Goal: Task Accomplishment & Management: Use online tool/utility

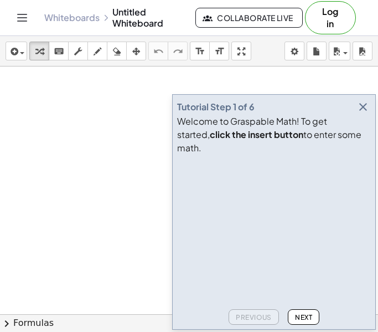
click at [372, 115] on div "Tutorial Step 1 of 6 Welcome to Graspable Math! To get started, click the inser…" at bounding box center [274, 211] width 204 height 235
click at [363, 114] on icon "button" at bounding box center [363, 106] width 13 height 13
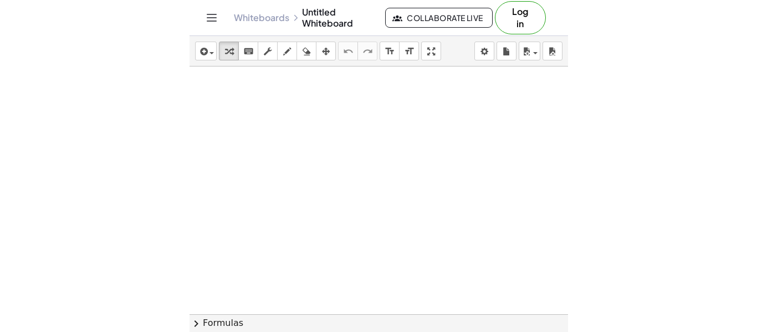
scroll to position [109, 0]
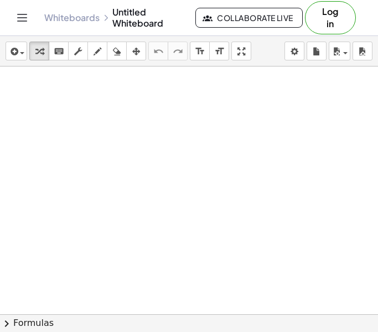
click at [29, 322] on button "chevron_right Formulas" at bounding box center [189, 323] width 378 height 18
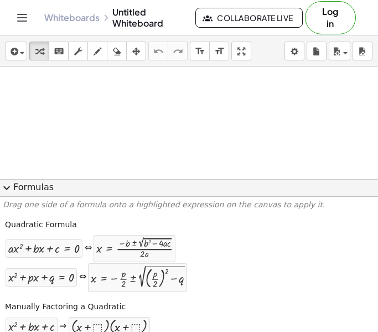
click at [53, 193] on button "expand_more Formulas" at bounding box center [189, 188] width 378 height 18
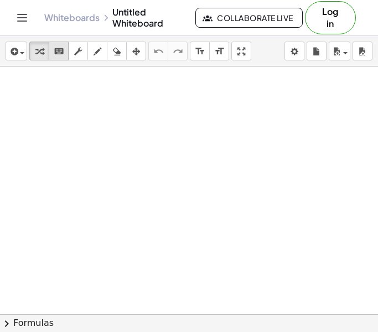
click at [61, 55] on icon "keyboard" at bounding box center [59, 51] width 11 height 13
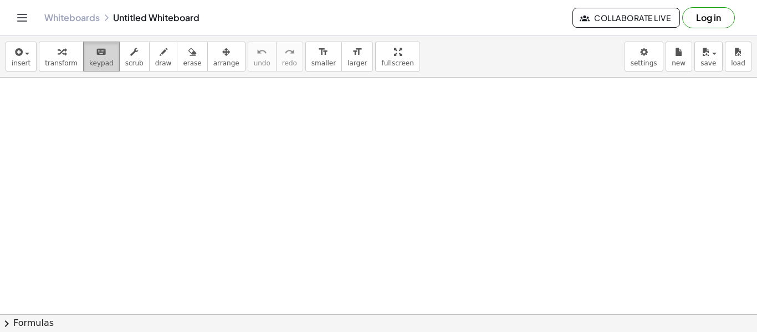
click at [95, 65] on span "keypad" at bounding box center [101, 63] width 24 height 8
click at [17, 27] on div "Whiteboards Untitled Whiteboard Collaborate Live Log in" at bounding box center [378, 17] width 730 height 35
click at [22, 17] on icon "Toggle navigation" at bounding box center [22, 17] width 13 height 13
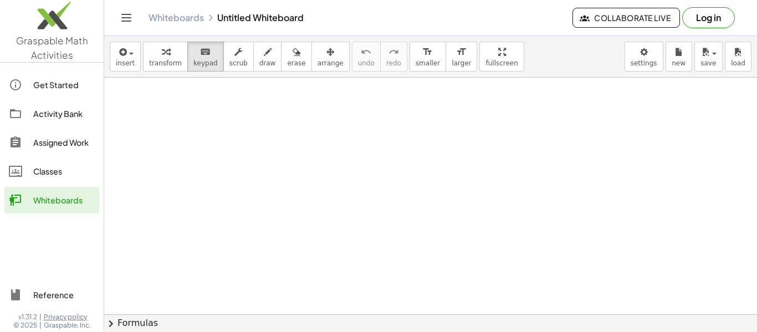
click at [131, 163] on div at bounding box center [430, 211] width 653 height 485
click at [60, 46] on span "Graspable Math Activities" at bounding box center [52, 47] width 72 height 27
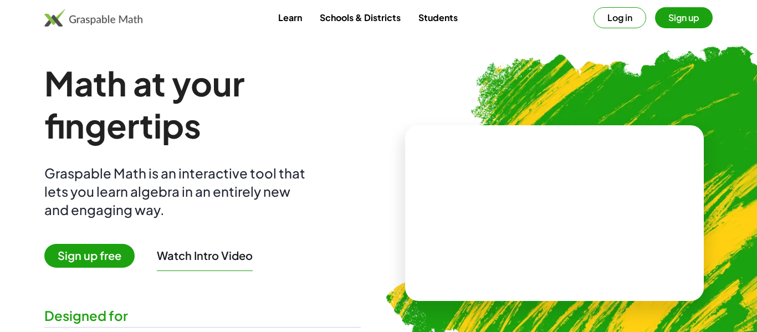
click at [378, 24] on button "Log in" at bounding box center [619, 17] width 53 height 21
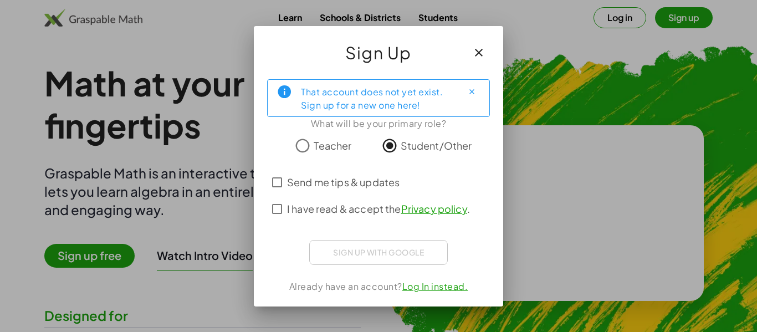
click at [304, 180] on span "Send me tips & updates" at bounding box center [343, 181] width 112 height 15
click at [300, 178] on span "Send me tips & updates" at bounding box center [343, 181] width 112 height 15
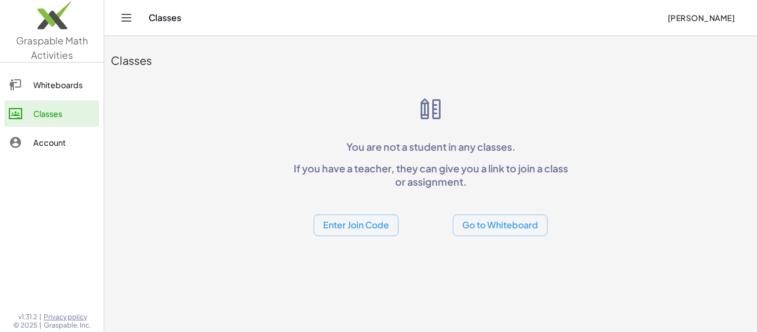
click at [378, 213] on div "Enter Join Code Go to Whiteboard" at bounding box center [431, 216] width 284 height 39
click at [378, 229] on button "Go to Whiteboard" at bounding box center [500, 225] width 95 height 22
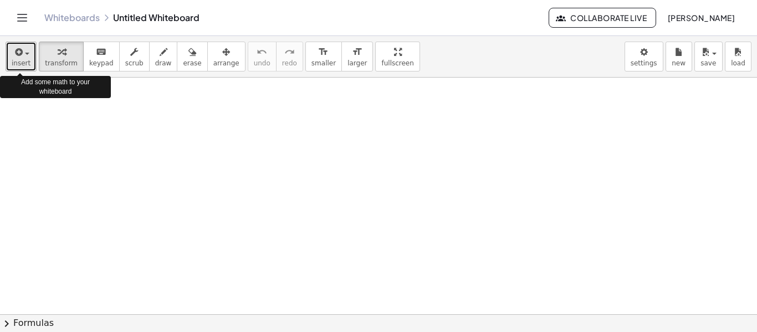
click at [27, 55] on div "button" at bounding box center [21, 51] width 19 height 13
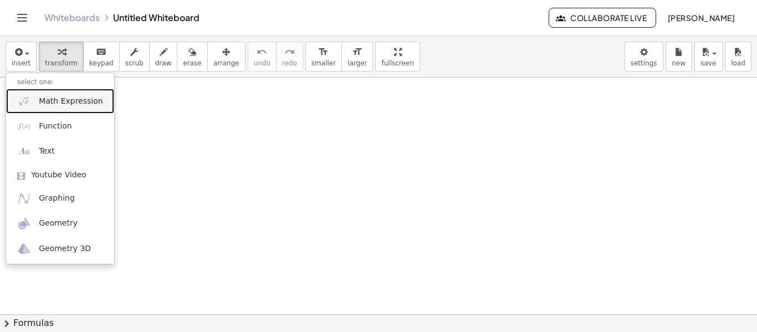
click at [62, 102] on span "Math Expression" at bounding box center [71, 101] width 64 height 11
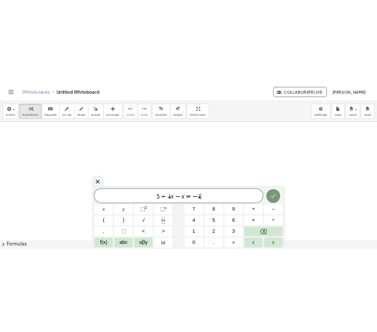
scroll to position [1, 0]
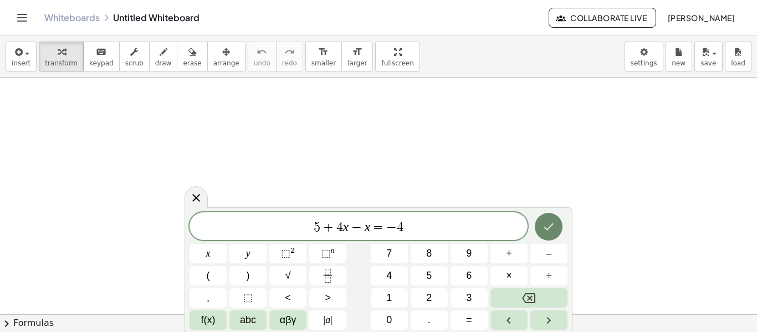
click at [378, 229] on icon "Done" at bounding box center [548, 226] width 13 height 13
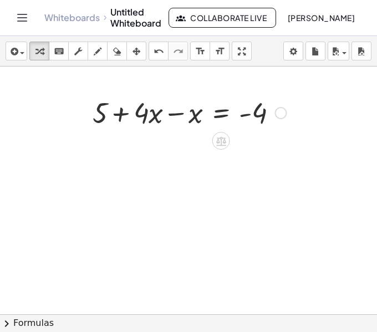
click at [148, 124] on div at bounding box center [189, 112] width 205 height 38
click at [223, 142] on icon at bounding box center [221, 140] width 10 height 9
click at [188, 197] on div at bounding box center [188, 313] width 377 height 495
click at [225, 137] on icon at bounding box center [221, 140] width 10 height 9
click at [204, 142] on div "−" at bounding box center [199, 141] width 18 height 18
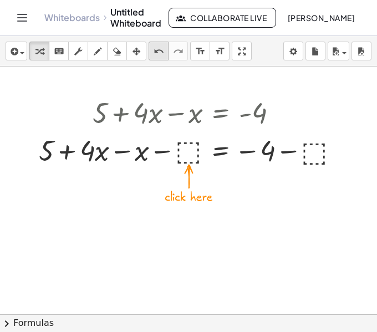
click at [157, 54] on icon "undo" at bounding box center [158, 51] width 11 height 13
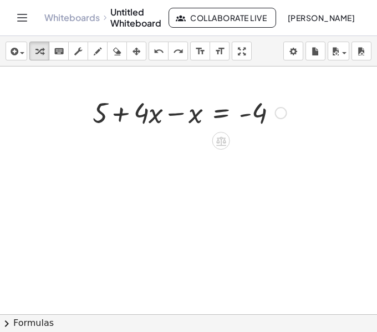
click at [148, 119] on div at bounding box center [189, 112] width 205 height 38
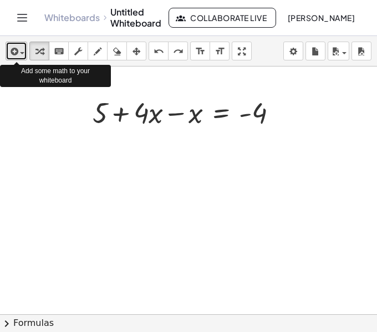
click at [16, 55] on icon "button" at bounding box center [13, 51] width 10 height 13
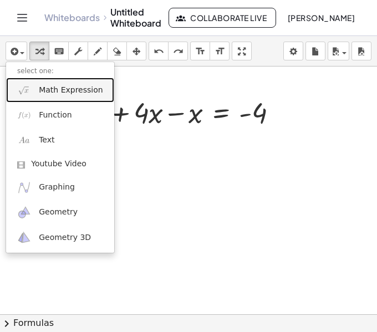
click at [33, 88] on link "Math Expression" at bounding box center [60, 90] width 108 height 25
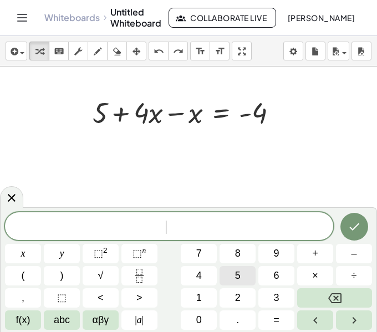
click at [235, 283] on span "5" at bounding box center [238, 275] width 6 height 15
click at [309, 260] on button "+" at bounding box center [315, 253] width 36 height 19
click at [267, 302] on button "3" at bounding box center [276, 297] width 36 height 19
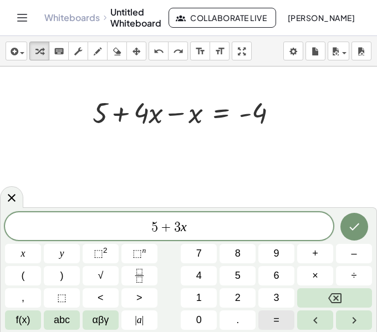
click at [284, 315] on button "=" at bounding box center [276, 319] width 36 height 19
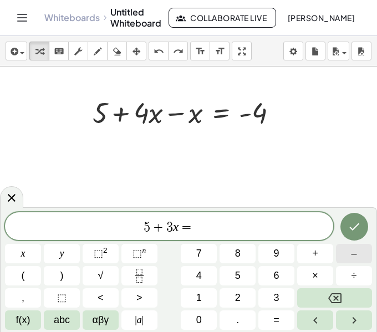
click at [348, 256] on button "–" at bounding box center [354, 253] width 36 height 19
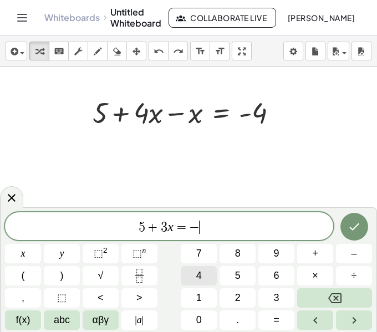
click at [202, 272] on button "4" at bounding box center [199, 275] width 36 height 19
click at [362, 223] on button "Done" at bounding box center [354, 227] width 28 height 28
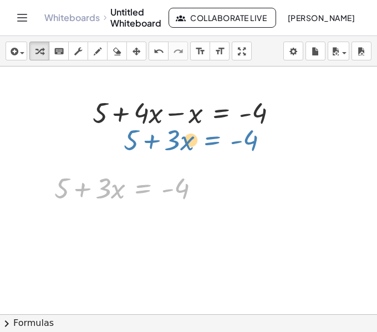
drag, startPoint x: 151, startPoint y: 192, endPoint x: 220, endPoint y: 143, distance: 84.4
click at [220, 143] on div "+ 5 + · 4 · x − x = - 4 + 5 + · 3 · x = - 4 + 5 + · 3 · x = - 4" at bounding box center [188, 313] width 377 height 495
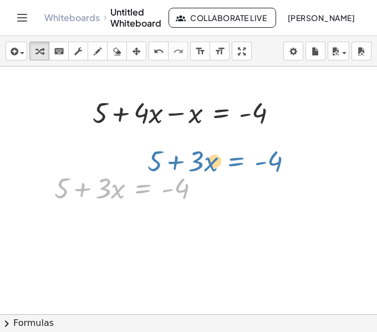
drag, startPoint x: 152, startPoint y: 184, endPoint x: 245, endPoint y: 157, distance: 97.5
click at [245, 157] on div "+ 5 + · 4 · x − x = - 4 + 5 + · 3 · x = - 4 + 5 + · 3 · x = - 4" at bounding box center [188, 313] width 377 height 495
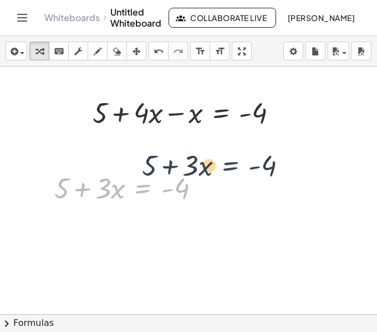
drag, startPoint x: 153, startPoint y: 190, endPoint x: 242, endPoint y: 167, distance: 91.6
click at [242, 167] on div "+ 5 + · 4 · x − x = - 4 + 5 + · 3 · x = - 4 + 5 + · 3 · x = - 4" at bounding box center [188, 313] width 377 height 495
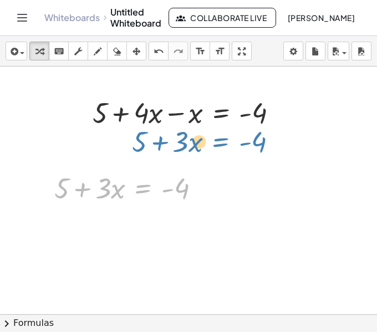
drag, startPoint x: 137, startPoint y: 183, endPoint x: 214, endPoint y: 137, distance: 89.4
click at [214, 137] on div "+ 5 + · 4 · x − x = - 4 + 5 + · 3 · x = - 4 + 5 + · 3 · x = - 4" at bounding box center [188, 313] width 377 height 495
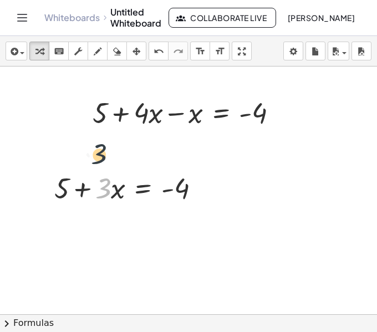
drag, startPoint x: 107, startPoint y: 190, endPoint x: 102, endPoint y: 153, distance: 36.9
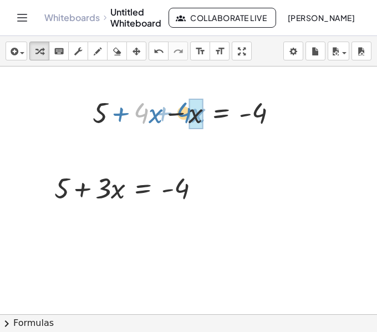
drag, startPoint x: 143, startPoint y: 116, endPoint x: 185, endPoint y: 115, distance: 42.1
click at [185, 115] on div at bounding box center [189, 112] width 205 height 38
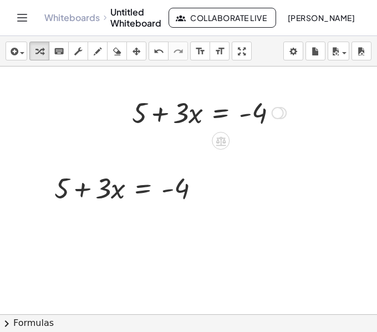
click at [282, 111] on div at bounding box center [277, 113] width 12 height 12
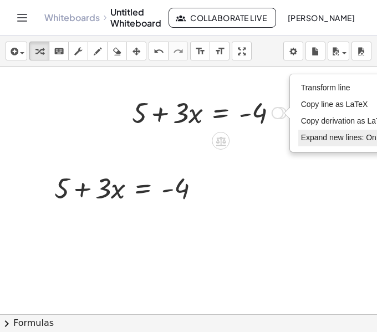
click at [305, 131] on li "Expand new lines: On" at bounding box center [345, 138] width 94 height 17
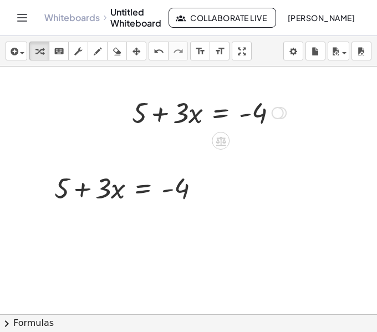
click at [276, 112] on div "Transform line Copy line as LaTeX Copy derivation as LaTeX Expand new lines: On" at bounding box center [277, 113] width 12 height 12
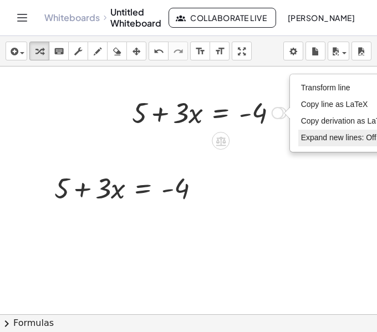
click at [306, 135] on span "Expand new lines: Off" at bounding box center [338, 137] width 75 height 9
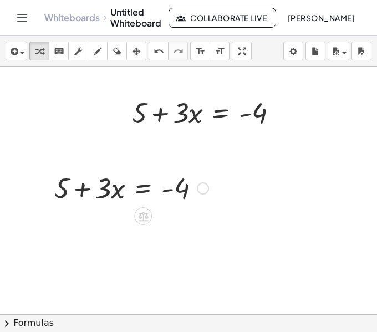
click at [197, 188] on div at bounding box center [203, 188] width 12 height 12
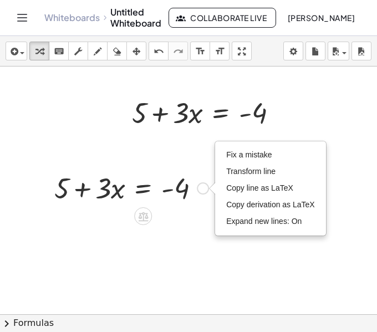
click at [179, 194] on div at bounding box center [131, 187] width 165 height 38
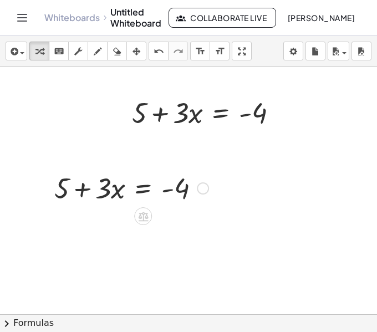
click at [180, 193] on div at bounding box center [131, 187] width 165 height 38
click at [202, 191] on div "Fix a mistake Transform line Copy line as LaTeX Copy derivation as LaTeX Expand…" at bounding box center [203, 188] width 12 height 12
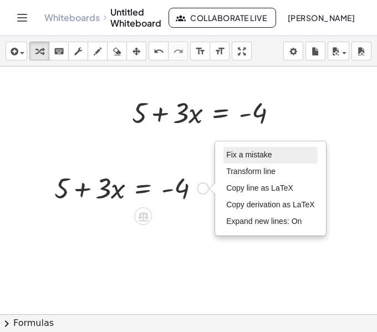
click at [244, 159] on span "Fix a mistake" at bounding box center [248, 154] width 45 height 9
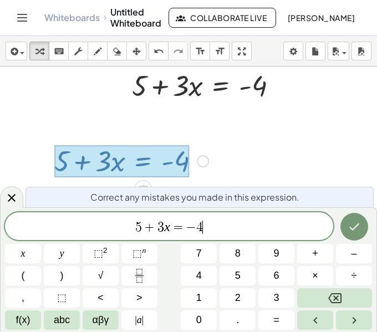
scroll to position [29, 0]
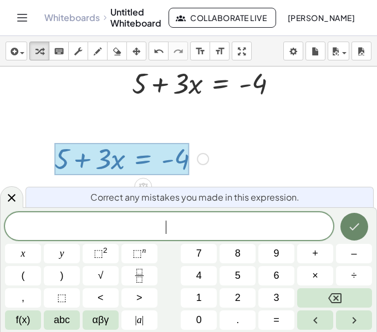
click at [357, 220] on icon "Done" at bounding box center [353, 226] width 13 height 13
click at [14, 199] on icon at bounding box center [11, 197] width 13 height 13
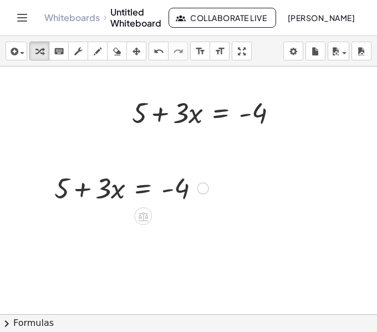
scroll to position [0, 0]
click at [160, 50] on icon "undo" at bounding box center [158, 51] width 11 height 13
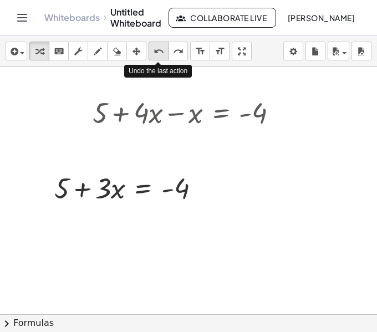
click at [160, 50] on icon "undo" at bounding box center [158, 51] width 11 height 13
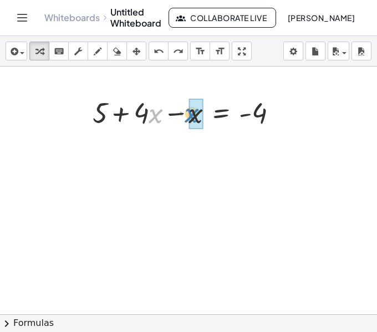
drag, startPoint x: 151, startPoint y: 115, endPoint x: 186, endPoint y: 115, distance: 34.9
click at [186, 115] on div at bounding box center [189, 112] width 205 height 38
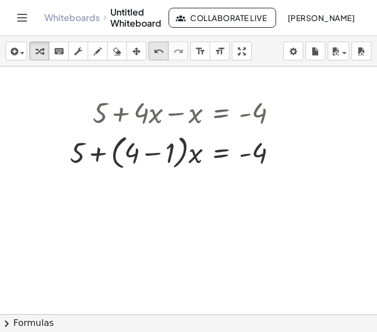
click at [155, 49] on icon "undo" at bounding box center [158, 51] width 11 height 13
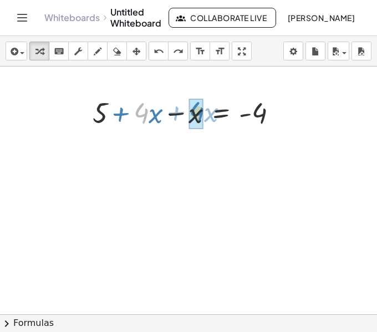
drag, startPoint x: 141, startPoint y: 116, endPoint x: 193, endPoint y: 114, distance: 52.7
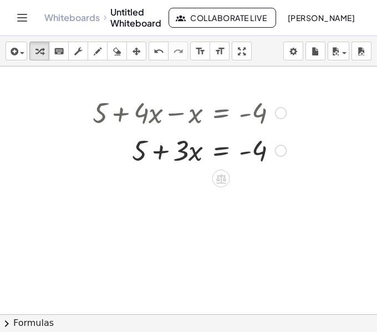
click at [221, 152] on div at bounding box center [189, 150] width 205 height 38
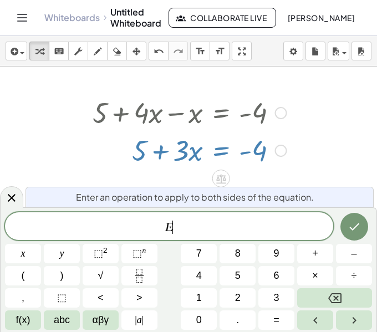
scroll to position [3, 0]
click at [349, 225] on icon "Done" at bounding box center [353, 226] width 13 height 13
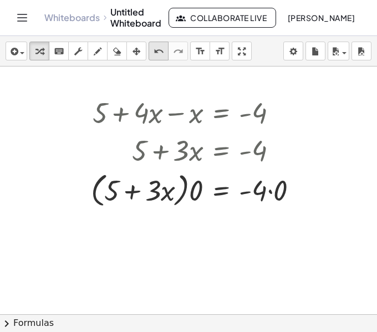
click at [156, 55] on icon "undo" at bounding box center [158, 51] width 11 height 13
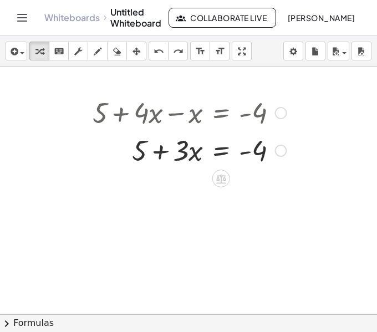
click at [222, 152] on div at bounding box center [189, 150] width 205 height 38
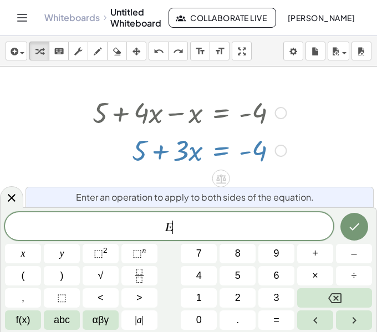
scroll to position [3, 0]
click at [106, 179] on div at bounding box center [188, 313] width 377 height 495
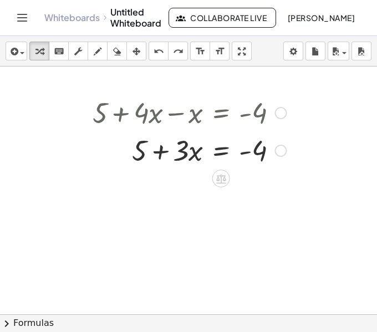
click at [126, 156] on div at bounding box center [189, 150] width 205 height 38
click at [136, 143] on div at bounding box center [189, 150] width 205 height 38
click at [138, 147] on div at bounding box center [189, 150] width 205 height 38
click at [138, 155] on div at bounding box center [189, 150] width 205 height 38
click at [214, 148] on div at bounding box center [189, 150] width 205 height 38
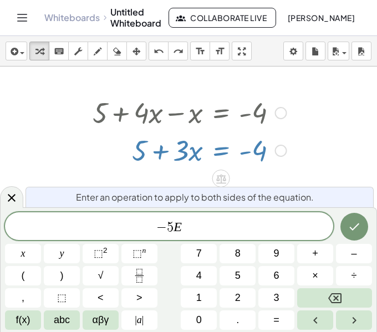
scroll to position [6, 0]
click at [361, 226] on button "Done" at bounding box center [354, 227] width 28 height 28
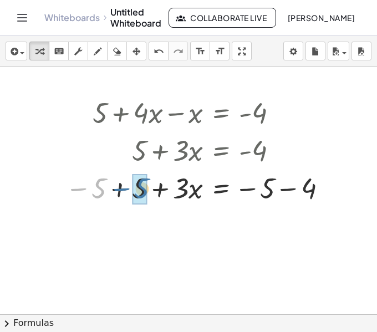
drag, startPoint x: 98, startPoint y: 184, endPoint x: 141, endPoint y: 184, distance: 42.7
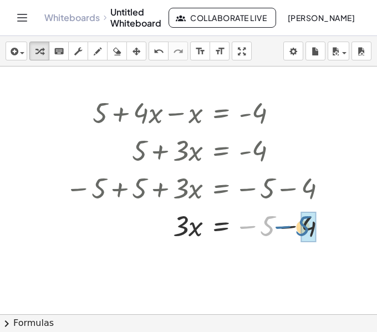
drag, startPoint x: 261, startPoint y: 223, endPoint x: 298, endPoint y: 224, distance: 36.6
click at [298, 224] on div at bounding box center [200, 225] width 281 height 38
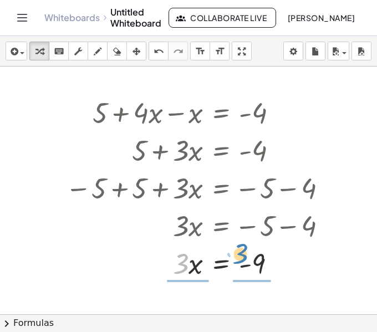
drag, startPoint x: 184, startPoint y: 266, endPoint x: 245, endPoint y: 258, distance: 60.9
click at [245, 258] on div at bounding box center [200, 263] width 281 height 38
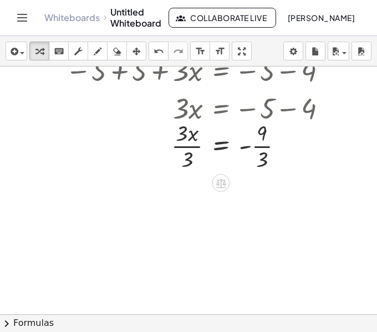
scroll to position [121, 0]
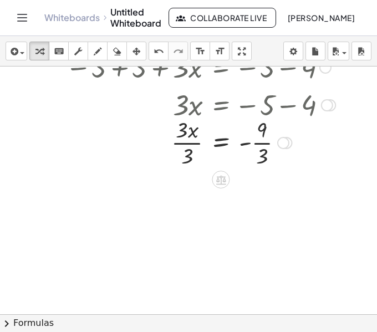
click at [222, 144] on div at bounding box center [200, 141] width 281 height 55
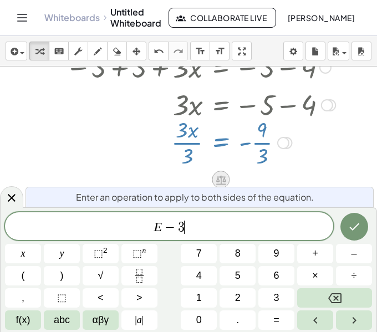
scroll to position [8, 0]
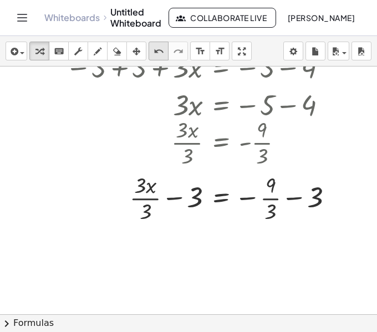
click at [157, 51] on icon "undo" at bounding box center [158, 51] width 11 height 13
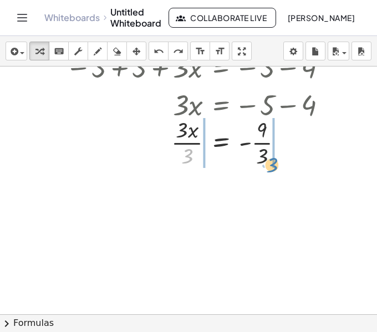
drag, startPoint x: 187, startPoint y: 156, endPoint x: 269, endPoint y: 165, distance: 82.5
click at [269, 165] on div at bounding box center [200, 141] width 281 height 55
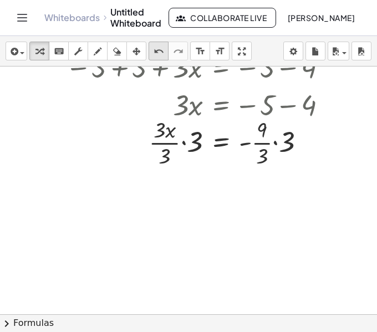
click at [165, 53] on div "undo" at bounding box center [158, 50] width 14 height 13
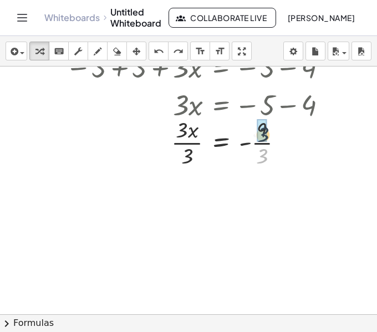
drag, startPoint x: 259, startPoint y: 161, endPoint x: 260, endPoint y: 138, distance: 22.8
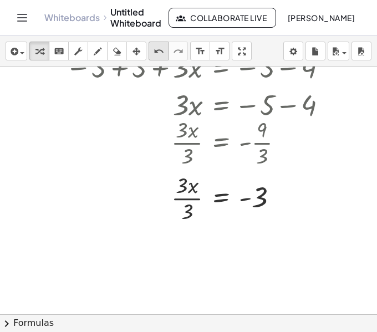
click at [155, 53] on icon "undo" at bounding box center [158, 51] width 11 height 13
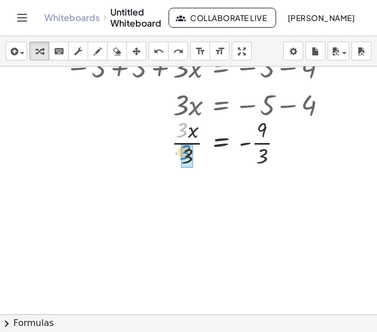
drag, startPoint x: 184, startPoint y: 130, endPoint x: 189, endPoint y: 153, distance: 23.8
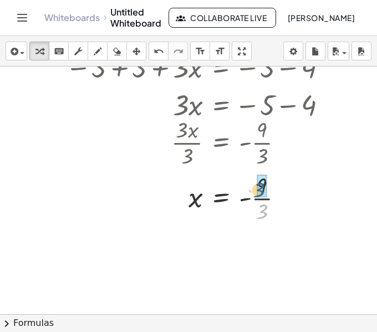
drag, startPoint x: 265, startPoint y: 214, endPoint x: 262, endPoint y: 192, distance: 22.3
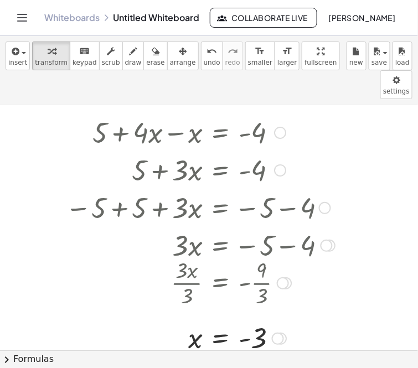
scroll to position [19, 0]
click at [16, 55] on icon "button" at bounding box center [14, 51] width 10 height 13
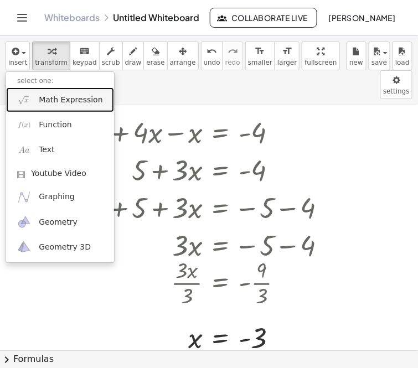
click at [60, 98] on span "Math Expression" at bounding box center [71, 100] width 64 height 11
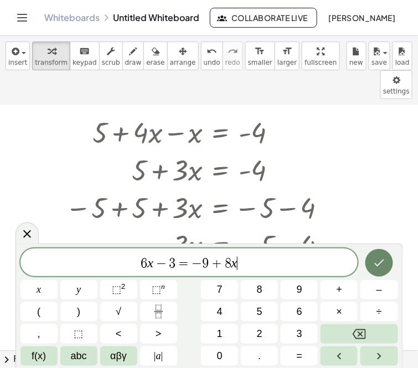
click at [378, 261] on icon "Done" at bounding box center [379, 262] width 13 height 13
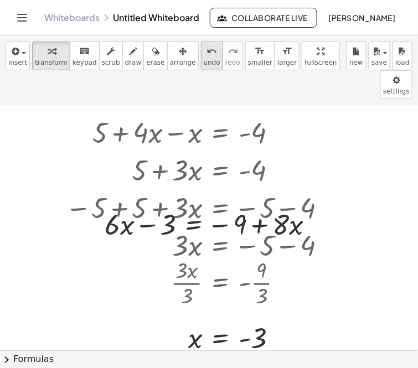
click at [207, 50] on icon "undo" at bounding box center [212, 51] width 11 height 13
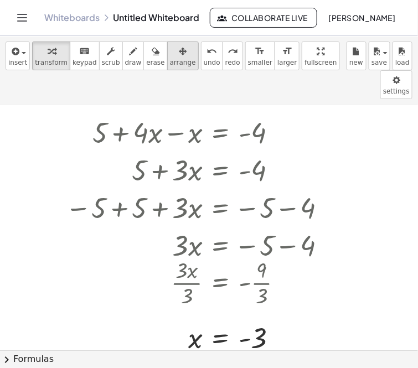
click at [179, 56] on icon "button" at bounding box center [183, 51] width 8 height 13
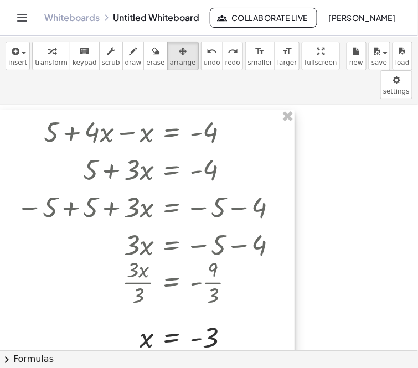
drag, startPoint x: 285, startPoint y: 114, endPoint x: 206, endPoint y: 113, distance: 78.7
click at [206, 113] on div at bounding box center [147, 234] width 295 height 249
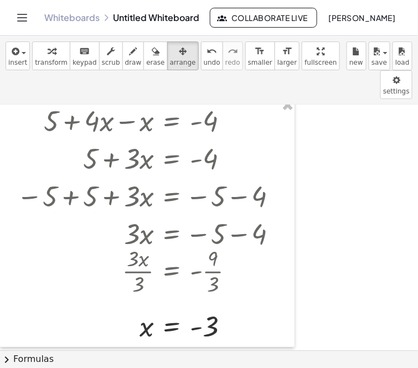
scroll to position [29, 0]
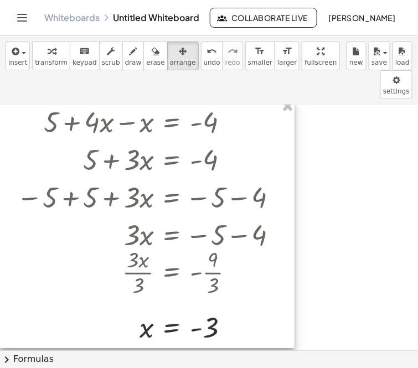
click at [235, 246] on div at bounding box center [147, 224] width 295 height 249
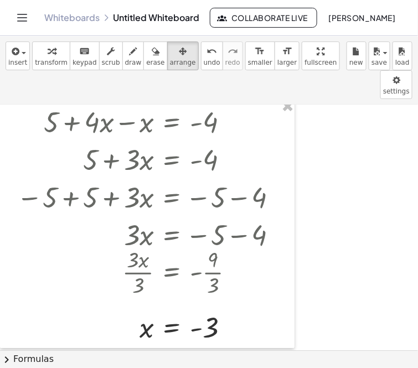
click at [193, 331] on div at bounding box center [209, 321] width 418 height 491
click at [19, 55] on span "button" at bounding box center [20, 53] width 2 height 8
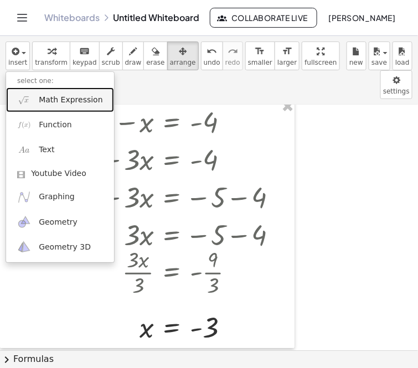
click at [49, 100] on span "Math Expression" at bounding box center [71, 100] width 64 height 11
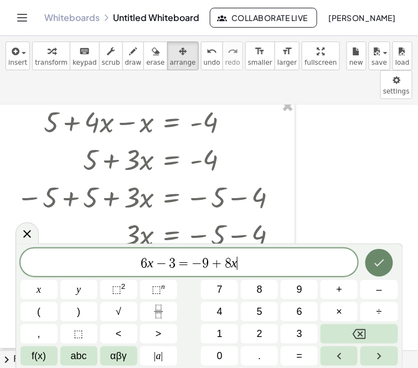
click at [374, 269] on icon "Done" at bounding box center [379, 262] width 13 height 13
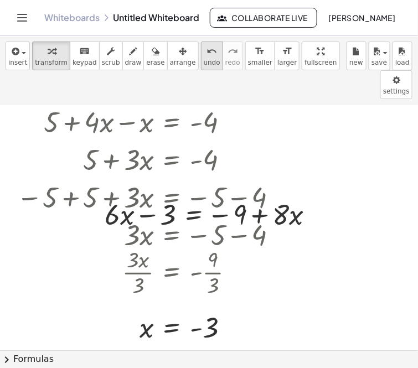
click at [207, 49] on icon "undo" at bounding box center [212, 51] width 11 height 13
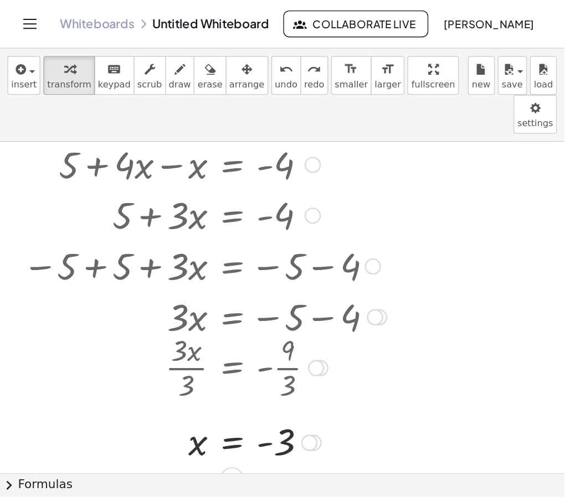
scroll to position [0, 0]
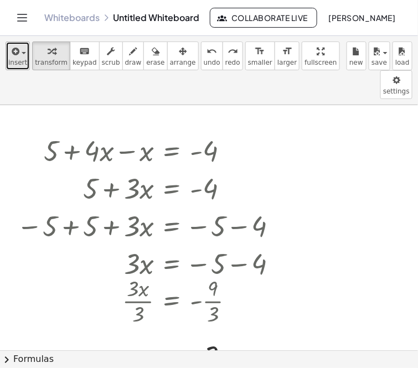
click at [18, 59] on span "insert" at bounding box center [17, 63] width 19 height 8
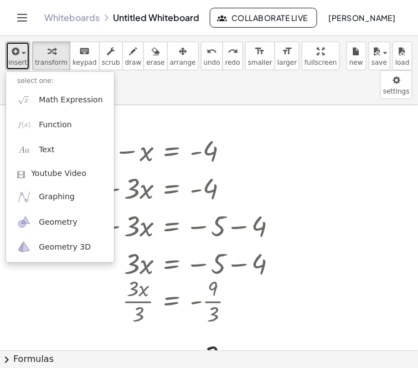
click at [150, 105] on div at bounding box center [209, 350] width 418 height 491
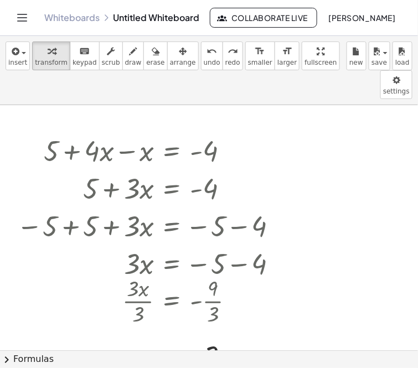
click at [16, 17] on icon "Toggle navigation" at bounding box center [22, 17] width 13 height 13
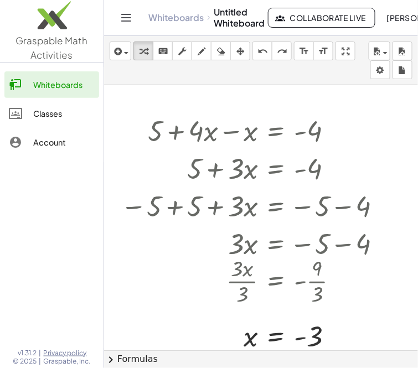
click at [54, 83] on div "Whiteboards" at bounding box center [63, 84] width 61 height 13
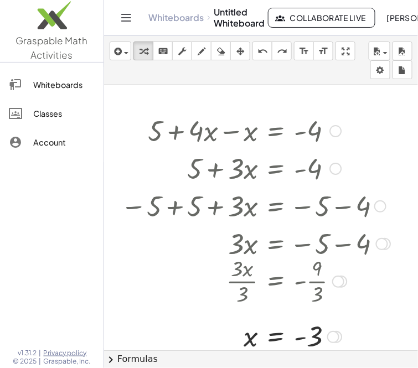
click at [354, 122] on div at bounding box center [255, 130] width 281 height 38
click at [115, 12] on header "Whiteboards Untitled Whiteboard Collaborate Live McCaela Kebor Masang" at bounding box center [261, 18] width 314 height 36
click at [125, 17] on icon "Toggle navigation" at bounding box center [126, 17] width 13 height 13
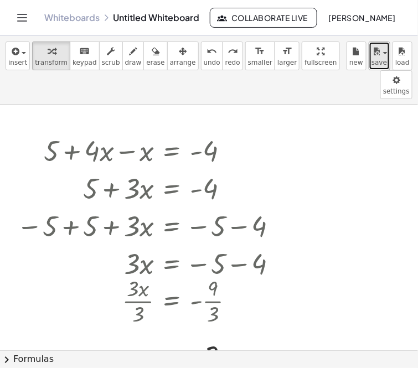
click at [378, 50] on icon "button" at bounding box center [377, 51] width 10 height 13
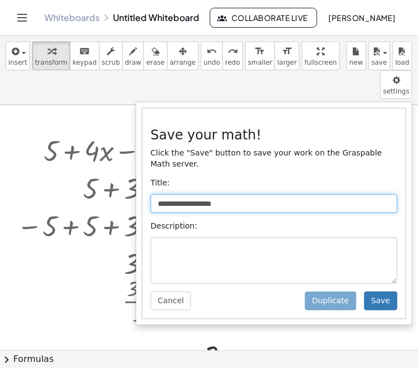
click at [320, 194] on input "**********" at bounding box center [274, 203] width 247 height 19
type input "*"
type input "**********"
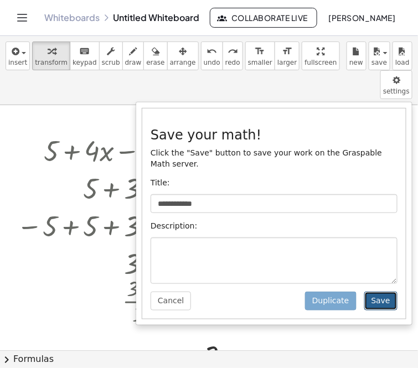
click at [378, 292] on button "Save" at bounding box center [380, 301] width 33 height 19
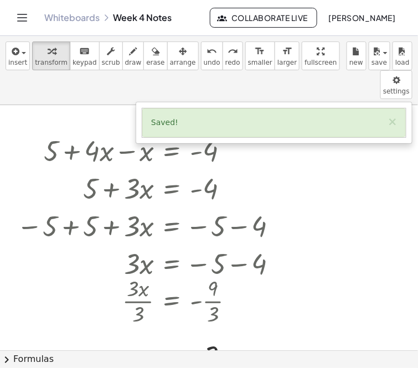
click at [341, 213] on div at bounding box center [209, 350] width 418 height 491
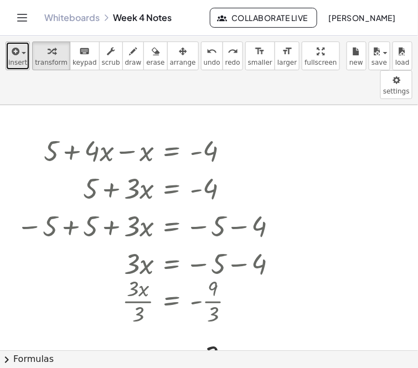
click at [13, 66] on span "insert" at bounding box center [17, 63] width 19 height 8
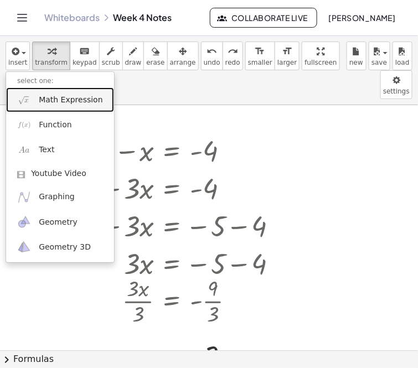
click at [49, 99] on span "Math Expression" at bounding box center [71, 100] width 64 height 11
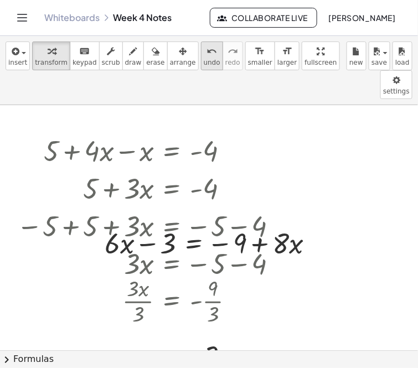
click at [204, 64] on span "undo" at bounding box center [212, 63] width 17 height 8
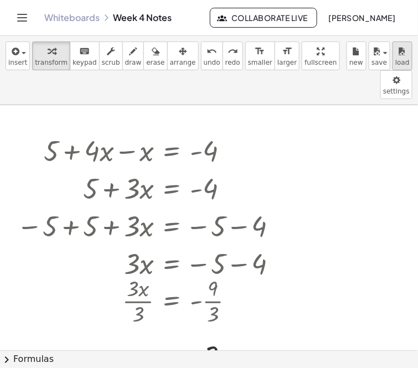
click at [378, 61] on button "load" at bounding box center [403, 56] width 20 height 29
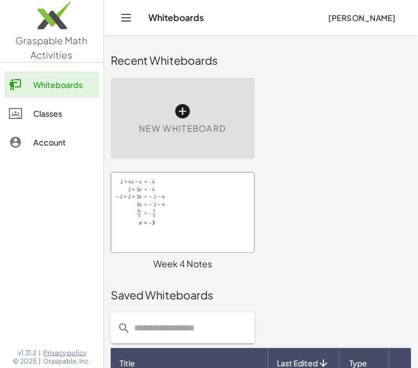
click at [180, 114] on icon at bounding box center [183, 111] width 18 height 18
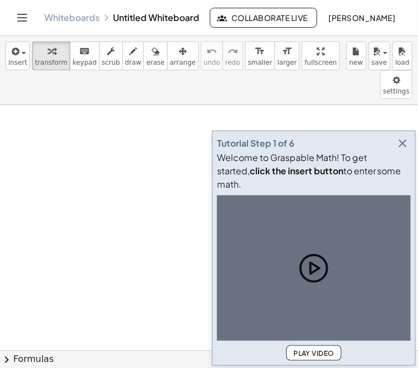
click at [180, 114] on div at bounding box center [209, 350] width 418 height 491
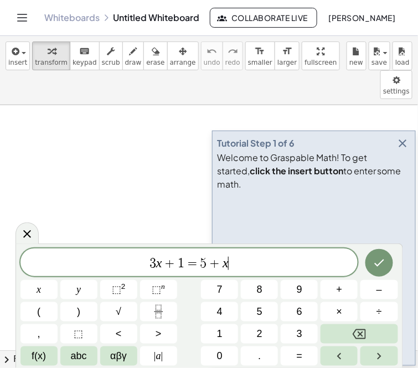
click at [403, 150] on icon "button" at bounding box center [403, 143] width 13 height 13
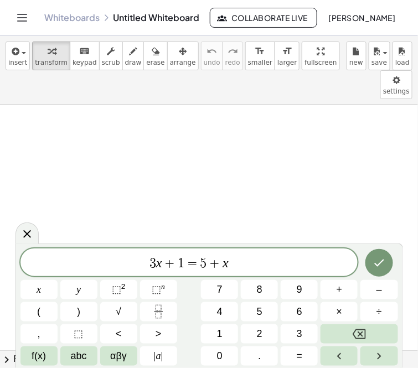
click at [260, 264] on span "3 x + 1 = 5 + x" at bounding box center [189, 264] width 338 height 16
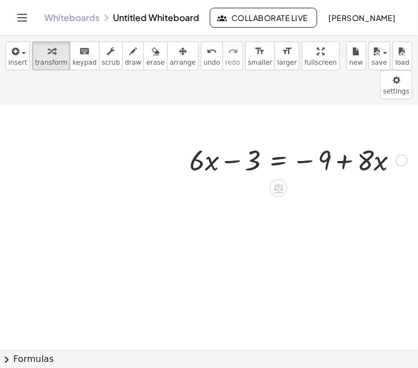
scroll to position [3, 4]
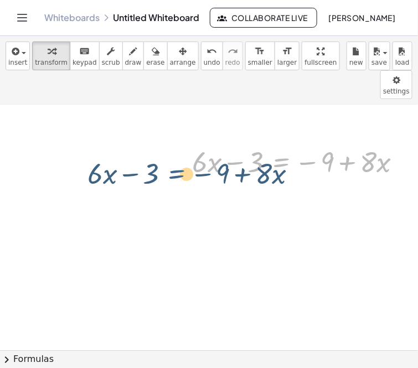
drag, startPoint x: 281, startPoint y: 141, endPoint x: 158, endPoint y: 147, distance: 123.7
click at [158, 147] on div "+ · 6 · x − 3 = − 9 + · 8 · x + · 6 · x − 3 = − 9 + · 8 · x" at bounding box center [209, 347] width 426 height 491
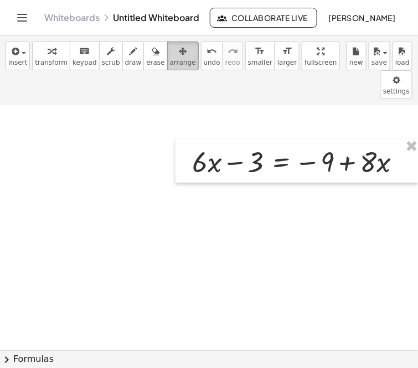
click at [170, 61] on span "arrange" at bounding box center [183, 63] width 26 height 8
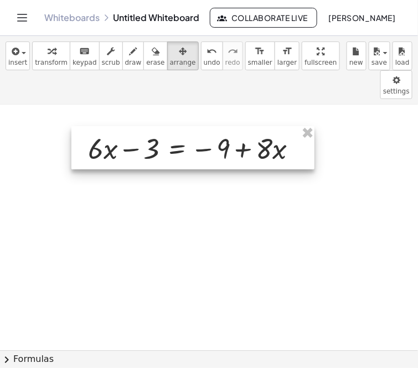
drag, startPoint x: 264, startPoint y: 150, endPoint x: 157, endPoint y: 139, distance: 106.9
click at [157, 139] on div at bounding box center [192, 147] width 243 height 43
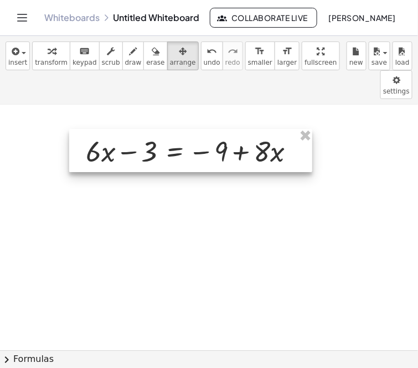
click at [160, 141] on div at bounding box center [190, 150] width 243 height 43
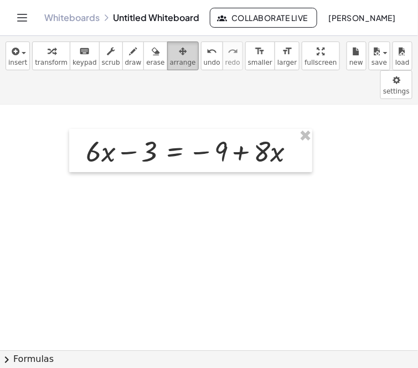
click at [170, 59] on span "arrange" at bounding box center [183, 63] width 26 height 8
click at [171, 197] on div at bounding box center [209, 347] width 426 height 491
click at [170, 62] on span "arrange" at bounding box center [183, 63] width 26 height 8
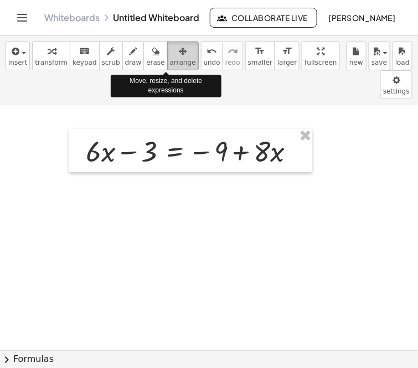
click at [170, 62] on span "arrange" at bounding box center [183, 63] width 26 height 8
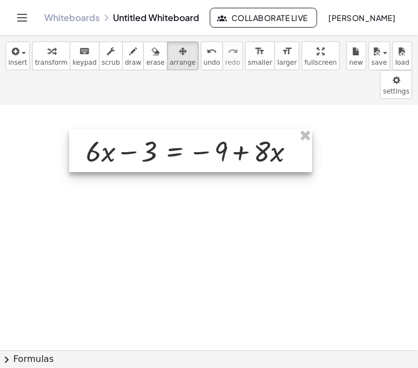
click at [169, 129] on div at bounding box center [190, 150] width 243 height 43
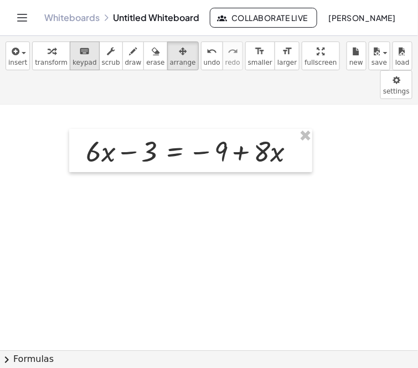
click at [79, 55] on icon "keyboard" at bounding box center [84, 51] width 11 height 13
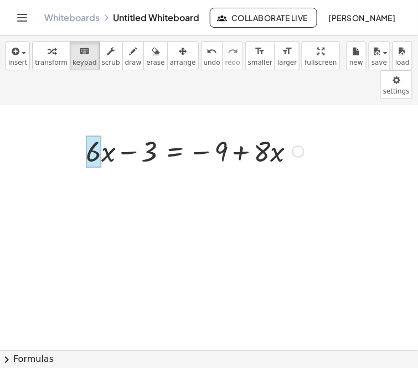
drag, startPoint x: 274, startPoint y: 127, endPoint x: 98, endPoint y: 136, distance: 176.3
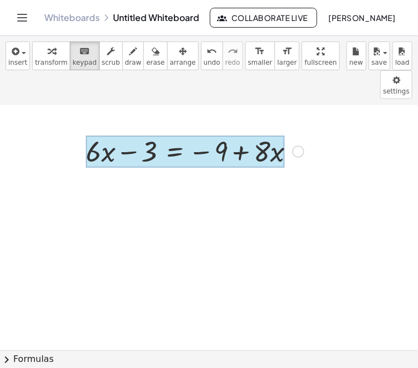
click at [174, 136] on div at bounding box center [185, 152] width 199 height 32
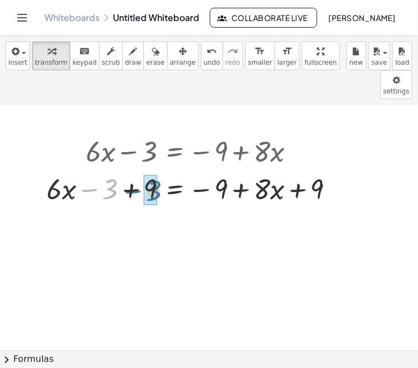
drag, startPoint x: 107, startPoint y: 164, endPoint x: 150, endPoint y: 166, distance: 42.7
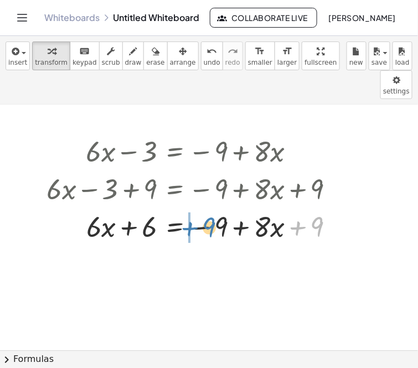
drag, startPoint x: 301, startPoint y: 201, endPoint x: 193, endPoint y: 201, distance: 108.0
click at [193, 207] on div at bounding box center [195, 226] width 308 height 38
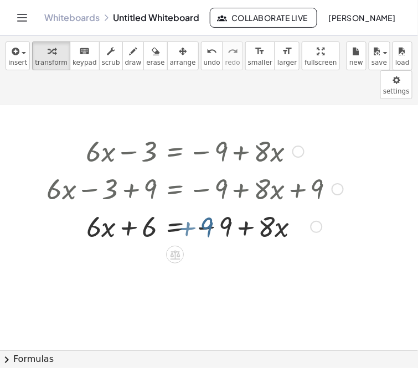
scroll to position [2, 6]
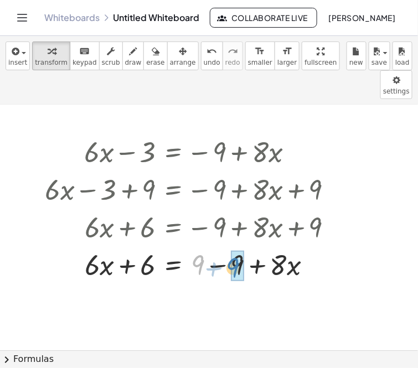
drag, startPoint x: 200, startPoint y: 239, endPoint x: 235, endPoint y: 242, distance: 35.0
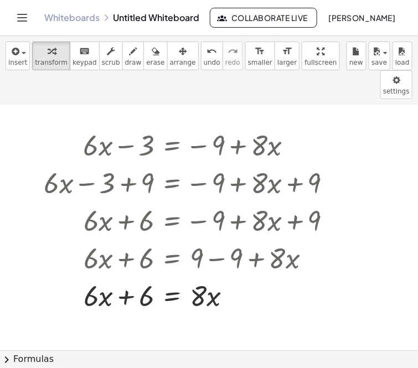
scroll to position [6, 7]
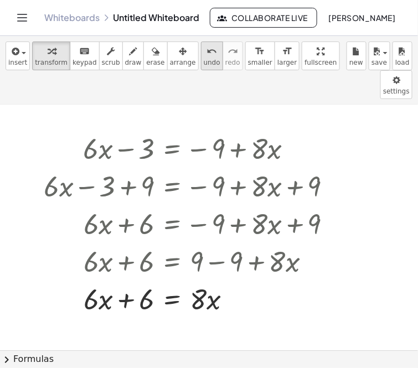
click at [207, 49] on icon "undo" at bounding box center [212, 51] width 11 height 13
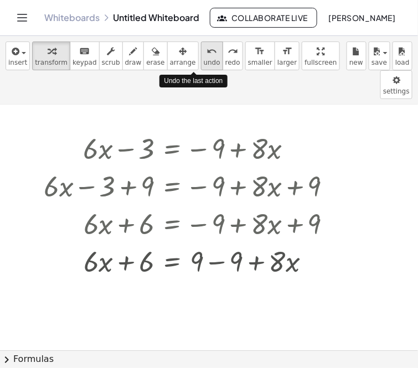
click at [207, 49] on icon "undo" at bounding box center [212, 51] width 11 height 13
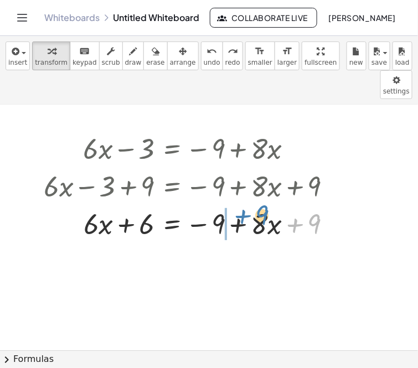
drag, startPoint x: 297, startPoint y: 199, endPoint x: 244, endPoint y: 192, distance: 53.2
click at [244, 204] on div at bounding box center [202, 223] width 329 height 38
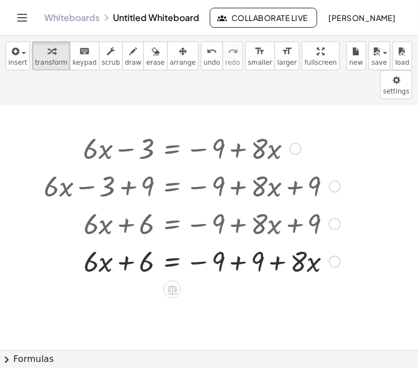
click at [238, 242] on div at bounding box center [192, 261] width 308 height 38
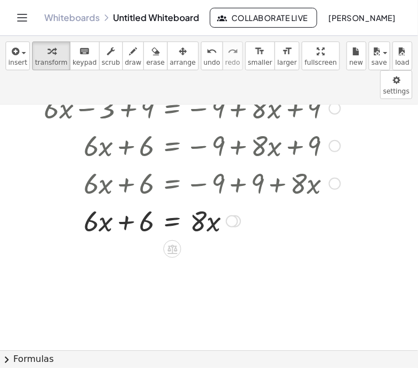
scroll to position [81, 7]
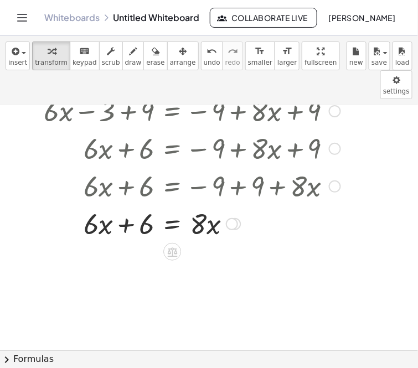
click at [171, 204] on div at bounding box center [192, 223] width 308 height 38
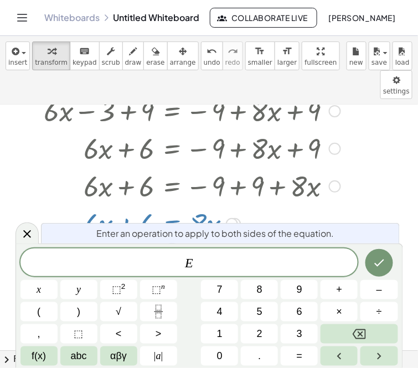
click at [203, 268] on span "E" at bounding box center [189, 264] width 338 height 16
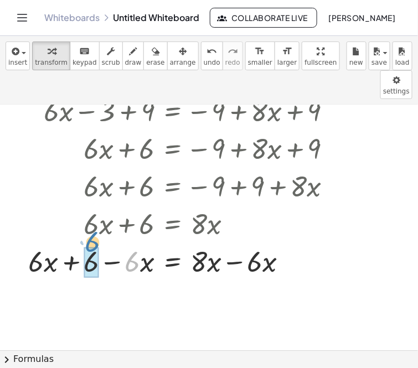
drag, startPoint x: 130, startPoint y: 232, endPoint x: 90, endPoint y: 212, distance: 44.6
click at [90, 242] on div at bounding box center [185, 261] width 324 height 38
click at [91, 242] on div at bounding box center [185, 261] width 324 height 38
drag, startPoint x: 140, startPoint y: 238, endPoint x: 124, endPoint y: 226, distance: 19.7
click at [124, 242] on div at bounding box center [185, 261] width 324 height 38
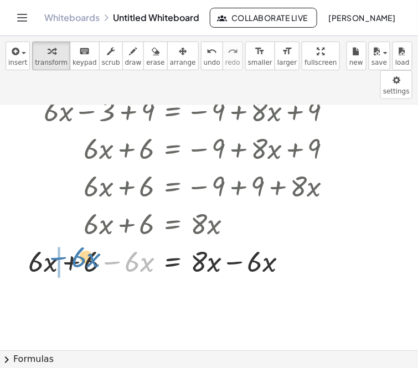
drag, startPoint x: 119, startPoint y: 235, endPoint x: 66, endPoint y: 231, distance: 53.4
click at [66, 242] on div at bounding box center [185, 261] width 324 height 38
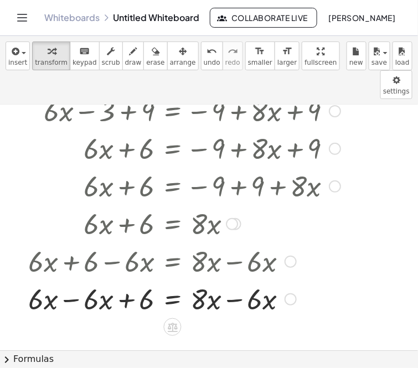
click at [104, 280] on div at bounding box center [185, 299] width 324 height 38
drag, startPoint x: 106, startPoint y: 277, endPoint x: 45, endPoint y: 274, distance: 61.0
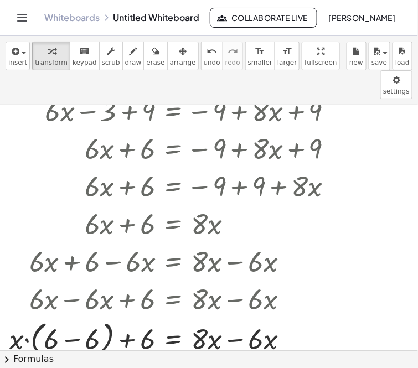
scroll to position [81, 0]
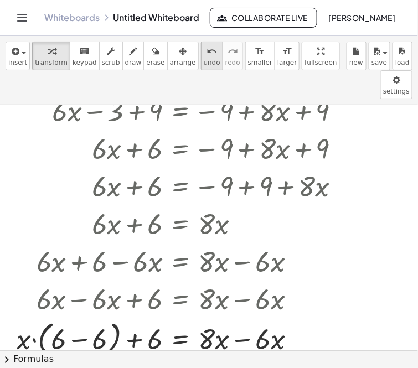
click at [204, 64] on span "undo" at bounding box center [212, 63] width 17 height 8
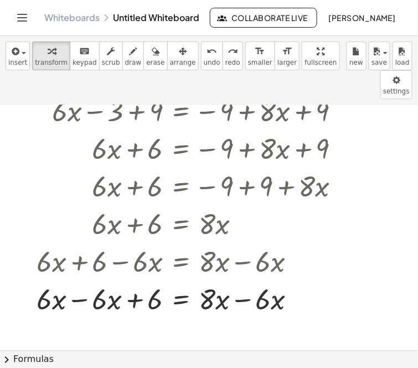
click at [109, 309] on div at bounding box center [213, 269] width 426 height 491
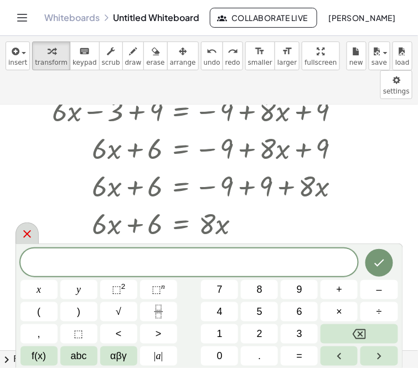
click at [28, 240] on icon at bounding box center [26, 234] width 13 height 13
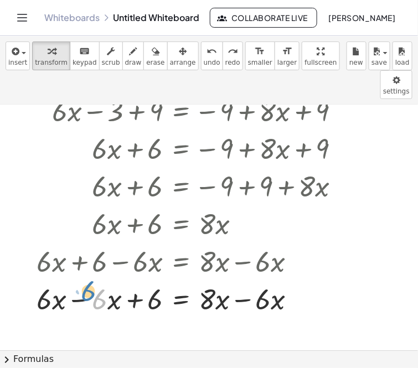
drag, startPoint x: 102, startPoint y: 275, endPoint x: 96, endPoint y: 270, distance: 8.3
click at [96, 280] on div at bounding box center [193, 299] width 324 height 38
drag, startPoint x: 85, startPoint y: 273, endPoint x: 37, endPoint y: 274, distance: 47.6
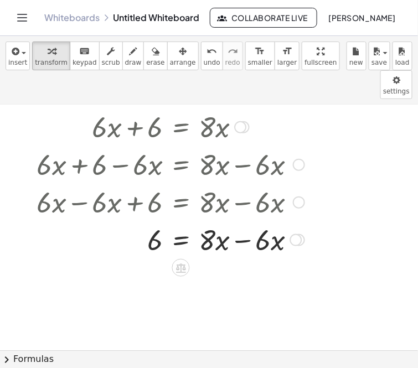
scroll to position [176, 0]
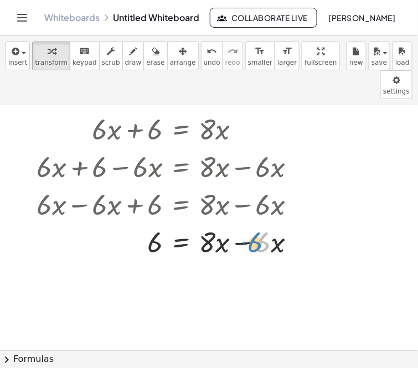
click at [266, 223] on div at bounding box center [193, 242] width 324 height 38
drag, startPoint x: 249, startPoint y: 213, endPoint x: 203, endPoint y: 216, distance: 46.6
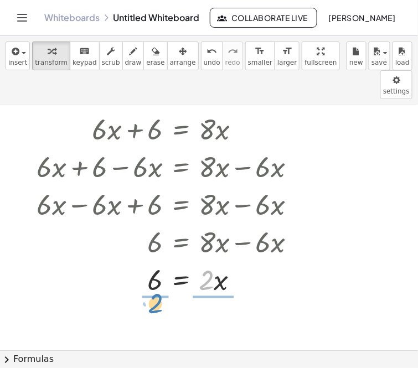
drag, startPoint x: 204, startPoint y: 259, endPoint x: 154, endPoint y: 281, distance: 55.1
click at [154, 281] on div "+ · 6 · x − 3 = − 9 + · 8 · x + · 6 · x − 3 + 9 = − 9 + · 8 · x + 9 + · 6 · x +…" at bounding box center [213, 175] width 426 height 491
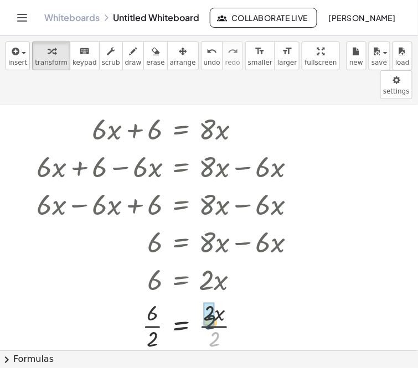
drag, startPoint x: 214, startPoint y: 312, endPoint x: 210, endPoint y: 290, distance: 23.1
drag, startPoint x: 153, startPoint y: 308, endPoint x: 153, endPoint y: 291, distance: 17.2
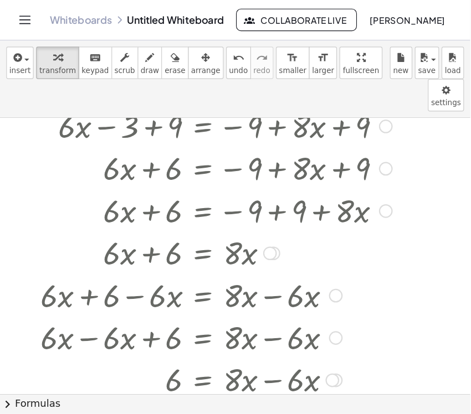
scroll to position [88, 0]
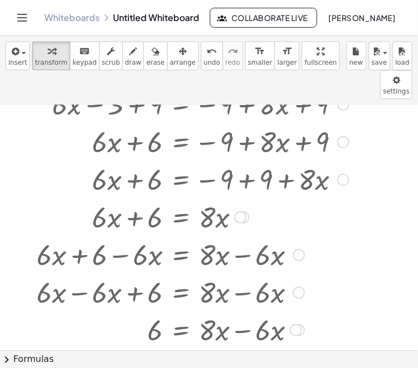
click at [354, 198] on div at bounding box center [193, 217] width 324 height 38
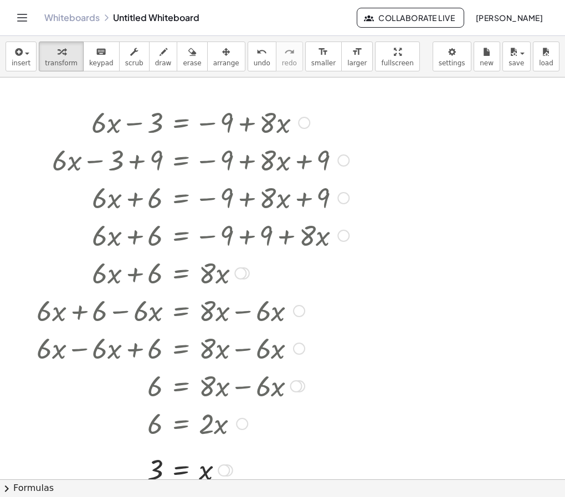
scroll to position [0, 0]
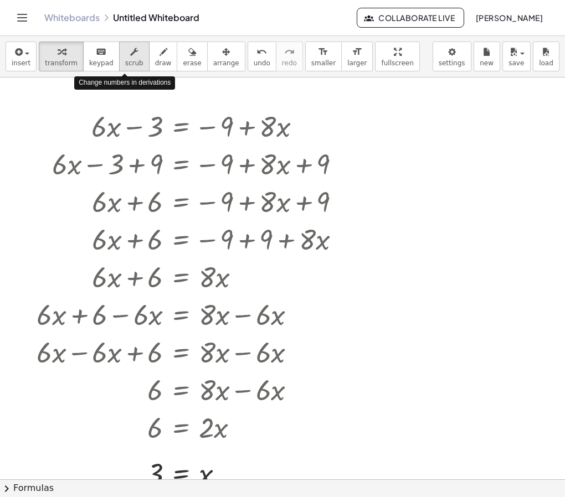
click at [126, 56] on div "button" at bounding box center [134, 51] width 18 height 13
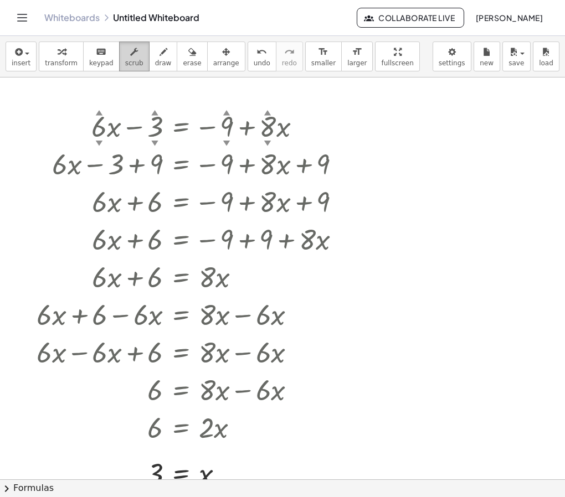
click at [130, 50] on icon "button" at bounding box center [134, 51] width 8 height 13
click at [418, 63] on span "save" at bounding box center [517, 63] width 16 height 8
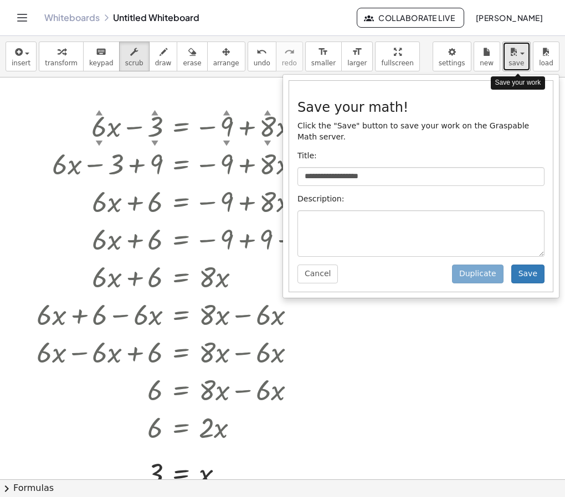
click at [418, 63] on span "save" at bounding box center [517, 63] width 16 height 8
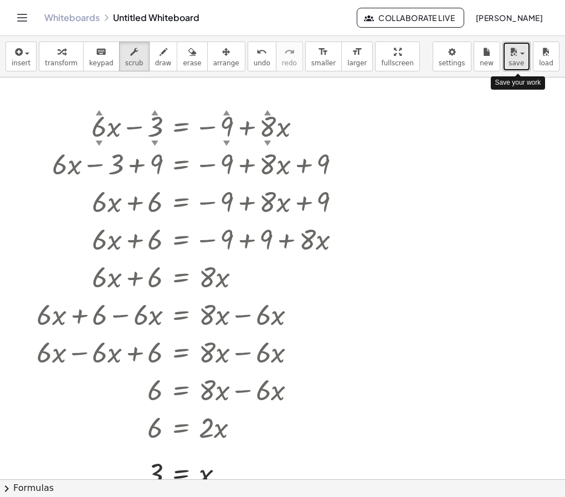
click at [418, 63] on span "save" at bounding box center [517, 63] width 16 height 8
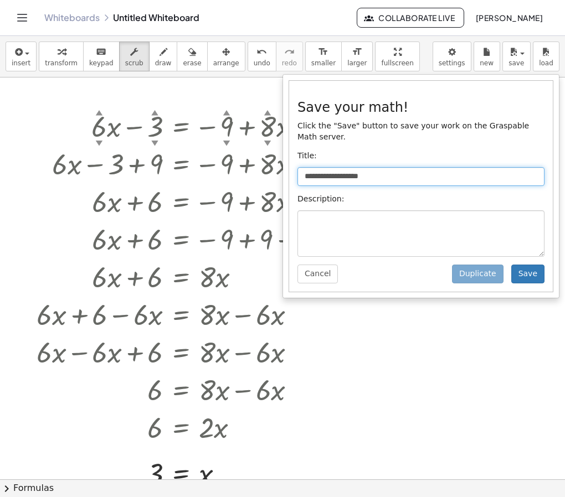
click at [418, 174] on input "**********" at bounding box center [420, 176] width 247 height 19
type input "*"
type input "**********"
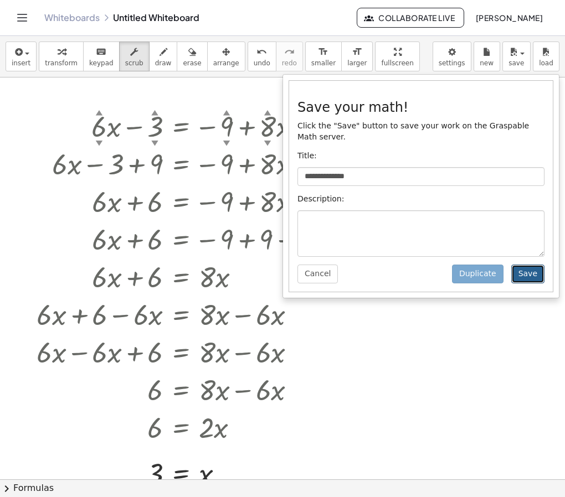
click at [418, 274] on button "Save" at bounding box center [527, 274] width 33 height 19
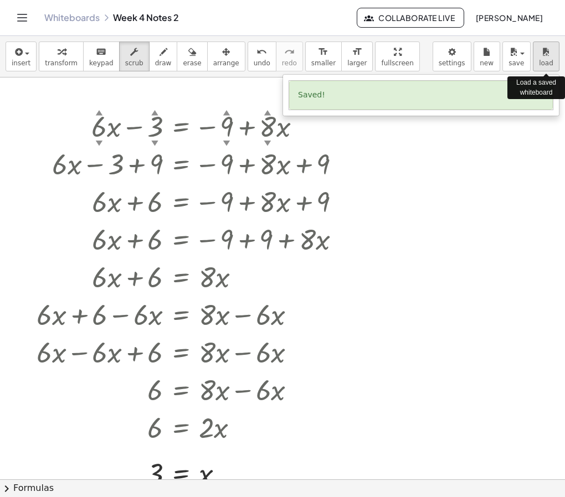
click at [418, 55] on icon "button" at bounding box center [546, 51] width 8 height 13
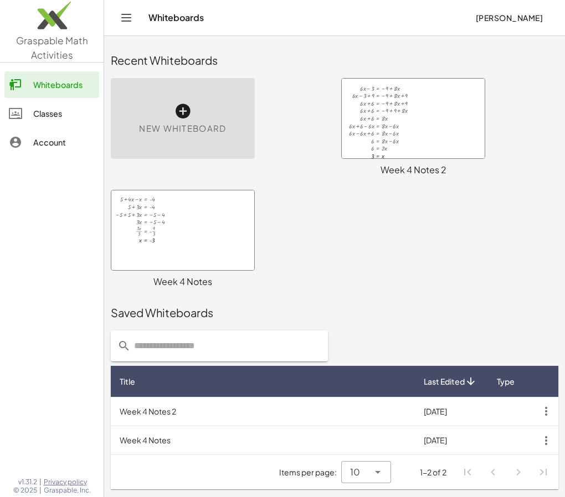
click at [182, 121] on div "New Whiteboard" at bounding box center [183, 118] width 144 height 81
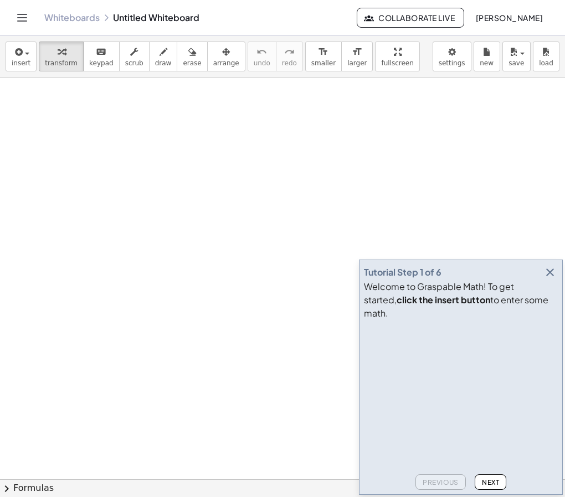
click at [547, 279] on icon "button" at bounding box center [549, 272] width 13 height 13
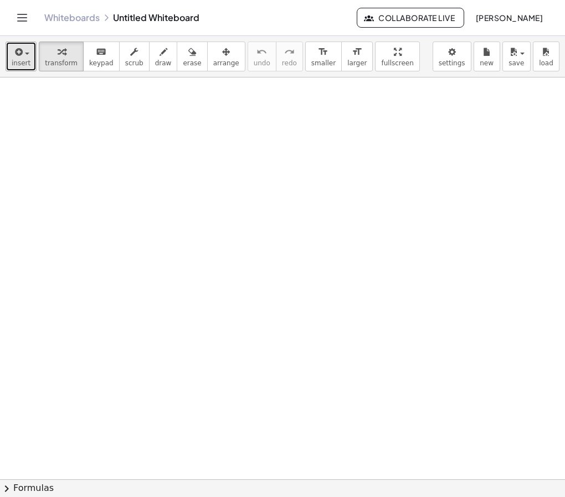
click at [21, 59] on icon "button" at bounding box center [18, 51] width 10 height 13
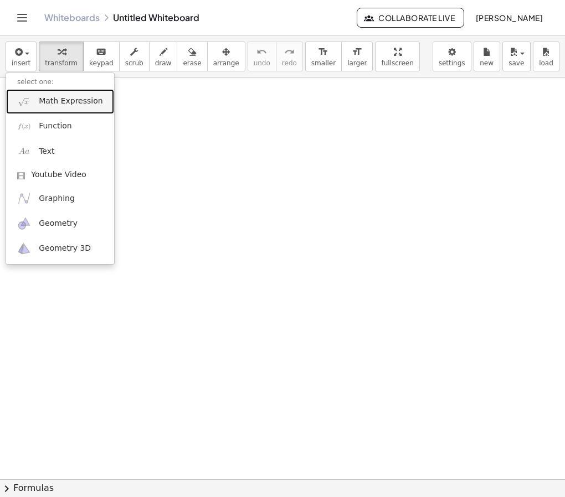
click at [42, 94] on link "Math Expression" at bounding box center [60, 101] width 108 height 25
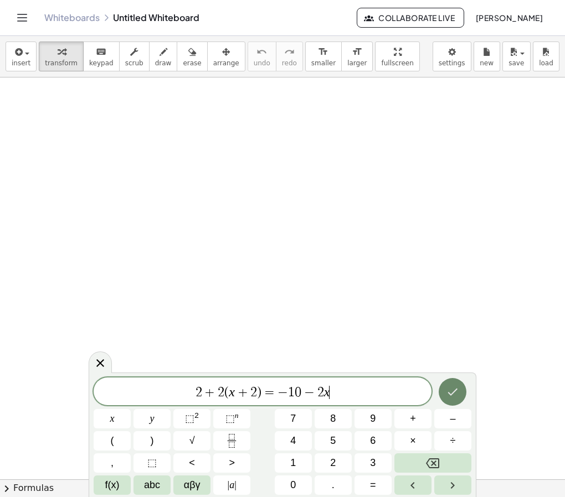
click at [455, 399] on icon "Done" at bounding box center [452, 392] width 13 height 13
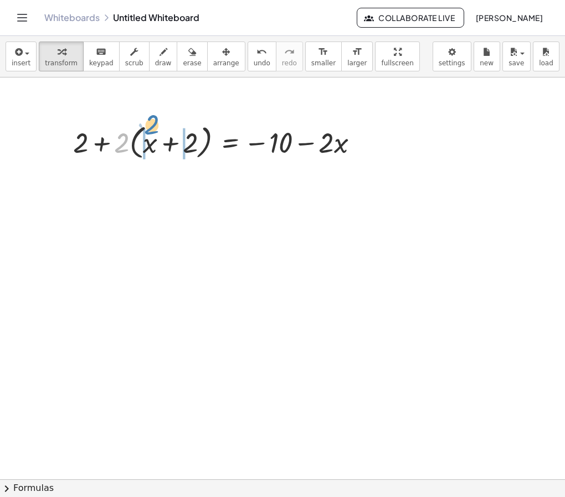
drag, startPoint x: 120, startPoint y: 141, endPoint x: 149, endPoint y: 122, distance: 34.6
click at [149, 122] on div at bounding box center [220, 142] width 305 height 42
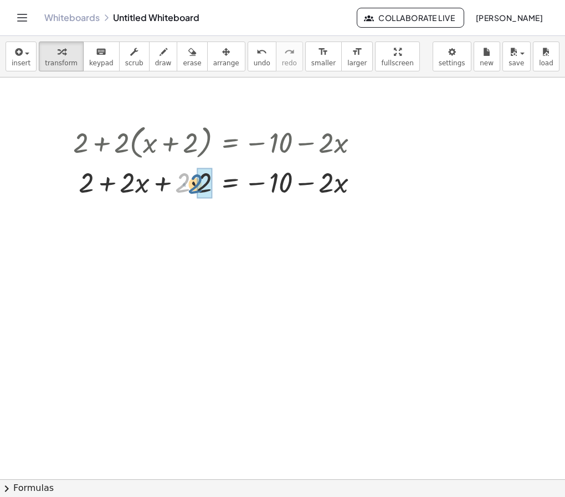
drag, startPoint x: 181, startPoint y: 179, endPoint x: 194, endPoint y: 181, distance: 12.8
click at [194, 181] on div at bounding box center [220, 182] width 305 height 38
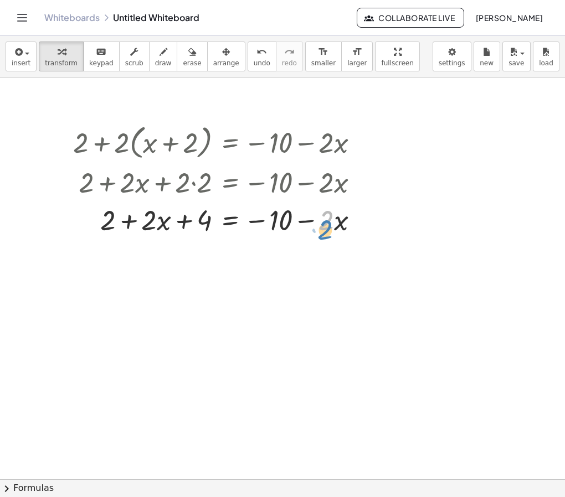
drag, startPoint x: 321, startPoint y: 225, endPoint x: 320, endPoint y: 235, distance: 10.0
click at [320, 235] on div at bounding box center [220, 220] width 305 height 38
drag, startPoint x: 309, startPoint y: 223, endPoint x: 127, endPoint y: 246, distance: 182.6
click at [127, 246] on div "+ 2 + · 2 · ( + x + 2 ) = − 10 − · 2 · x + 2 + · 2 · x + · 2 · 2 = − 10 − · 2 ·…" at bounding box center [282, 480] width 565 height 804
click at [256, 56] on icon "undo" at bounding box center [261, 51] width 11 height 13
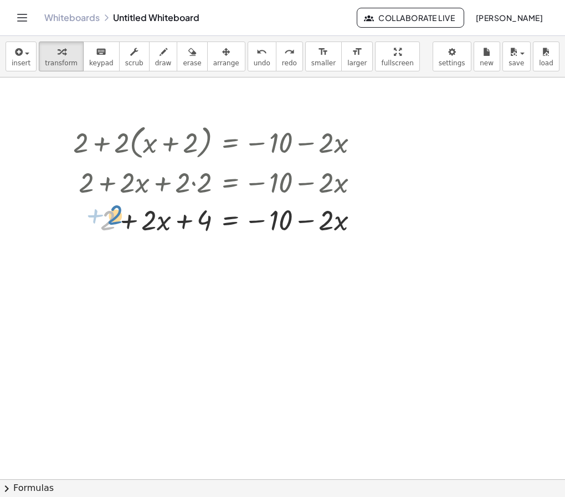
drag, startPoint x: 112, startPoint y: 219, endPoint x: 118, endPoint y: 214, distance: 7.9
click at [118, 214] on div at bounding box center [220, 220] width 305 height 38
click at [124, 219] on div at bounding box center [220, 220] width 305 height 38
drag, startPoint x: 109, startPoint y: 224, endPoint x: 193, endPoint y: 209, distance: 85.5
click at [193, 209] on div at bounding box center [220, 220] width 305 height 38
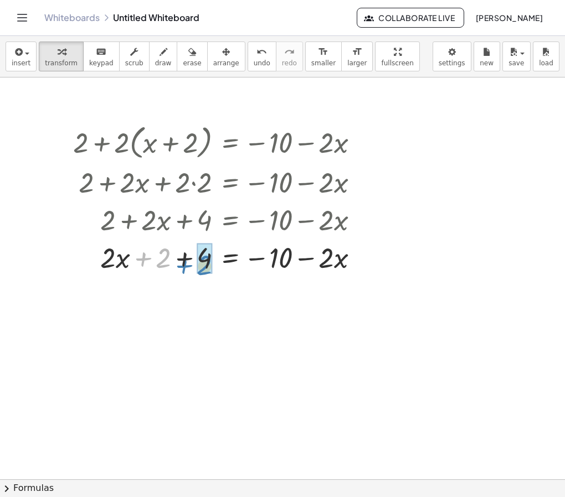
drag, startPoint x: 161, startPoint y: 263, endPoint x: 201, endPoint y: 270, distance: 40.5
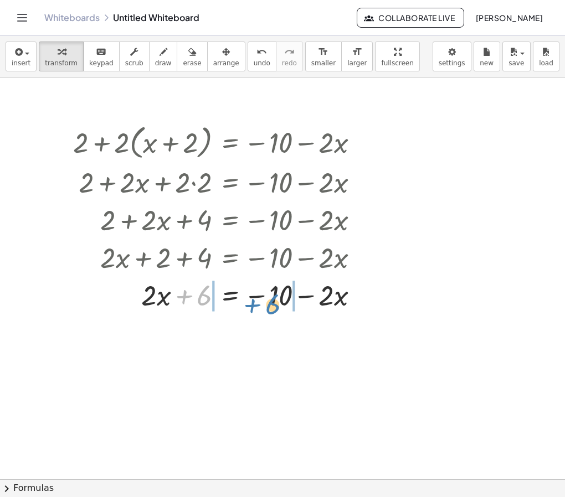
drag, startPoint x: 183, startPoint y: 300, endPoint x: 252, endPoint y: 309, distance: 69.3
click at [252, 309] on div at bounding box center [220, 295] width 305 height 38
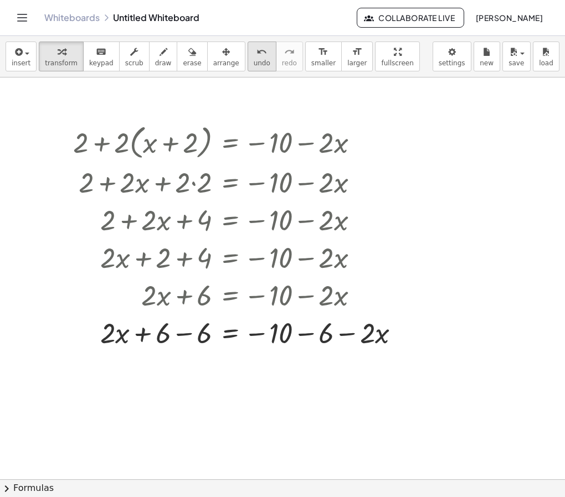
click at [248, 69] on button "undo undo" at bounding box center [262, 57] width 29 height 30
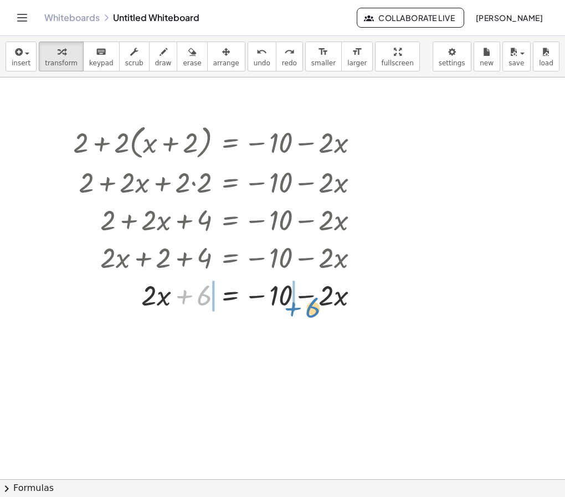
drag, startPoint x: 184, startPoint y: 297, endPoint x: 292, endPoint y: 310, distance: 109.3
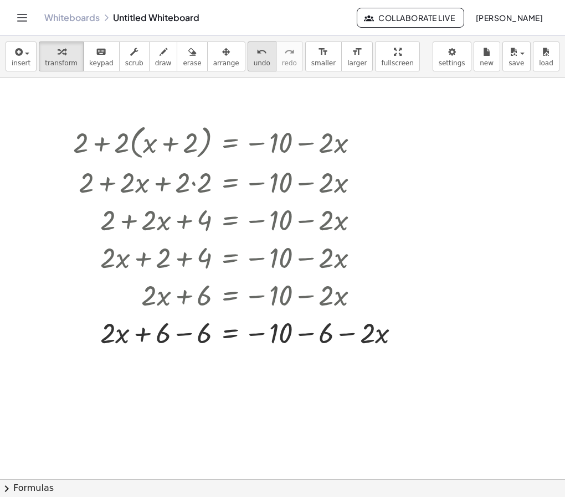
click at [254, 55] on div "undo" at bounding box center [262, 51] width 17 height 13
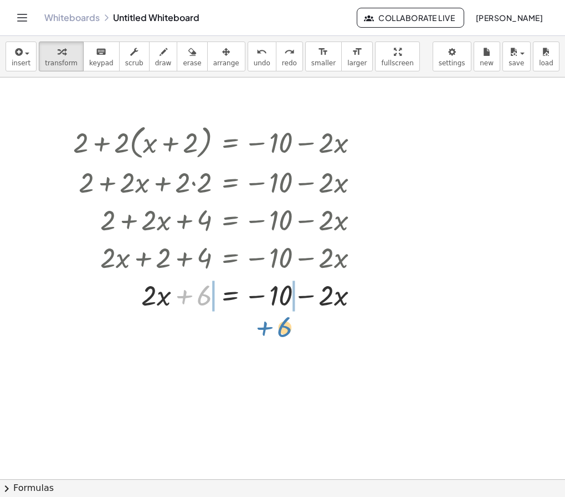
drag, startPoint x: 186, startPoint y: 301, endPoint x: 265, endPoint y: 335, distance: 86.4
click at [265, 335] on div "+ 2 + · 2 · ( + x + 2 ) = − 10 − · 2 · x + 2 + · 2 · x + · 2 · 2 = − 10 − · 2 ·…" at bounding box center [282, 480] width 565 height 804
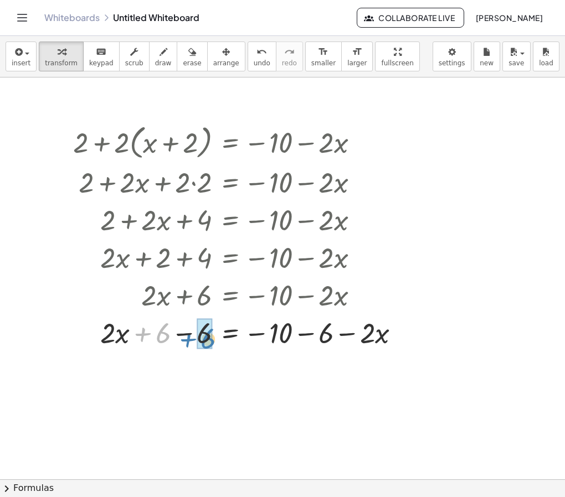
drag, startPoint x: 153, startPoint y: 338, endPoint x: 197, endPoint y: 342, distance: 44.5
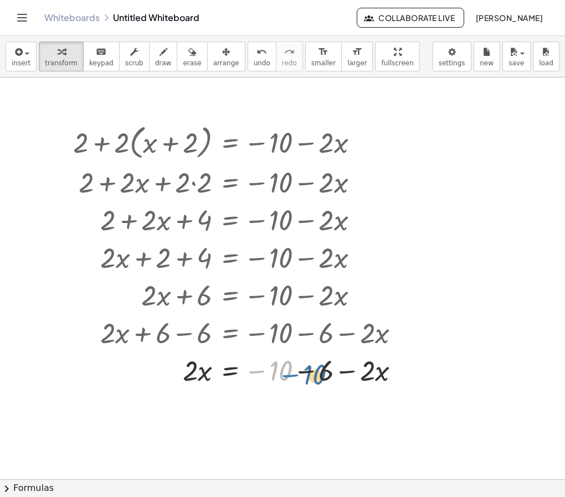
drag, startPoint x: 264, startPoint y: 371, endPoint x: 299, endPoint y: 376, distance: 34.7
click at [299, 376] on div at bounding box center [241, 370] width 347 height 38
drag, startPoint x: 321, startPoint y: 374, endPoint x: 281, endPoint y: 376, distance: 39.9
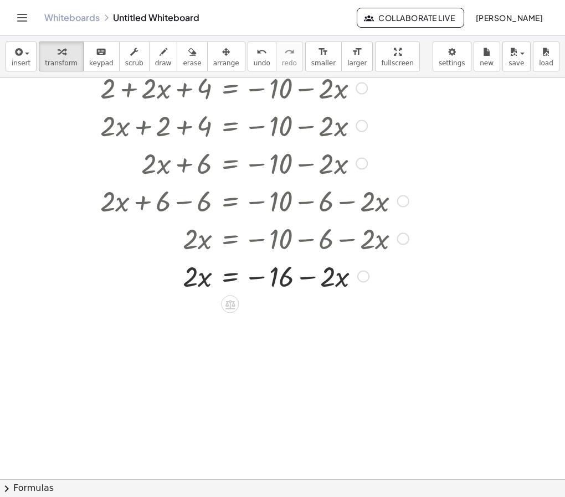
scroll to position [131, 0]
drag, startPoint x: 309, startPoint y: 280, endPoint x: 190, endPoint y: 314, distance: 123.8
click at [190, 314] on div "+ 2 + · 2 · ( + x + 2 ) = − 10 − · 2 · x + 2 + · 2 · x + · 2 · 2 = − 10 − · 2 ·…" at bounding box center [282, 348] width 565 height 804
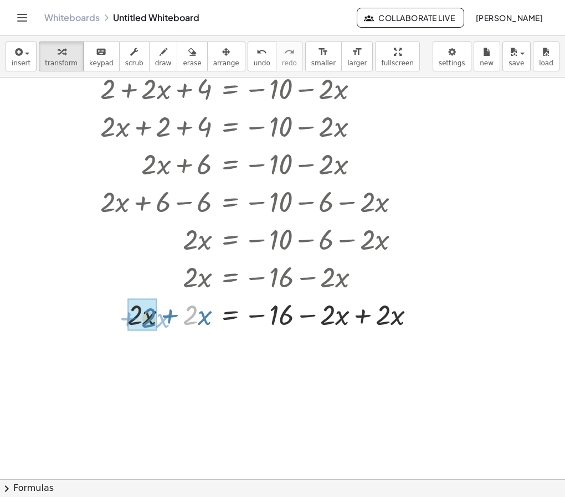
drag, startPoint x: 198, startPoint y: 316, endPoint x: 156, endPoint y: 319, distance: 41.6
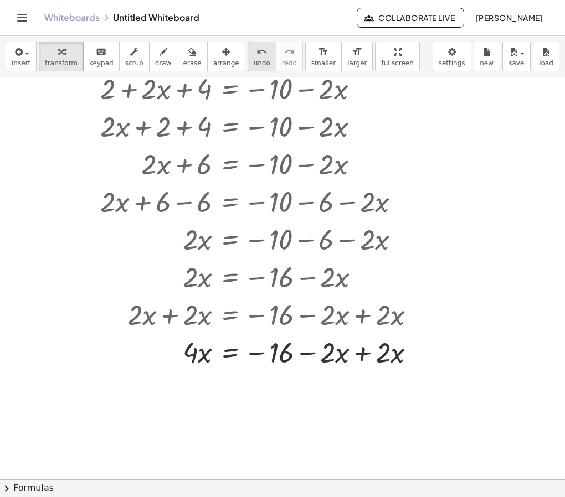
click at [254, 60] on span "undo" at bounding box center [262, 63] width 17 height 8
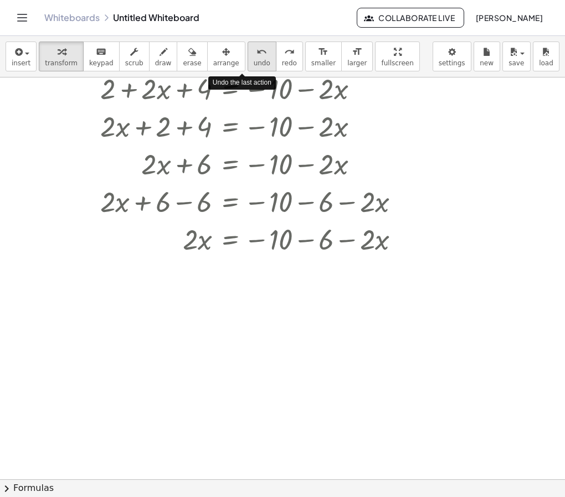
click at [254, 60] on span "undo" at bounding box center [262, 63] width 17 height 8
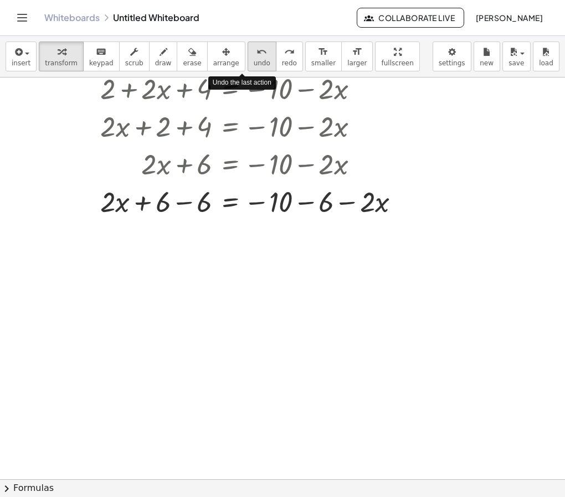
click at [254, 60] on span "undo" at bounding box center [262, 63] width 17 height 8
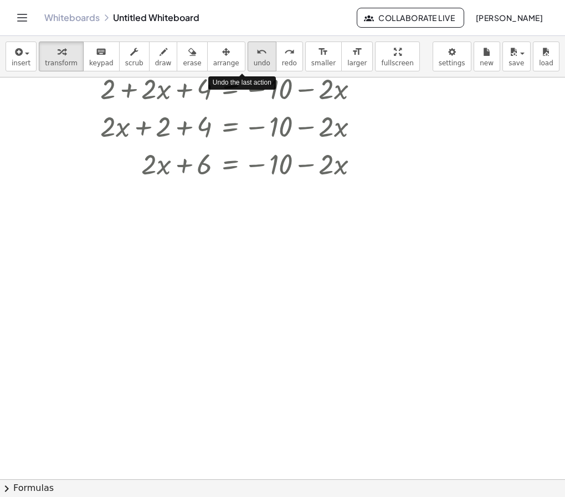
click at [254, 60] on span "undo" at bounding box center [262, 63] width 17 height 8
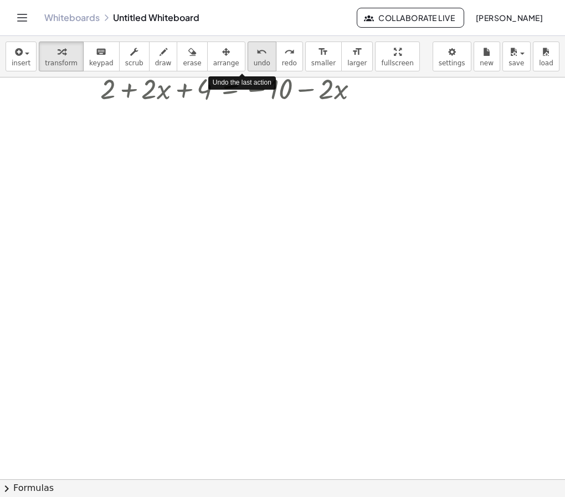
click at [254, 60] on span "undo" at bounding box center [262, 63] width 17 height 8
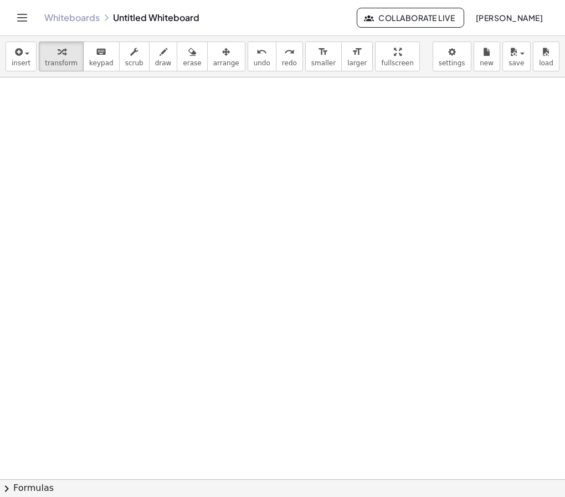
scroll to position [0, 0]
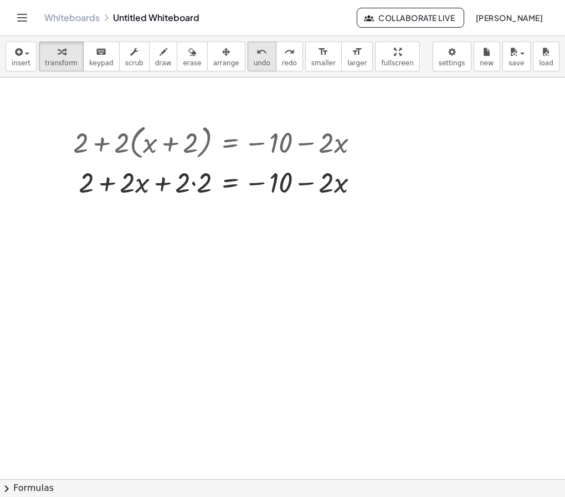
click at [248, 69] on button "undo undo" at bounding box center [262, 57] width 29 height 30
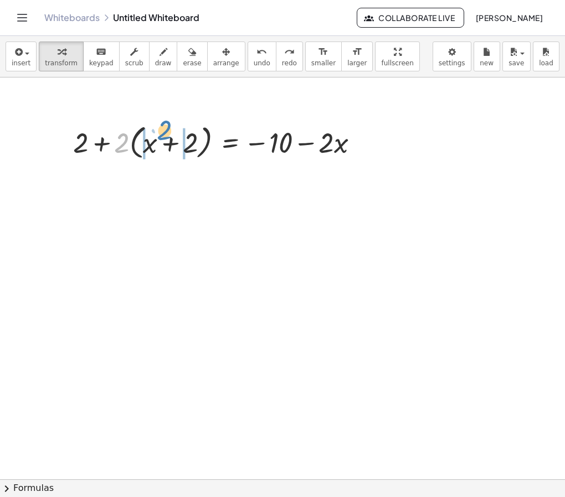
drag, startPoint x: 121, startPoint y: 146, endPoint x: 164, endPoint y: 133, distance: 44.5
click at [164, 133] on div at bounding box center [220, 142] width 305 height 42
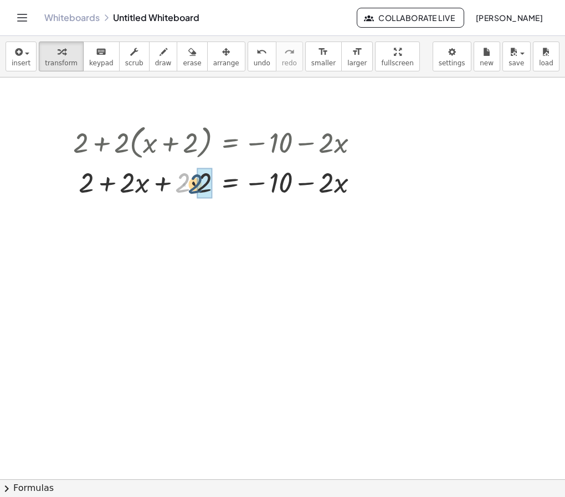
drag, startPoint x: 179, startPoint y: 183, endPoint x: 193, endPoint y: 185, distance: 14.6
click at [193, 185] on div at bounding box center [220, 182] width 305 height 38
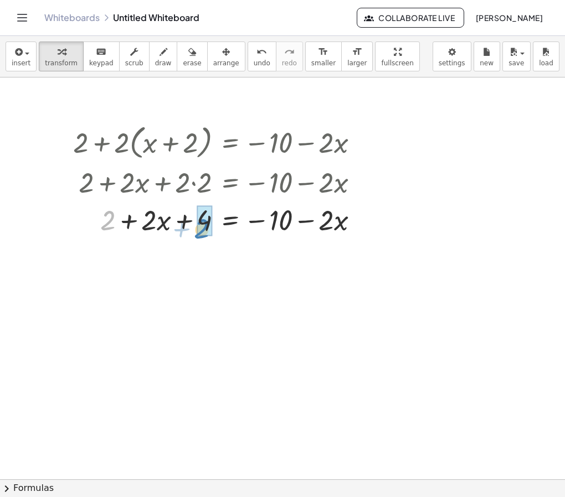
drag, startPoint x: 112, startPoint y: 215, endPoint x: 206, endPoint y: 224, distance: 94.0
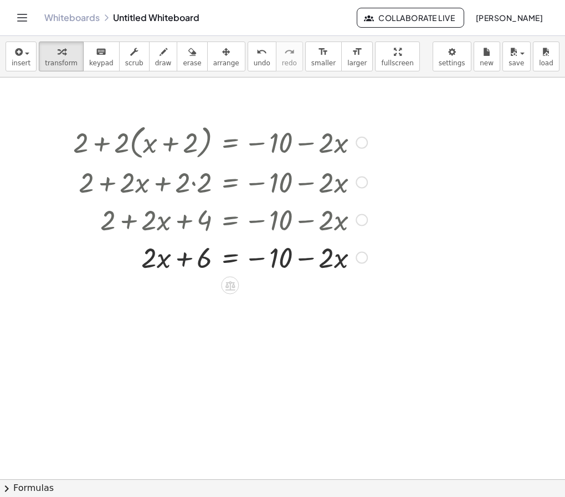
click at [183, 262] on div at bounding box center [220, 257] width 305 height 38
click at [229, 262] on div at bounding box center [220, 257] width 305 height 38
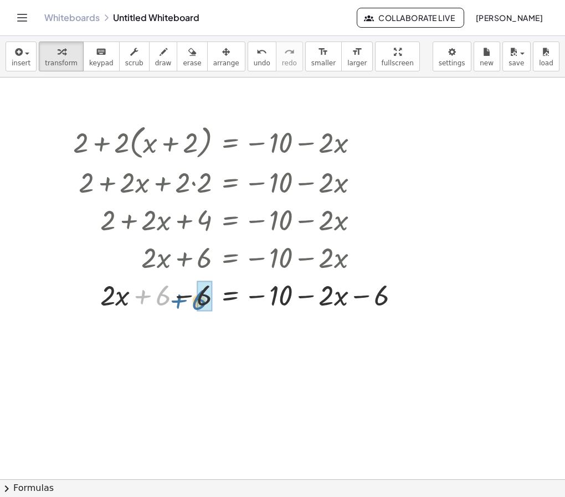
drag, startPoint x: 160, startPoint y: 300, endPoint x: 200, endPoint y: 305, distance: 40.2
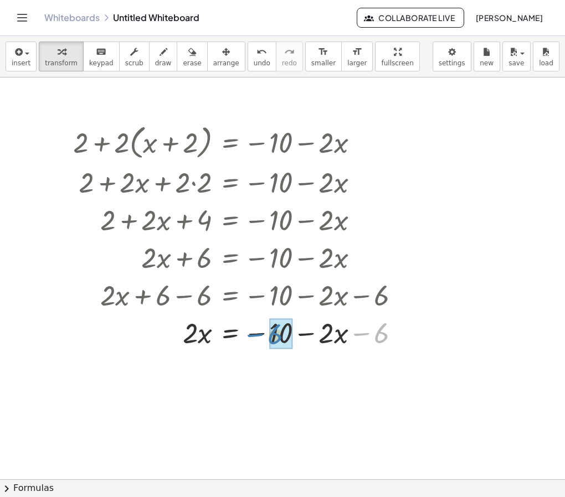
drag, startPoint x: 376, startPoint y: 335, endPoint x: 269, endPoint y: 336, distance: 106.9
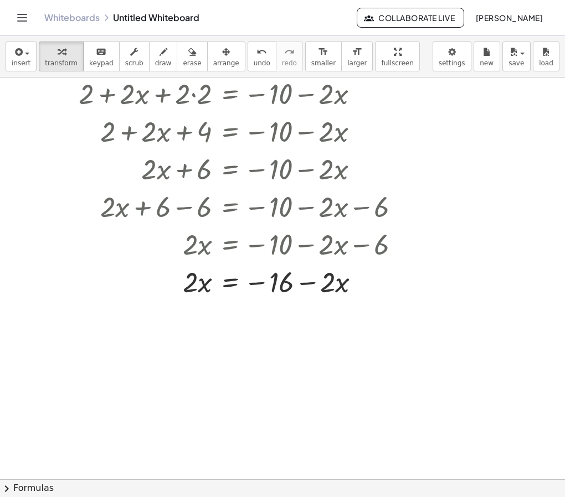
scroll to position [101, 0]
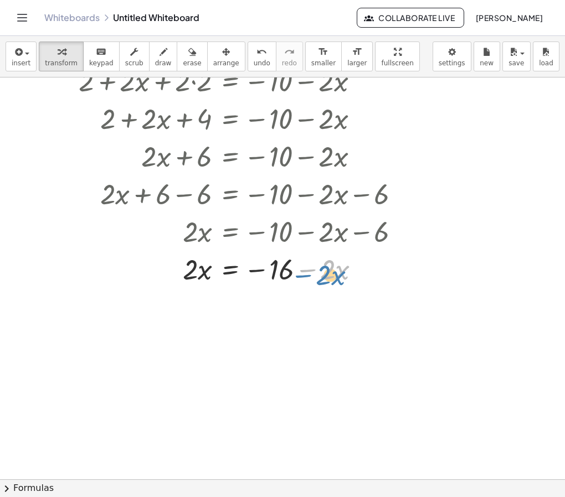
drag, startPoint x: 305, startPoint y: 273, endPoint x: 301, endPoint y: 277, distance: 5.9
click at [301, 277] on div at bounding box center [241, 269] width 347 height 38
click at [233, 274] on div at bounding box center [241, 269] width 347 height 38
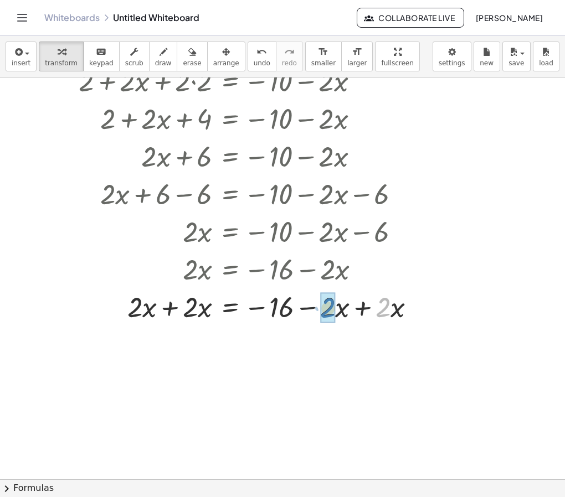
drag, startPoint x: 377, startPoint y: 312, endPoint x: 322, endPoint y: 312, distance: 55.4
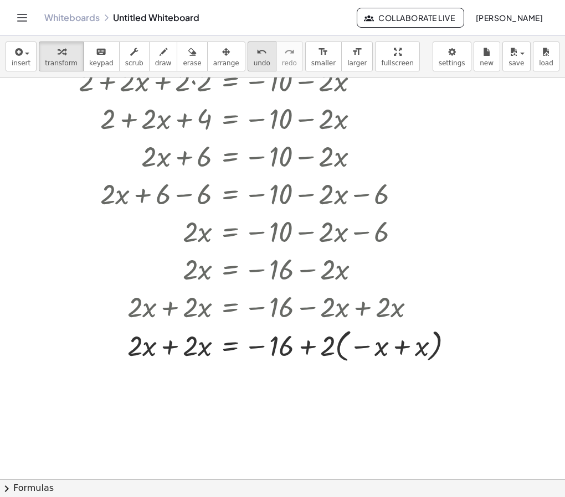
click at [256, 52] on icon "undo" at bounding box center [261, 51] width 11 height 13
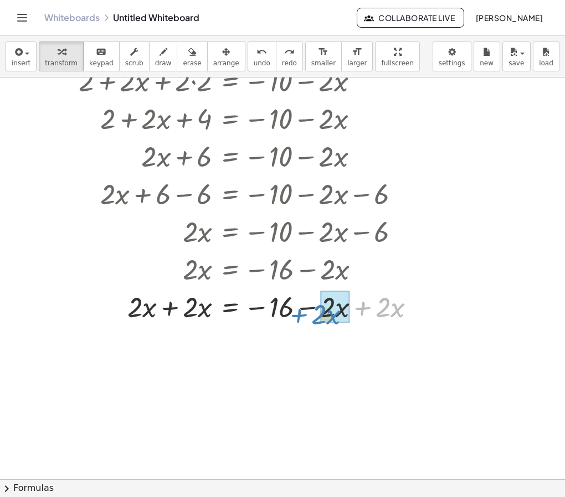
drag, startPoint x: 362, startPoint y: 310, endPoint x: 297, endPoint y: 317, distance: 64.6
click at [297, 317] on div at bounding box center [249, 306] width 362 height 38
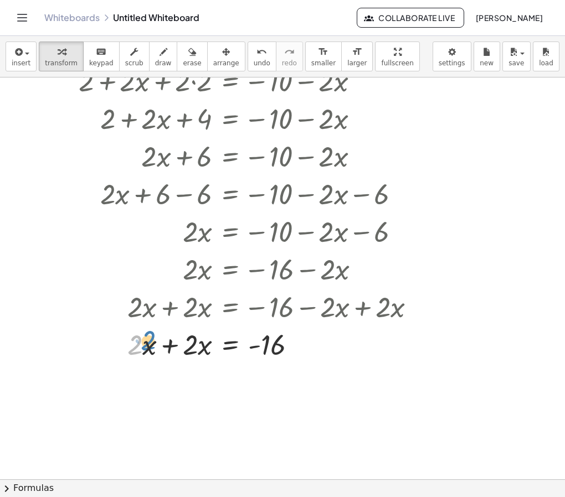
drag, startPoint x: 142, startPoint y: 350, endPoint x: 152, endPoint y: 346, distance: 11.0
click at [152, 346] on div at bounding box center [249, 344] width 362 height 38
drag, startPoint x: 151, startPoint y: 347, endPoint x: 203, endPoint y: 348, distance: 52.1
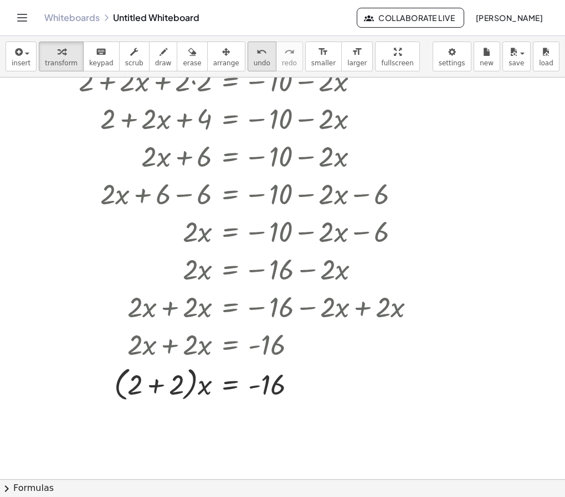
click at [256, 50] on icon "undo" at bounding box center [261, 51] width 11 height 13
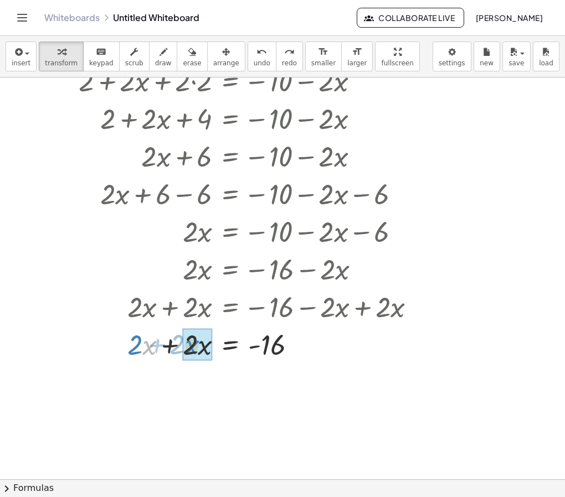
drag, startPoint x: 145, startPoint y: 349, endPoint x: 187, endPoint y: 349, distance: 42.1
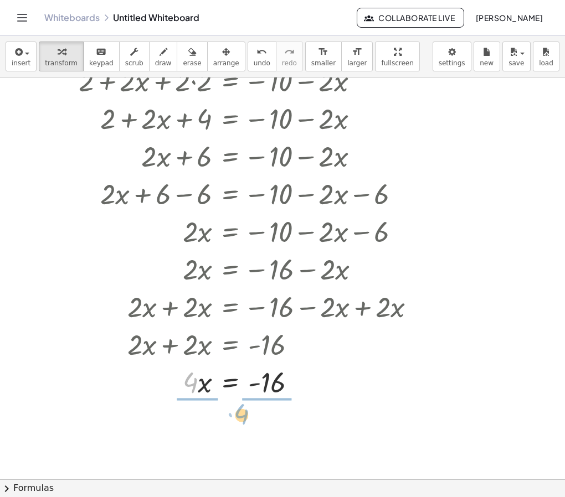
drag, startPoint x: 191, startPoint y: 381, endPoint x: 240, endPoint y: 412, distance: 58.2
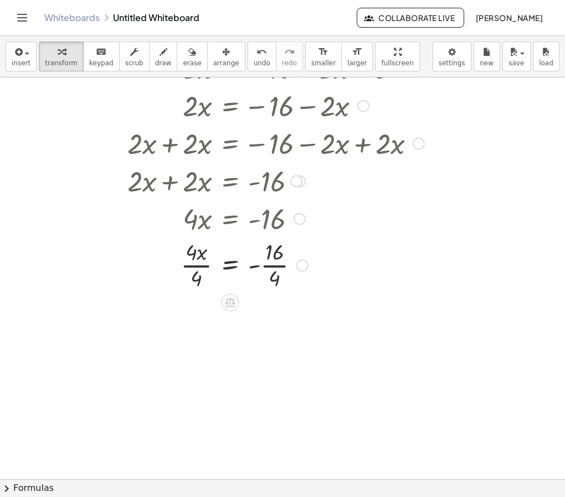
scroll to position [276, 0]
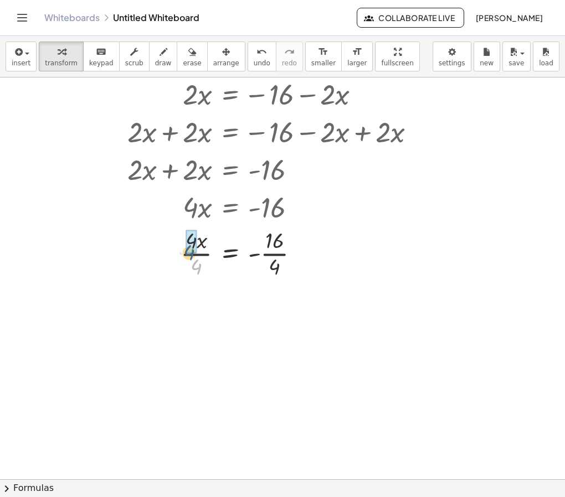
drag, startPoint x: 204, startPoint y: 267, endPoint x: 196, endPoint y: 251, distance: 17.8
drag, startPoint x: 274, startPoint y: 325, endPoint x: 273, endPoint y: 307, distance: 17.2
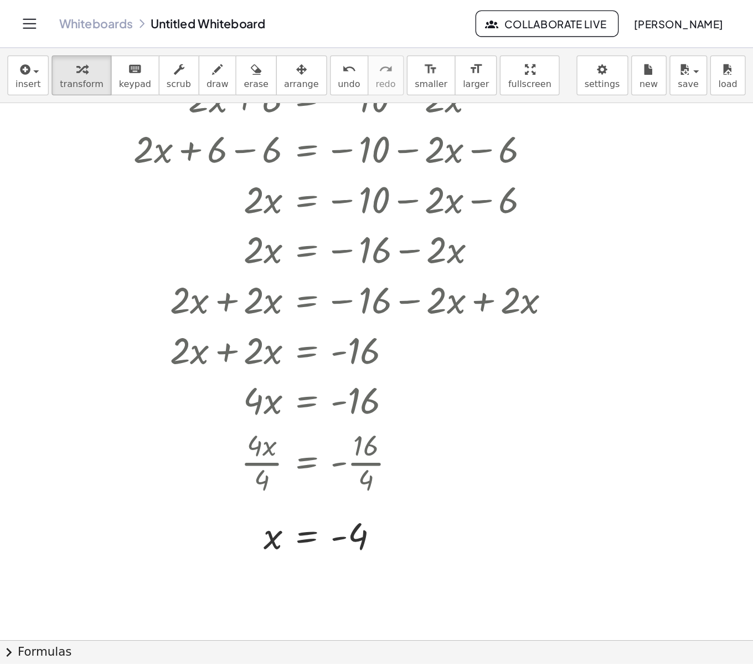
scroll to position [180, 0]
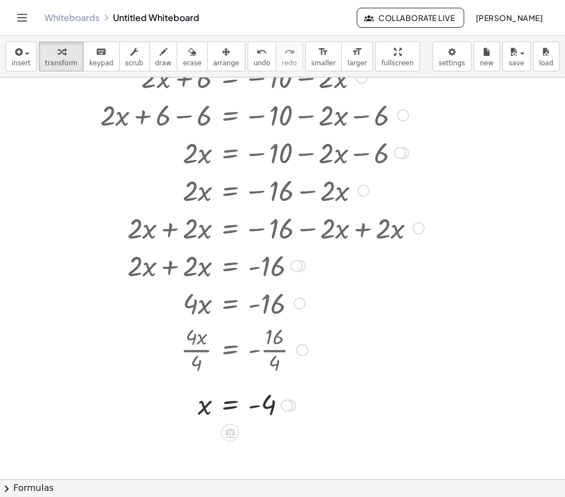
click at [144, 373] on div at bounding box center [240, 349] width 379 height 55
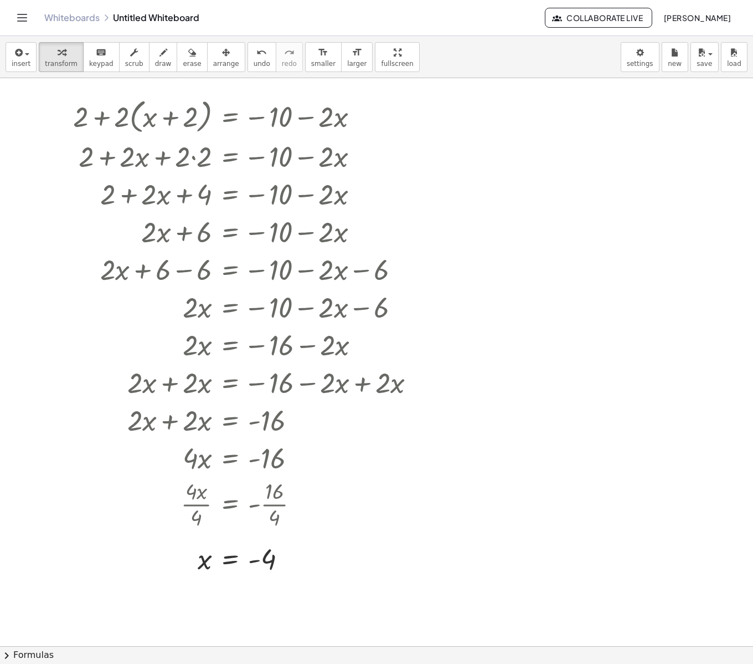
scroll to position [0, 0]
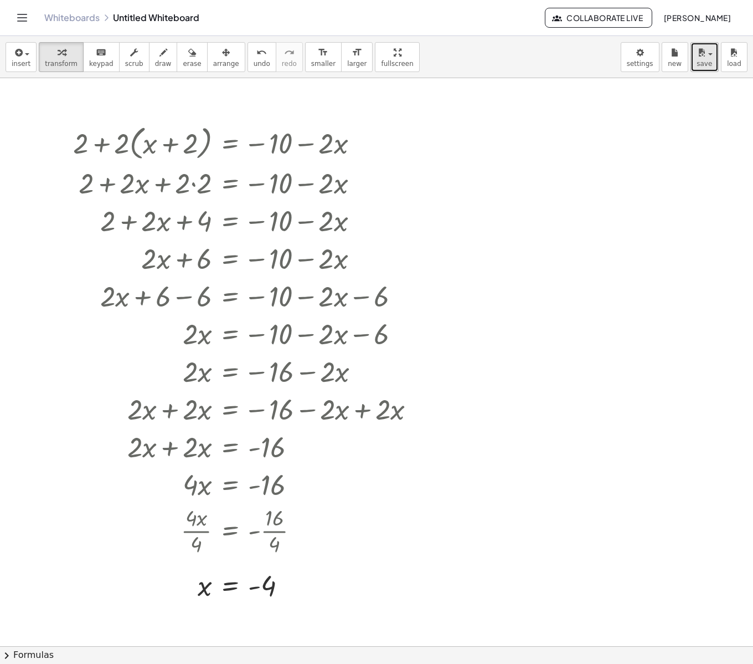
click at [564, 53] on span "button" at bounding box center [710, 54] width 4 height 2
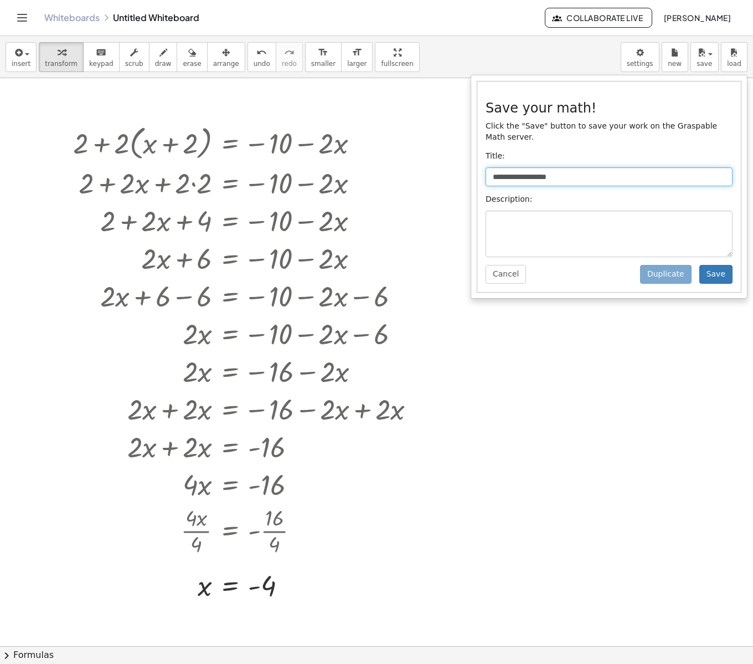
click at [564, 169] on input "**********" at bounding box center [609, 176] width 247 height 19
type input "*"
click at [563, 172] on input "text" at bounding box center [609, 176] width 247 height 19
type input "**********"
click at [564, 275] on button "Save" at bounding box center [716, 274] width 33 height 19
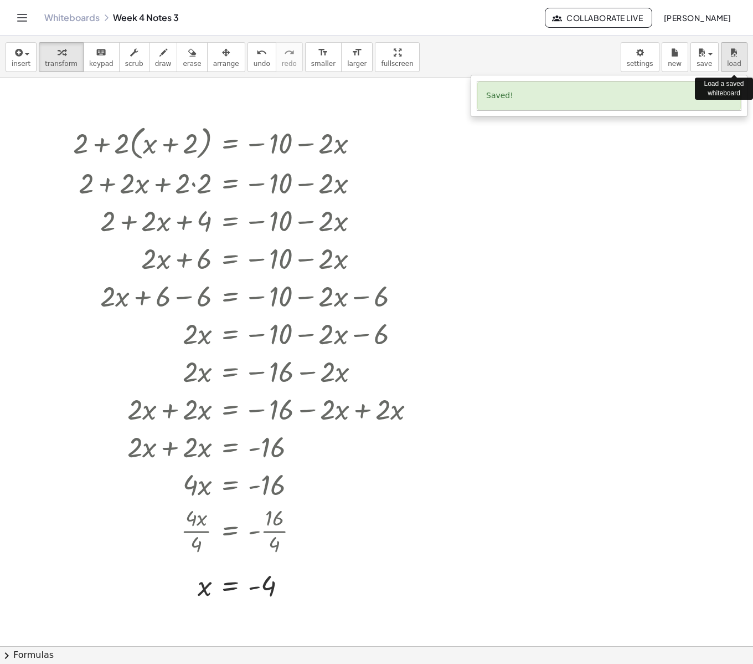
click at [564, 60] on button "load" at bounding box center [734, 57] width 27 height 30
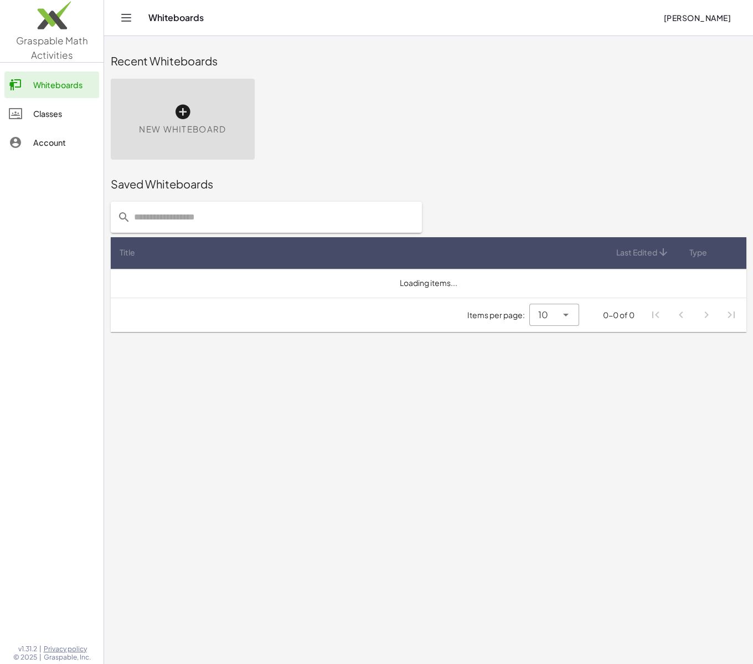
click at [189, 120] on icon at bounding box center [183, 112] width 18 height 18
click at [182, 112] on icon at bounding box center [183, 112] width 18 height 18
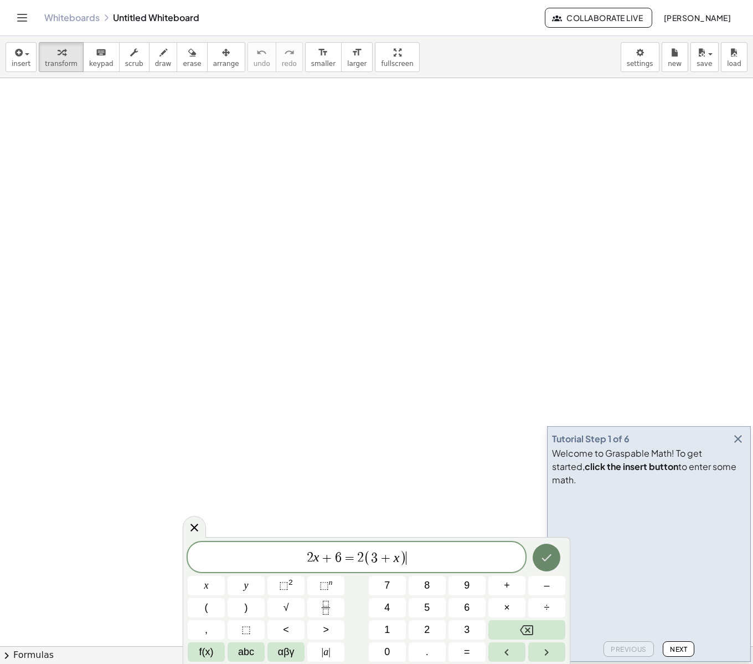
click at [536, 558] on button "Done" at bounding box center [547, 557] width 28 height 28
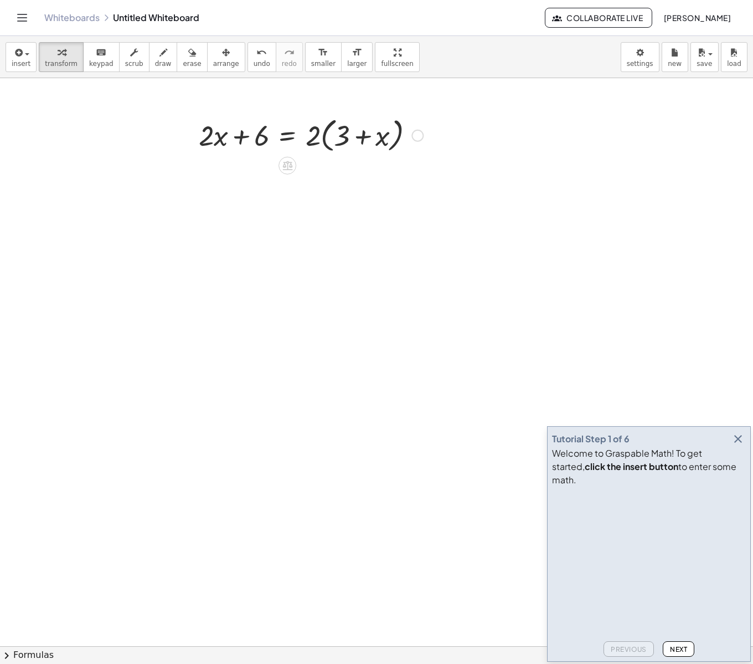
click at [249, 232] on div "+ · 2 · x + 6 = · 2 · ( + 3 + x )" at bounding box center [376, 646] width 753 height 1136
drag, startPoint x: 312, startPoint y: 140, endPoint x: 359, endPoint y: 127, distance: 48.4
click at [359, 127] on div at bounding box center [310, 135] width 235 height 42
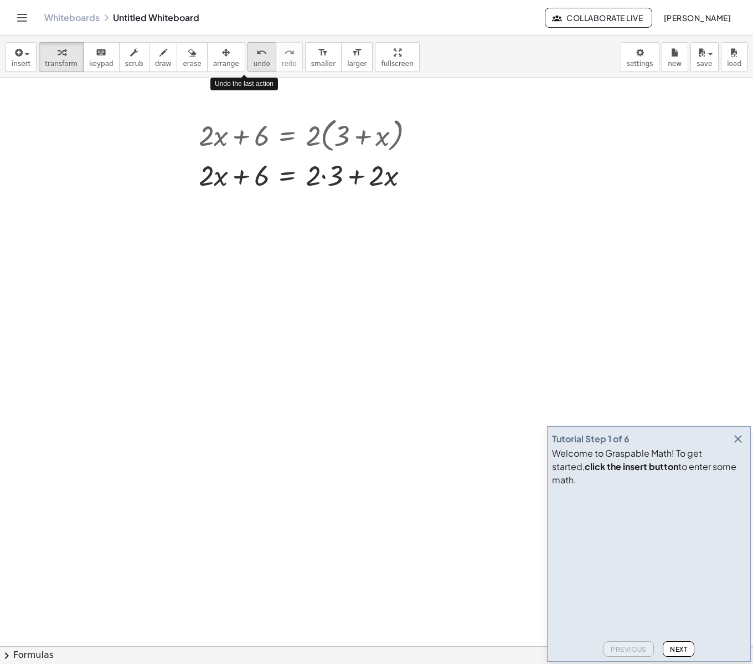
click at [248, 56] on button "undo undo" at bounding box center [262, 57] width 29 height 30
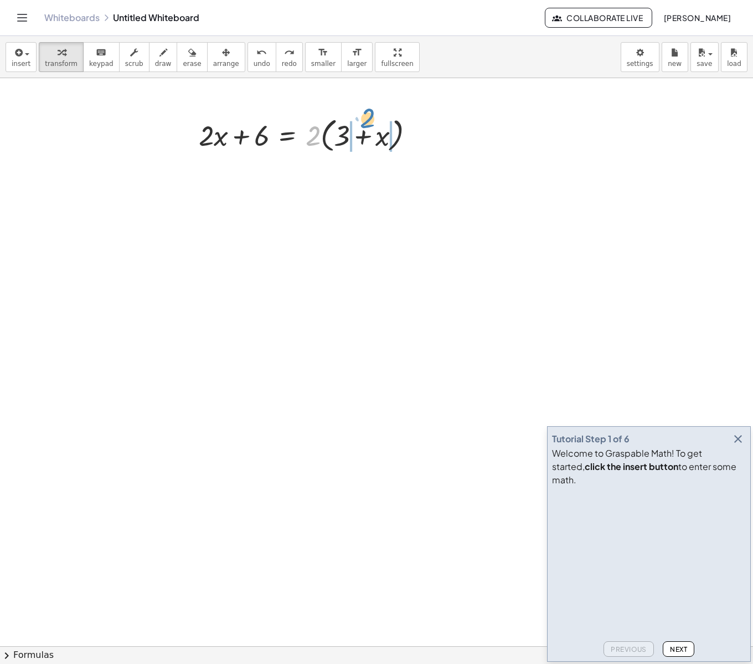
drag, startPoint x: 316, startPoint y: 139, endPoint x: 371, endPoint y: 121, distance: 57.6
click at [371, 121] on div at bounding box center [310, 135] width 235 height 42
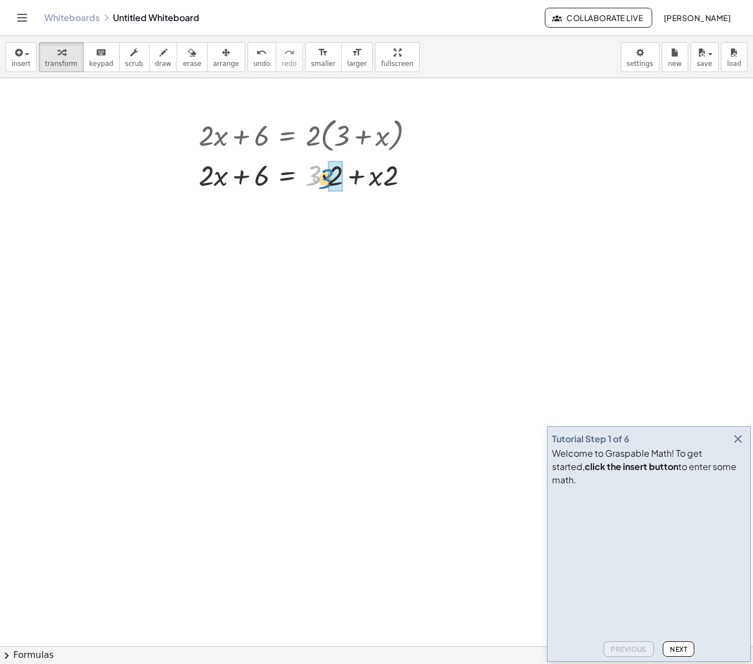
drag, startPoint x: 312, startPoint y: 179, endPoint x: 326, endPoint y: 182, distance: 13.6
click at [326, 182] on div at bounding box center [310, 175] width 235 height 38
click at [286, 212] on div at bounding box center [310, 212] width 235 height 38
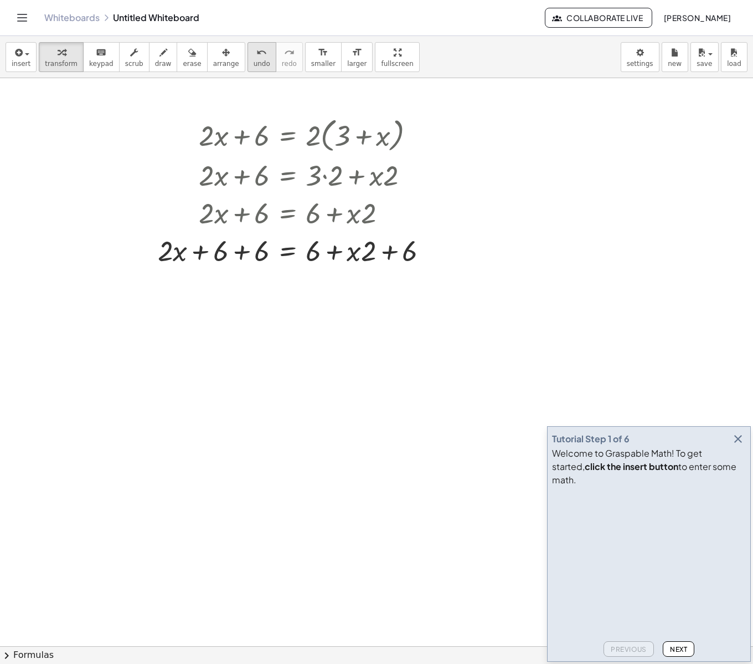
click at [248, 56] on button "undo undo" at bounding box center [262, 57] width 29 height 30
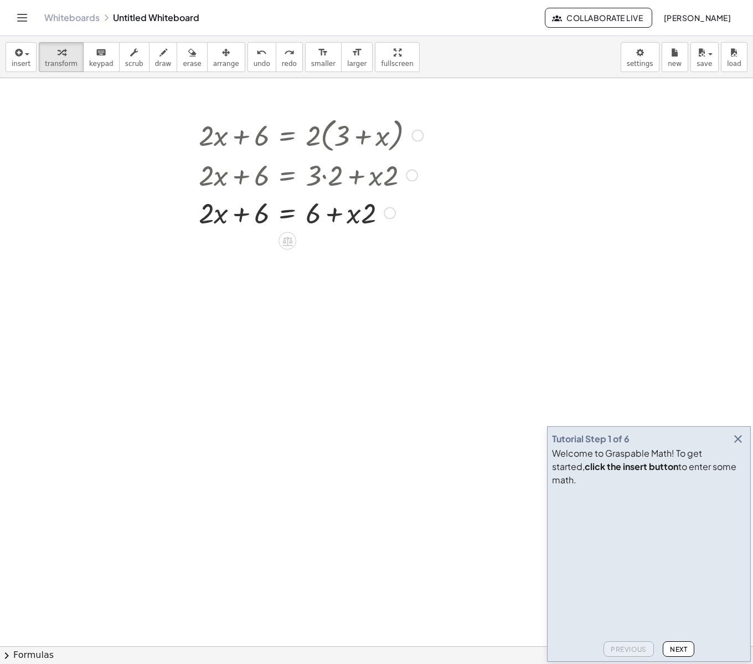
click at [288, 219] on div at bounding box center [310, 212] width 235 height 38
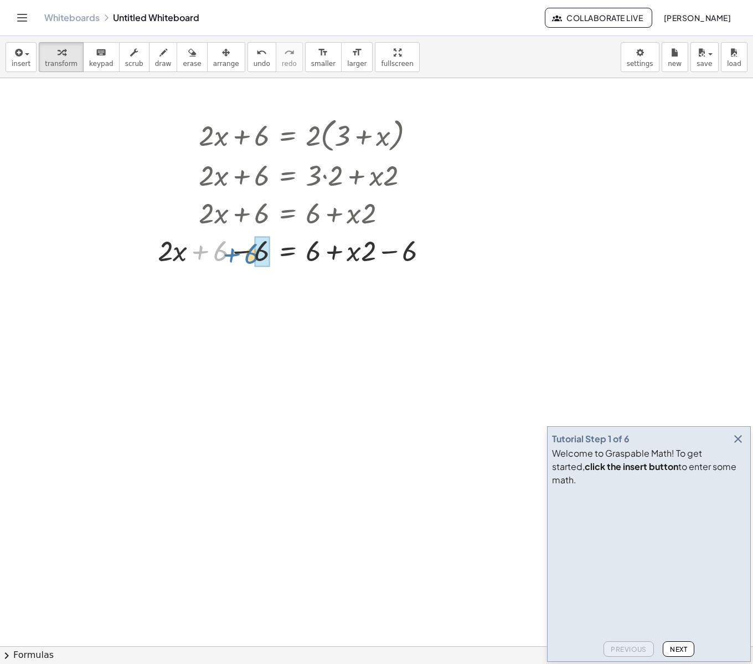
drag, startPoint x: 217, startPoint y: 256, endPoint x: 250, endPoint y: 259, distance: 33.4
click at [250, 259] on div at bounding box center [297, 250] width 290 height 38
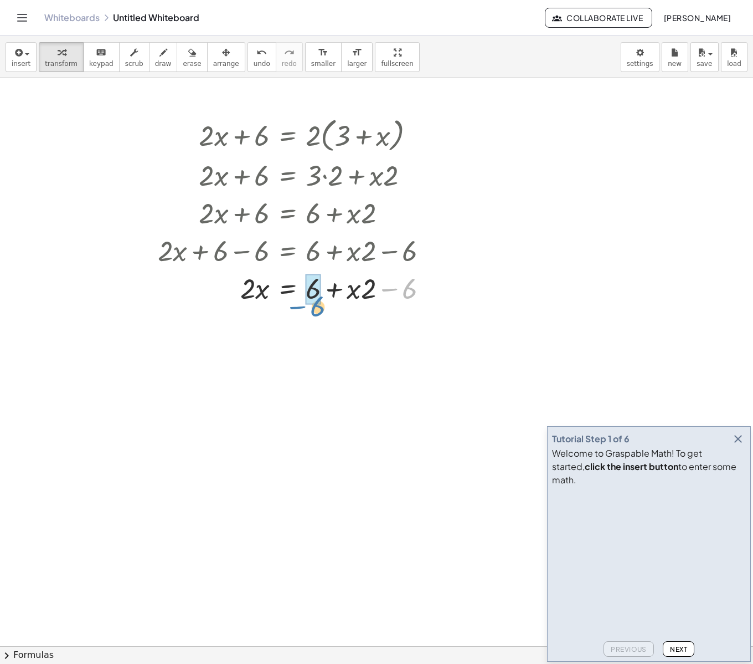
drag, startPoint x: 404, startPoint y: 294, endPoint x: 312, endPoint y: 312, distance: 93.8
drag, startPoint x: 319, startPoint y: 331, endPoint x: 322, endPoint y: 340, distance: 8.9
click at [322, 340] on div at bounding box center [297, 325] width 290 height 38
drag, startPoint x: 312, startPoint y: 330, endPoint x: 313, endPoint y: 336, distance: 6.2
click at [313, 336] on div at bounding box center [297, 325] width 290 height 38
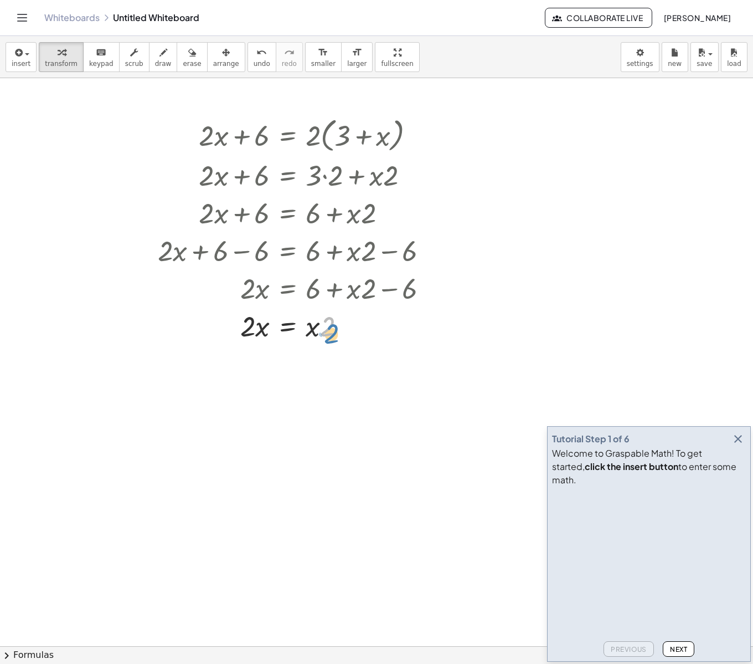
drag, startPoint x: 321, startPoint y: 330, endPoint x: 325, endPoint y: 336, distance: 6.9
click at [325, 336] on div at bounding box center [297, 325] width 290 height 38
click at [254, 64] on span "undo" at bounding box center [262, 64] width 17 height 8
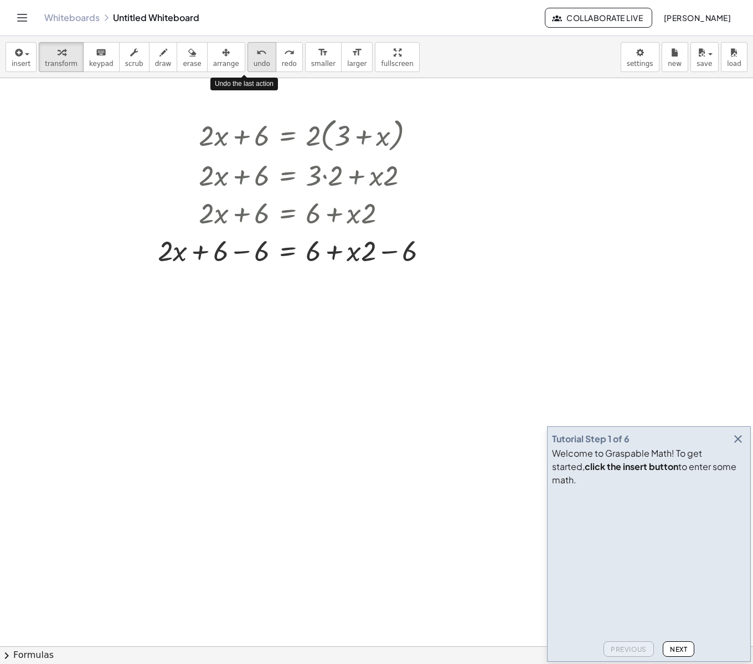
click at [254, 64] on span "undo" at bounding box center [262, 64] width 17 height 8
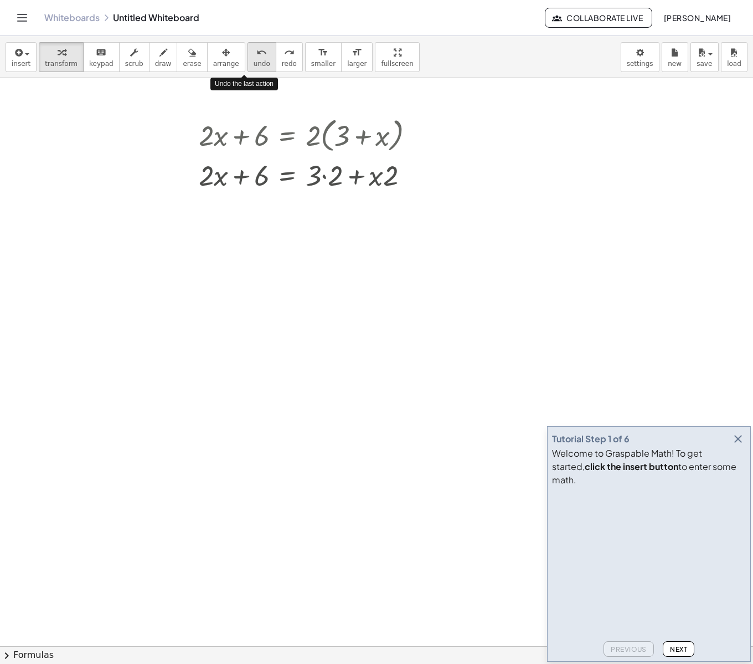
click at [254, 64] on span "undo" at bounding box center [262, 64] width 17 height 8
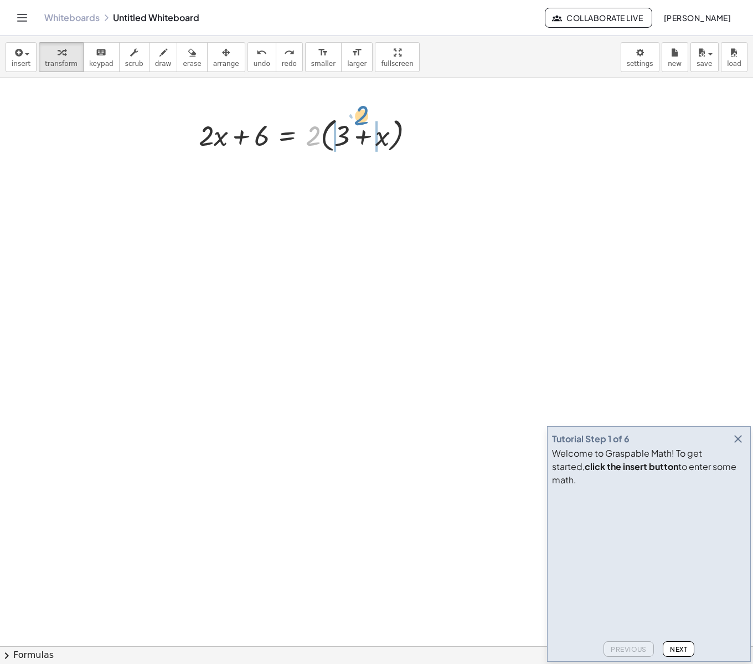
drag, startPoint x: 307, startPoint y: 131, endPoint x: 356, endPoint y: 110, distance: 52.9
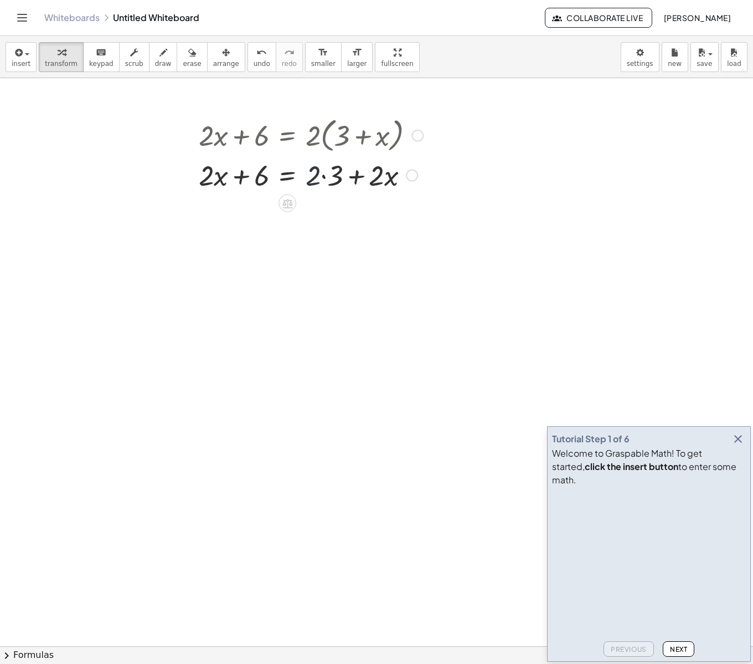
click at [319, 186] on div at bounding box center [310, 175] width 235 height 38
click at [324, 181] on div at bounding box center [310, 175] width 235 height 38
drag, startPoint x: 355, startPoint y: 217, endPoint x: 317, endPoint y: 196, distance: 43.4
click at [317, 196] on div at bounding box center [310, 212] width 235 height 38
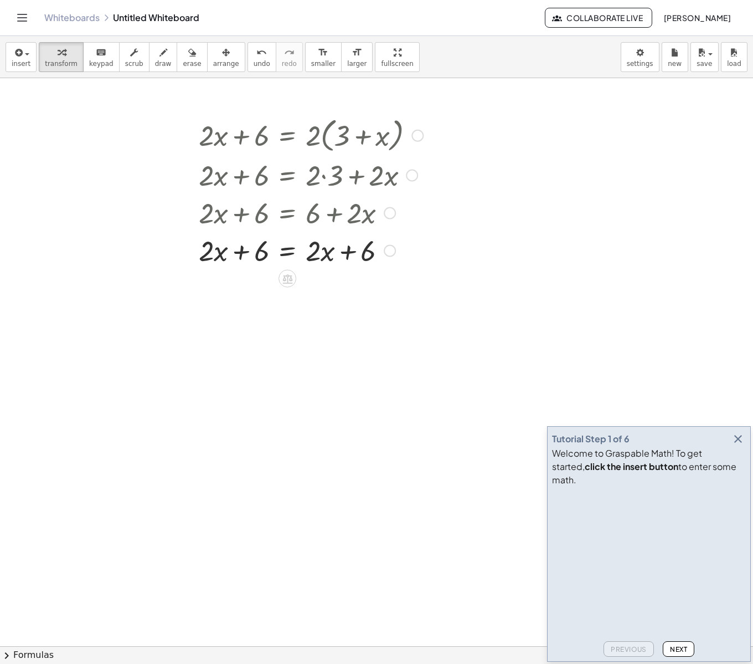
click at [288, 488] on div "+ · 2 · x + 6 = · 2 · ( + 3 + x ) + · 2 · x + 6 = + · 2 · 3 + · 2 · x + · 2 · x…" at bounding box center [376, 646] width 753 height 1136
drag, startPoint x: 245, startPoint y: 249, endPoint x: 371, endPoint y: 262, distance: 126.9
click at [371, 262] on div at bounding box center [310, 250] width 235 height 38
drag, startPoint x: 219, startPoint y: 290, endPoint x: 253, endPoint y: 293, distance: 34.5
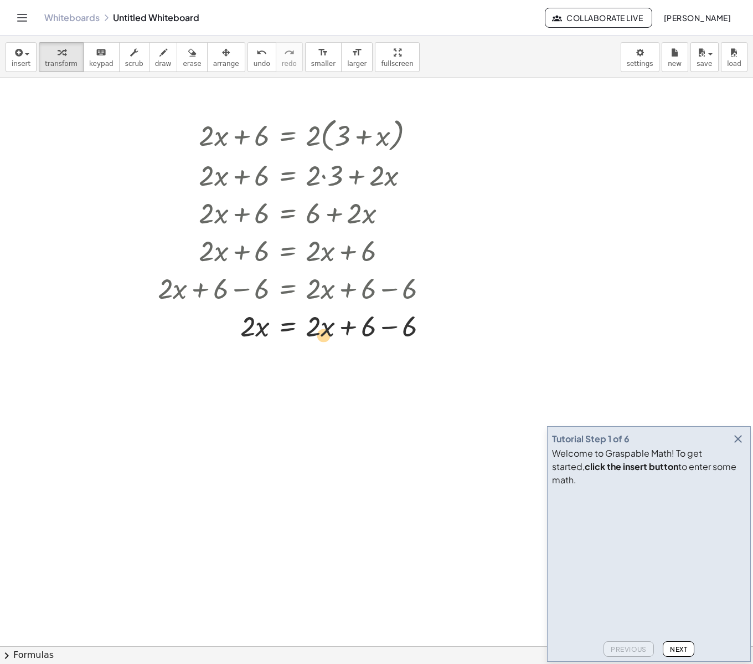
drag, startPoint x: 322, startPoint y: 325, endPoint x: 318, endPoint y: 333, distance: 9.9
click at [318, 333] on div at bounding box center [297, 325] width 290 height 38
click at [248, 66] on button "undo undo" at bounding box center [262, 57] width 29 height 30
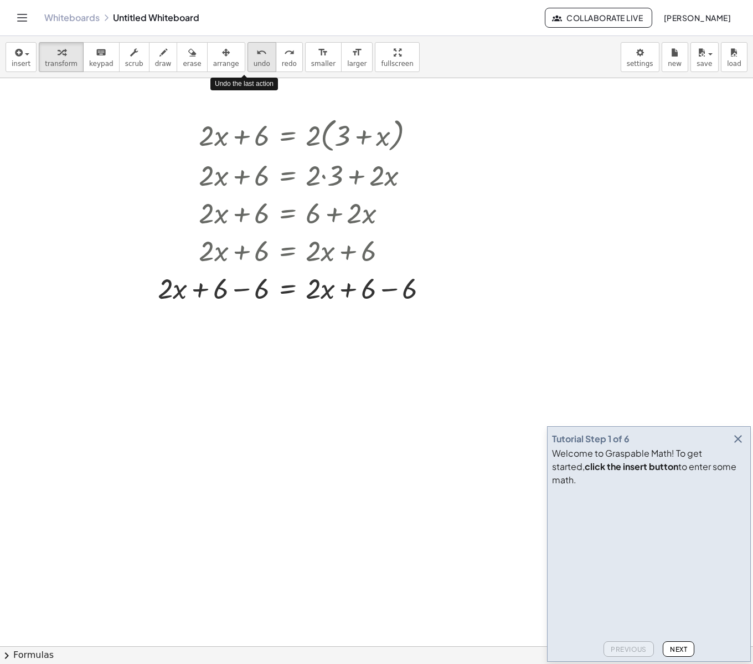
click at [248, 53] on button "undo undo" at bounding box center [262, 57] width 29 height 30
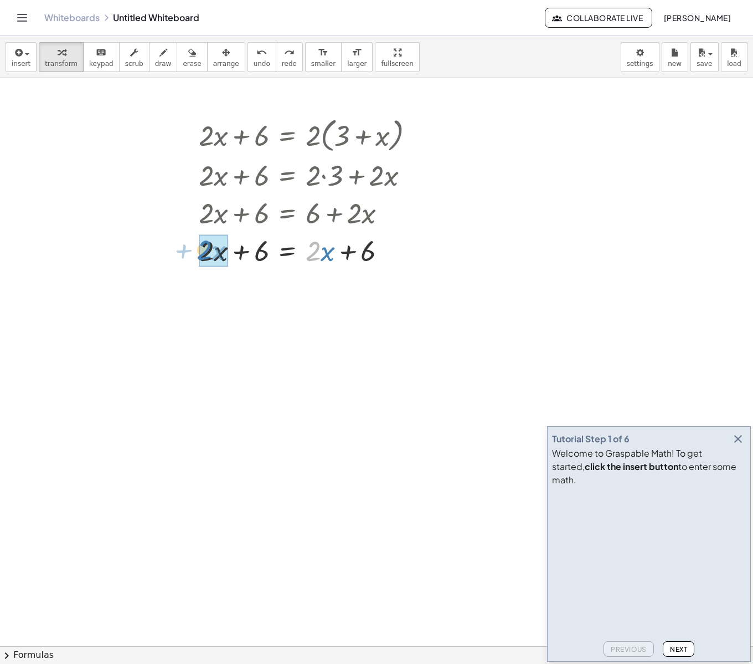
drag, startPoint x: 316, startPoint y: 252, endPoint x: 207, endPoint y: 251, distance: 109.1
click at [286, 289] on div at bounding box center [310, 287] width 235 height 37
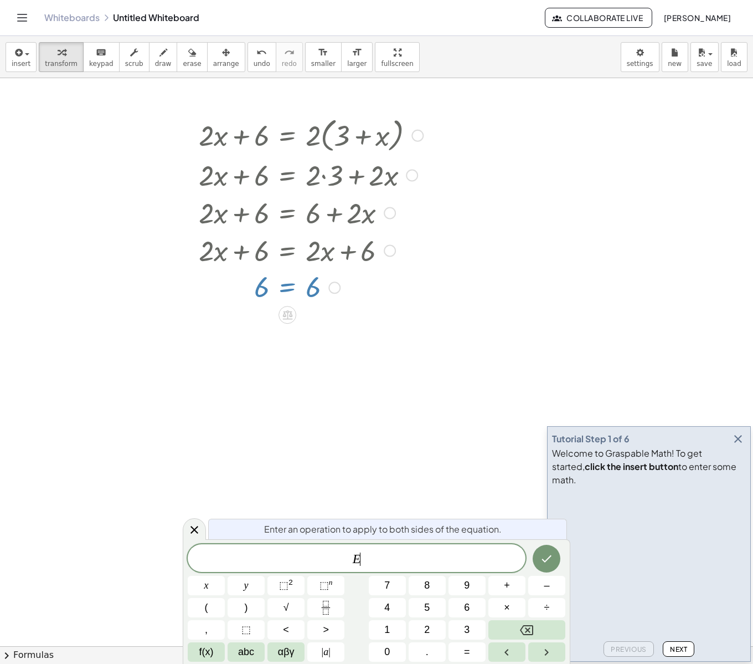
drag, startPoint x: 308, startPoint y: 291, endPoint x: 268, endPoint y: 293, distance: 40.5
click at [268, 293] on div at bounding box center [310, 287] width 235 height 37
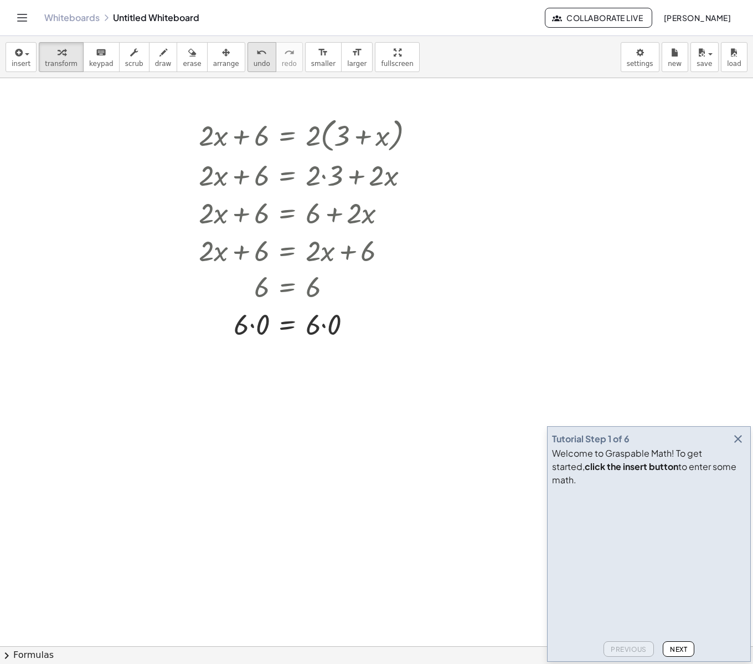
click at [256, 53] on icon "undo" at bounding box center [261, 52] width 11 height 13
drag, startPoint x: 262, startPoint y: 291, endPoint x: 308, endPoint y: 297, distance: 46.4
click at [741, 445] on icon "button" at bounding box center [738, 438] width 13 height 13
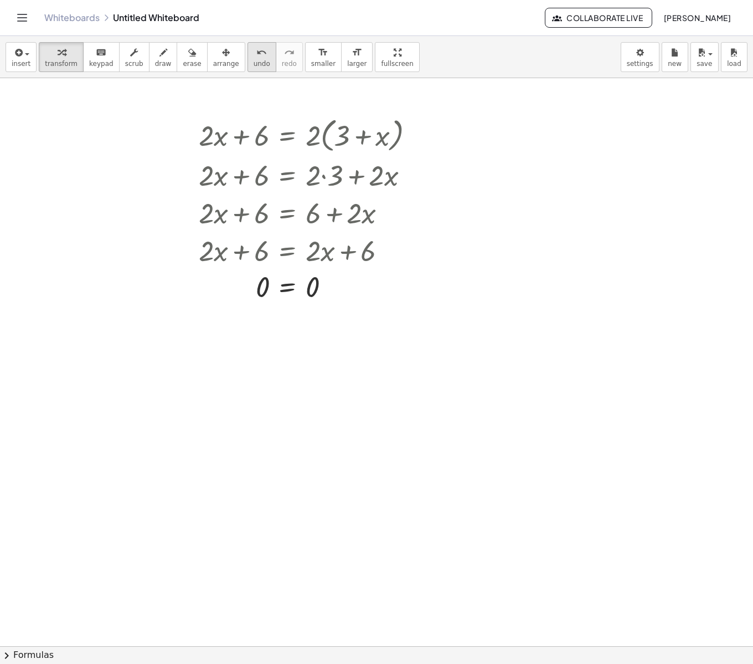
click at [256, 56] on icon "undo" at bounding box center [261, 52] width 11 height 13
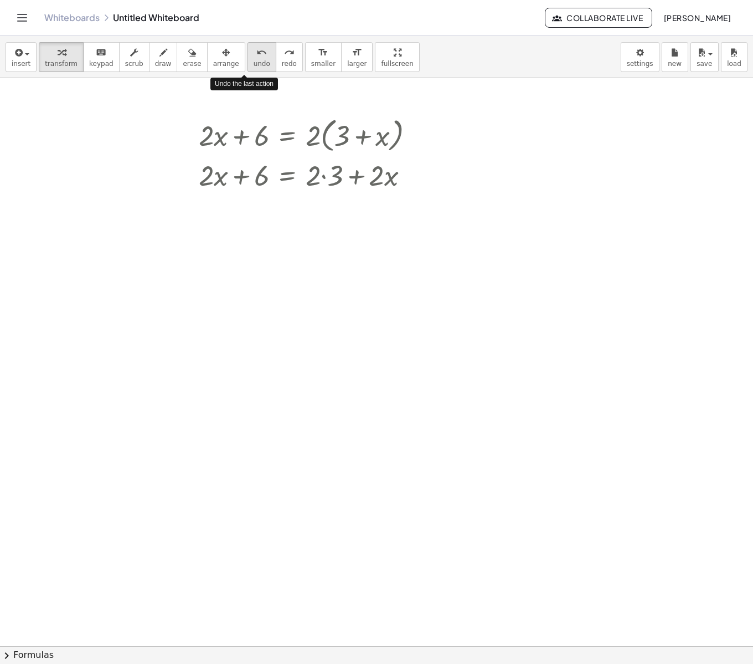
click at [256, 56] on icon "undo" at bounding box center [261, 52] width 11 height 13
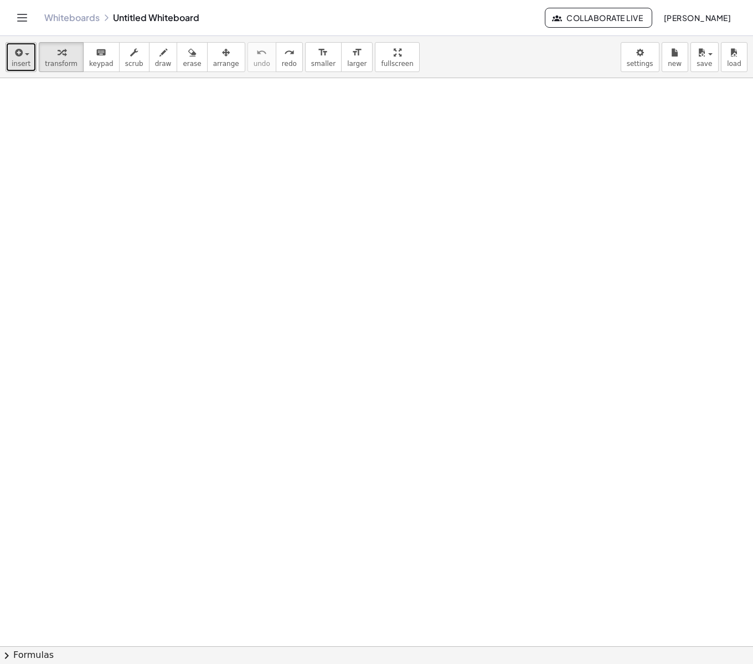
click at [23, 60] on span "insert" at bounding box center [21, 64] width 19 height 8
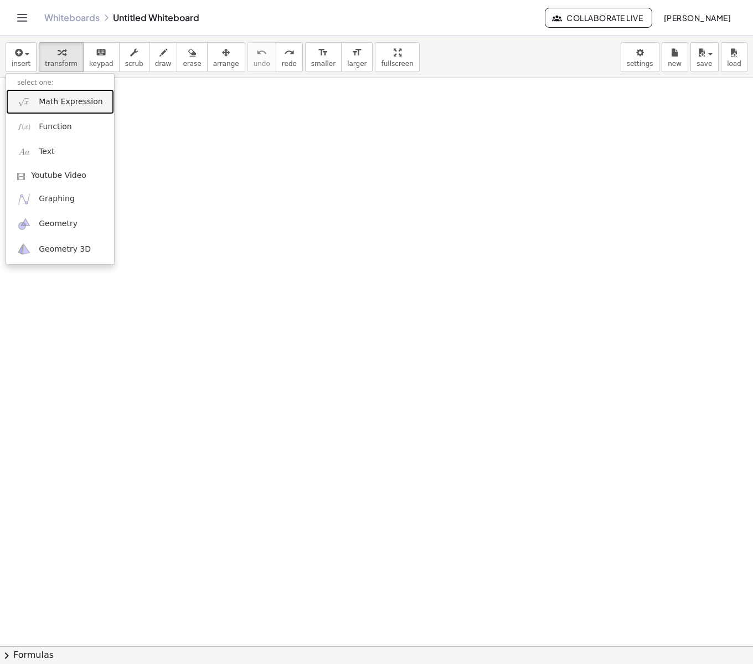
click at [64, 99] on span "Math Expression" at bounding box center [71, 101] width 64 height 11
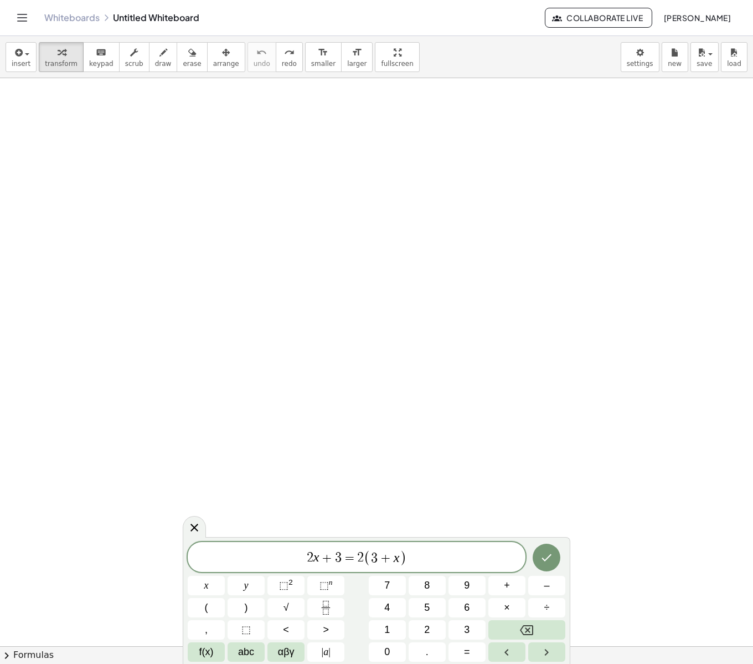
click at [541, 541] on div "2 x + 3 = 2 ( 3 + x ) ​ x y ⬚ 2 ⬚ n 7 8 9 + – ( ) √ 4 5 6 × ÷ , ⬚ < > 1 2 3 f(x…" at bounding box center [377, 600] width 388 height 127
click at [545, 558] on icon "Done" at bounding box center [546, 557] width 13 height 13
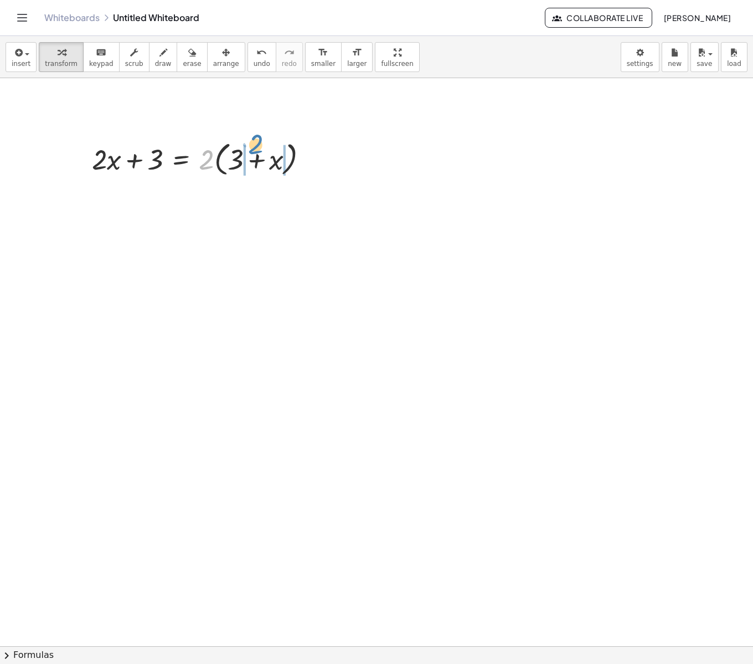
drag, startPoint x: 207, startPoint y: 156, endPoint x: 256, endPoint y: 140, distance: 51.7
click at [256, 140] on div at bounding box center [204, 158] width 236 height 42
click at [222, 206] on div at bounding box center [204, 198] width 236 height 38
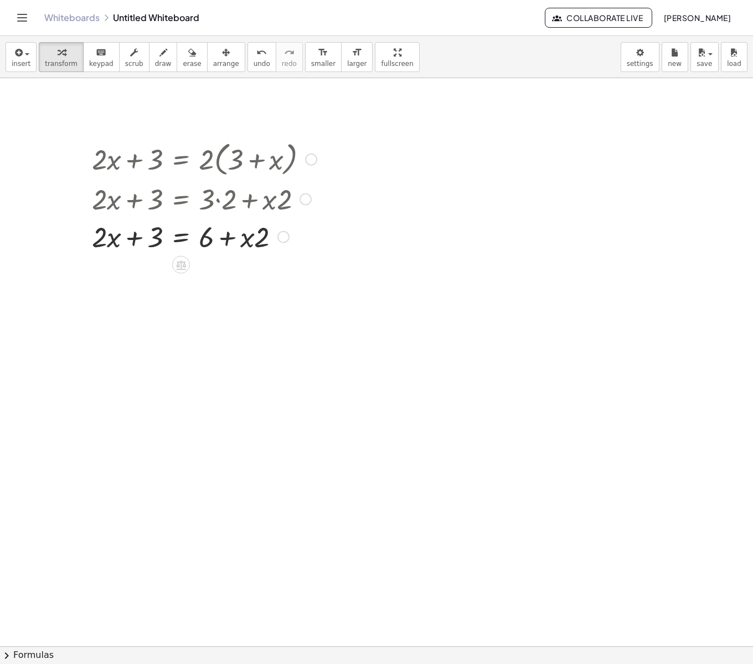
click at [177, 242] on div at bounding box center [204, 236] width 236 height 38
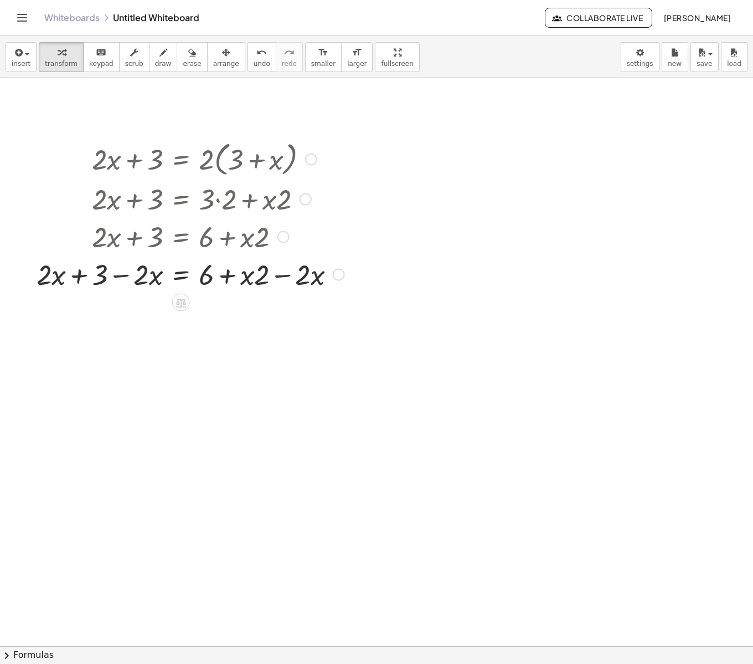
click at [254, 286] on div at bounding box center [190, 274] width 319 height 38
drag, startPoint x: 303, startPoint y: 278, endPoint x: 305, endPoint y: 285, distance: 7.5
click at [305, 285] on div at bounding box center [190, 274] width 319 height 38
drag, startPoint x: 281, startPoint y: 279, endPoint x: 242, endPoint y: 282, distance: 39.4
drag, startPoint x: 117, startPoint y: 316, endPoint x: 29, endPoint y: 322, distance: 88.3
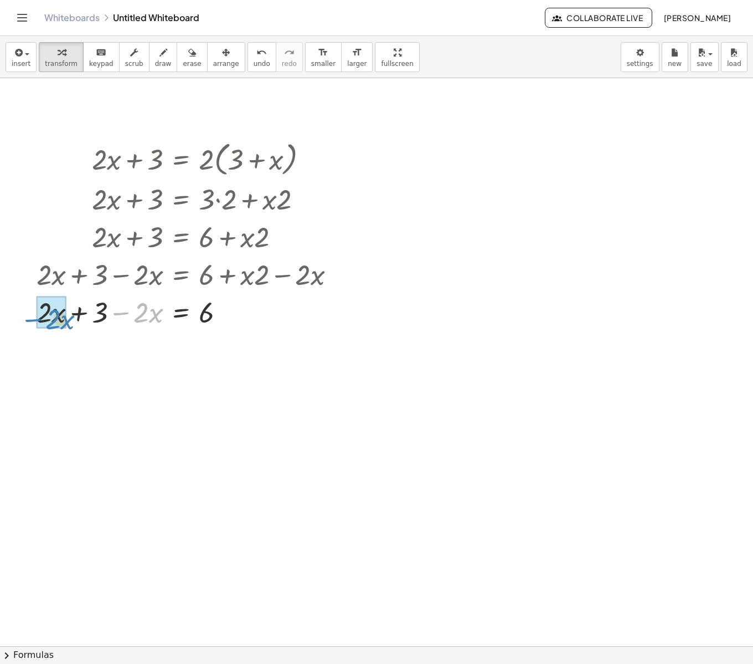
click at [29, 322] on div "+ · 2 · x + 3 = · 2 · ( + 3 + x ) + · 2 · x + 3 = + · 3 · 2 + · x · 2 + · 2 · x…" at bounding box center [186, 234] width 333 height 198
click at [307, 157] on div at bounding box center [311, 159] width 12 height 12
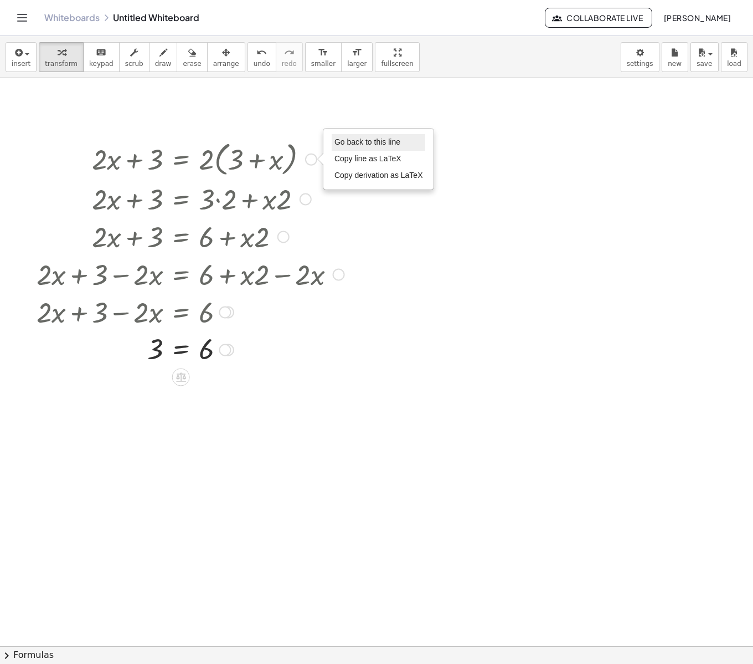
click at [340, 143] on span "Go back to this line" at bounding box center [368, 141] width 66 height 9
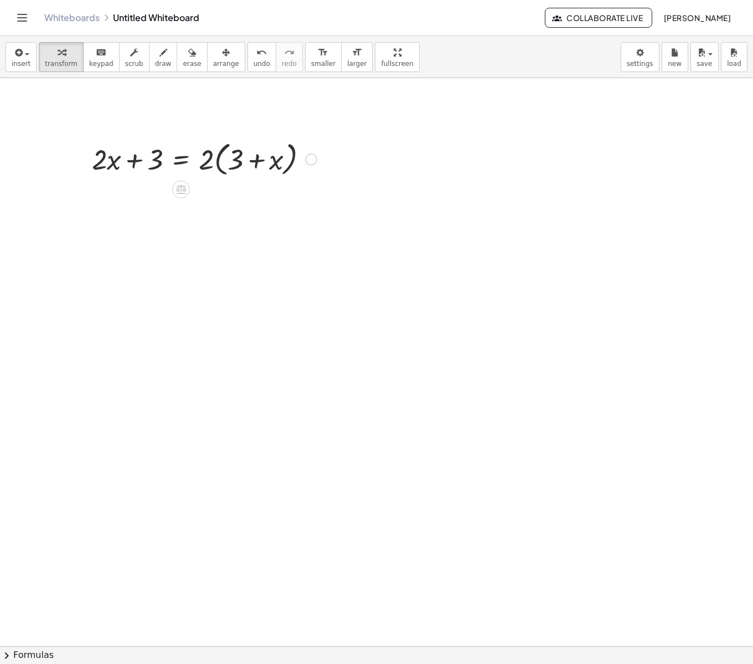
click at [312, 161] on div "Go back to this line Copy line as LaTeX Copy derivation as LaTeX" at bounding box center [311, 159] width 12 height 12
click at [349, 125] on span "Fix a mistake" at bounding box center [357, 125] width 45 height 9
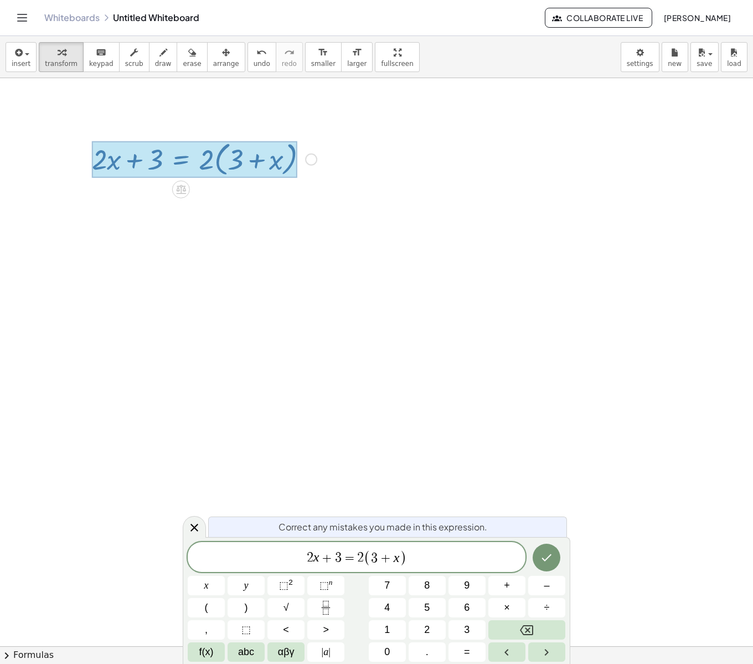
click at [327, 558] on span "+" at bounding box center [327, 557] width 16 height 13
click at [386, 553] on span "+" at bounding box center [386, 557] width 16 height 13
click at [388, 555] on span "+" at bounding box center [386, 557] width 16 height 13
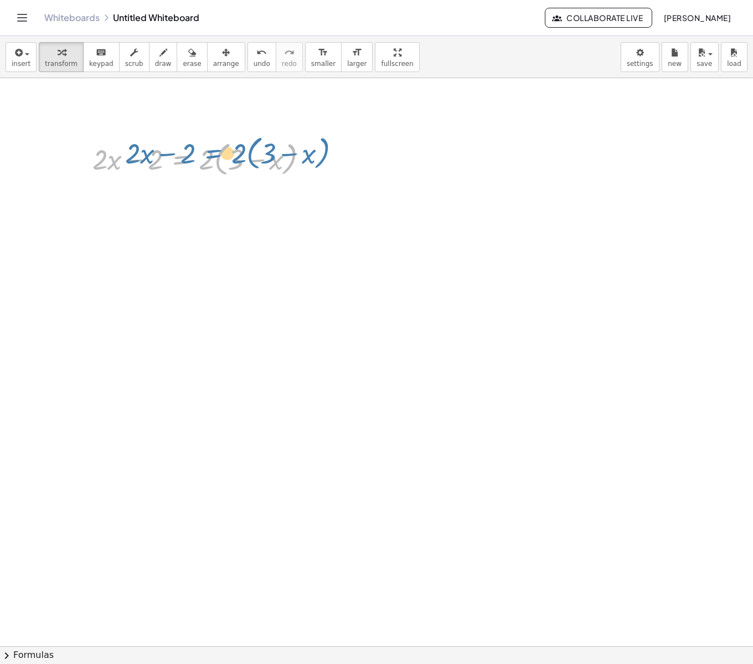
drag, startPoint x: 194, startPoint y: 158, endPoint x: 219, endPoint y: 154, distance: 25.2
click at [219, 154] on div at bounding box center [204, 158] width 235 height 42
drag, startPoint x: 204, startPoint y: 159, endPoint x: 247, endPoint y: 148, distance: 43.9
click at [247, 148] on div at bounding box center [204, 158] width 235 height 42
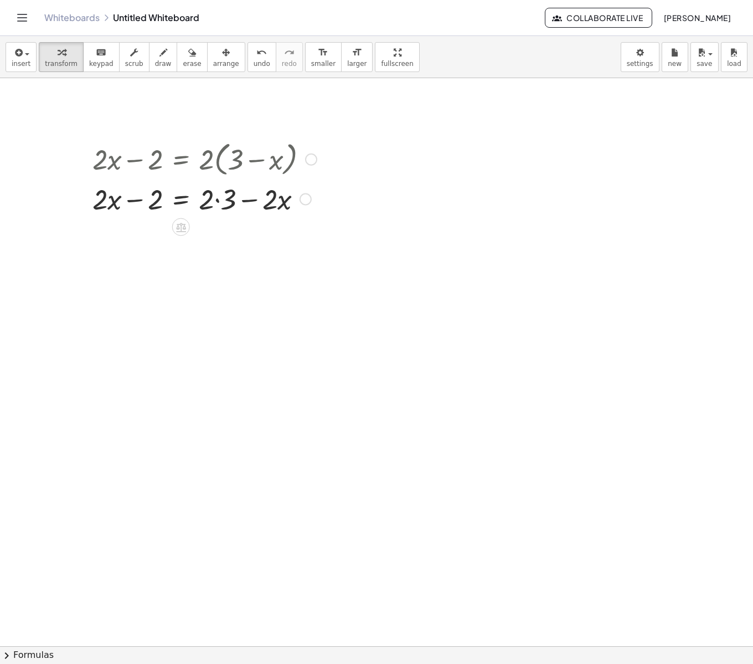
click at [217, 201] on div at bounding box center [204, 198] width 235 height 38
click at [177, 242] on div at bounding box center [204, 236] width 235 height 38
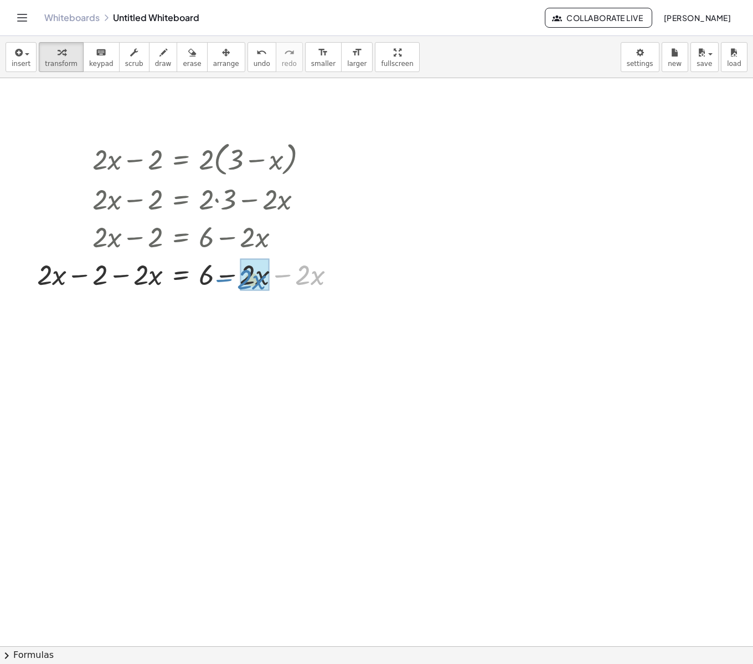
drag, startPoint x: 279, startPoint y: 278, endPoint x: 220, endPoint y: 283, distance: 58.9
click at [220, 283] on div at bounding box center [191, 274] width 318 height 38
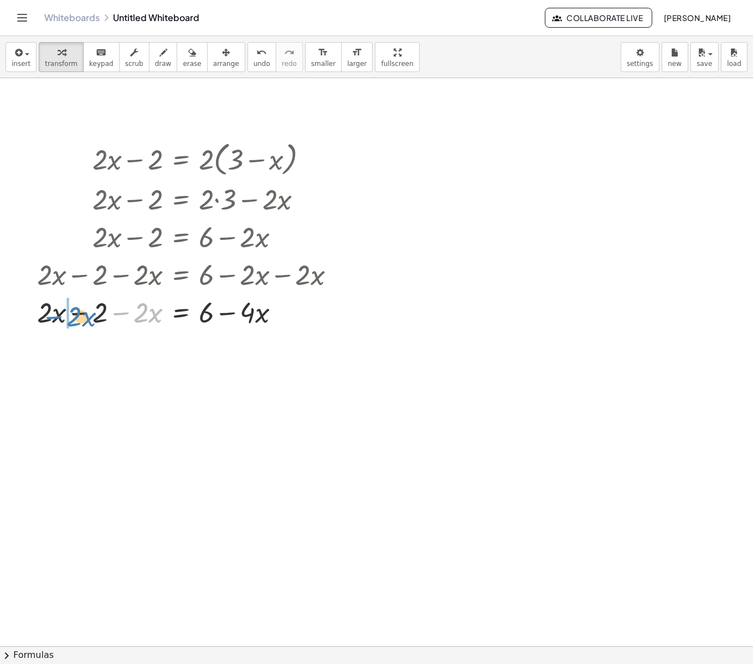
drag, startPoint x: 123, startPoint y: 316, endPoint x: 55, endPoint y: 321, distance: 67.7
click at [55, 321] on div at bounding box center [191, 311] width 318 height 38
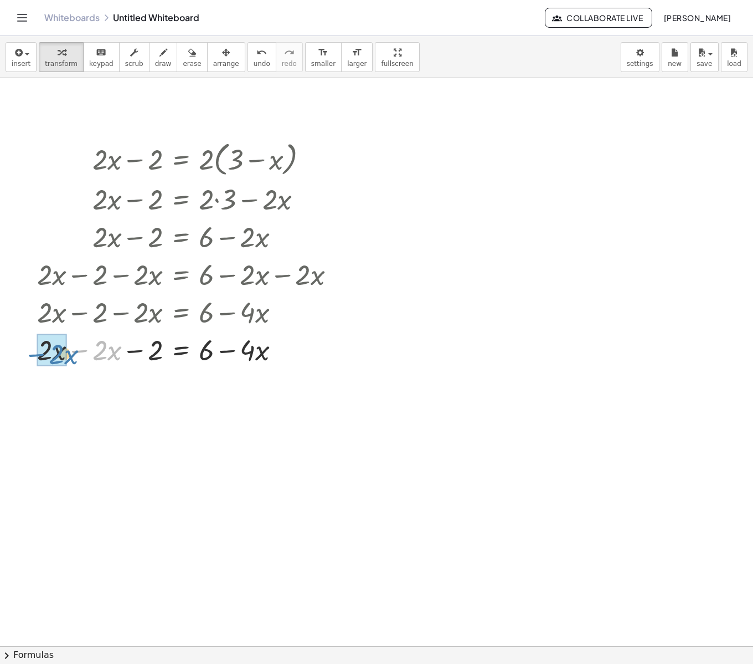
drag, startPoint x: 81, startPoint y: 350, endPoint x: 38, endPoint y: 353, distance: 43.9
click at [256, 52] on icon "undo" at bounding box center [261, 52] width 11 height 13
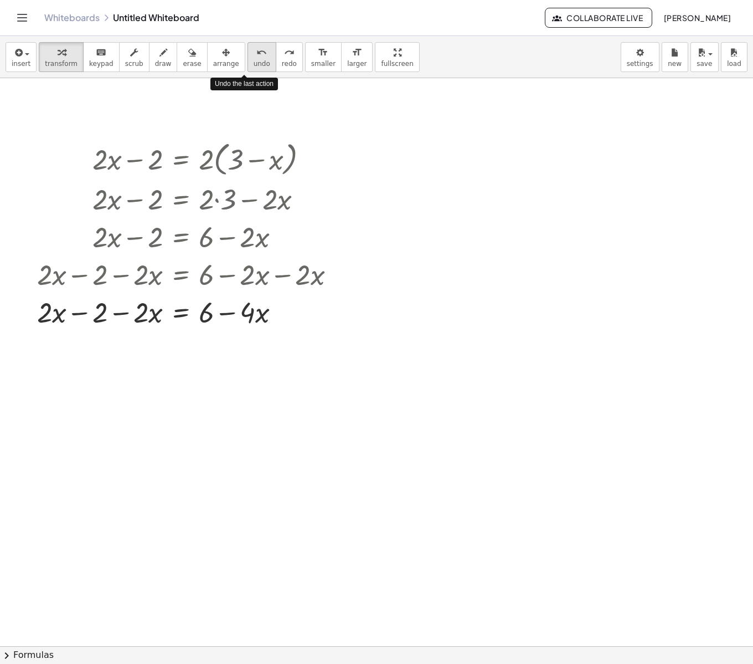
click at [256, 52] on icon "undo" at bounding box center [261, 52] width 11 height 13
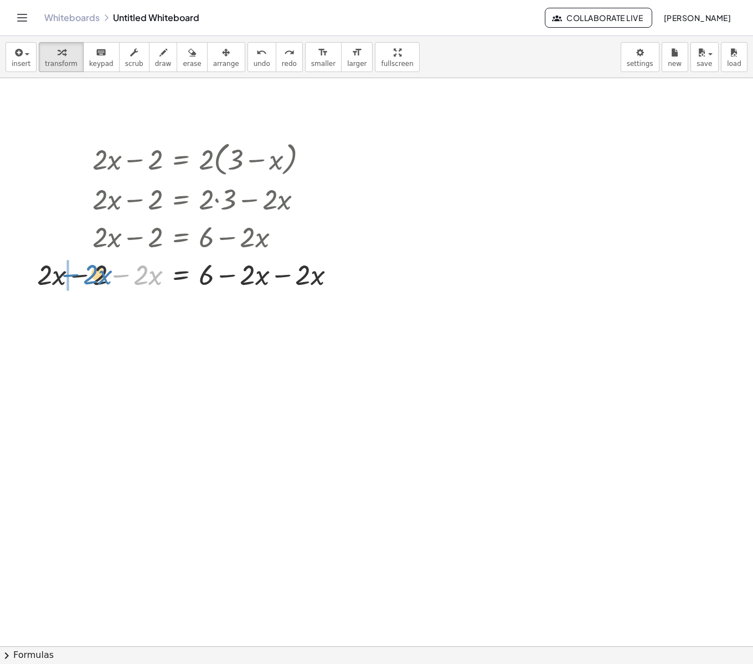
drag, startPoint x: 131, startPoint y: 278, endPoint x: 81, endPoint y: 278, distance: 50.4
click at [81, 278] on div at bounding box center [191, 274] width 318 height 38
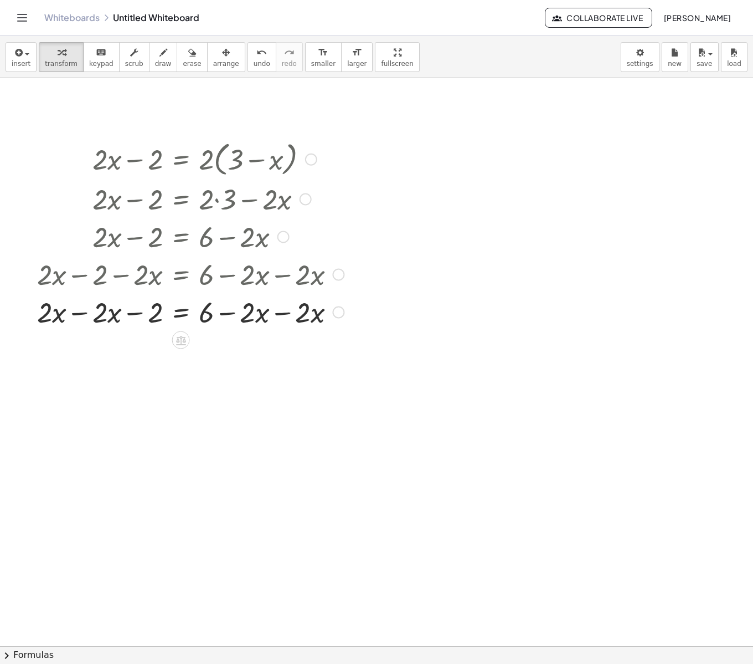
click at [80, 312] on div at bounding box center [191, 311] width 318 height 38
click at [285, 353] on div at bounding box center [191, 349] width 318 height 38
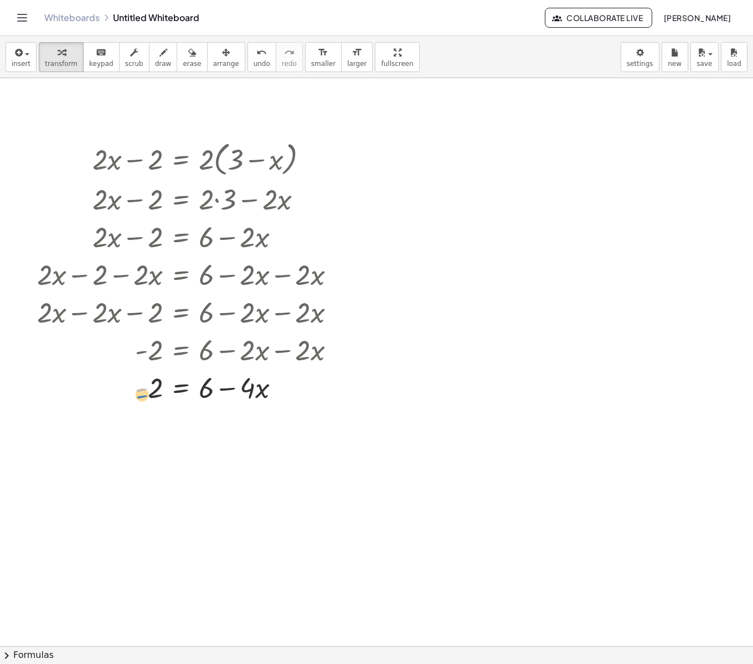
drag, startPoint x: 146, startPoint y: 389, endPoint x: 146, endPoint y: 395, distance: 6.1
click at [146, 395] on div at bounding box center [191, 387] width 318 height 38
click at [176, 427] on div "+ · 2 · x − 2 = · 2 · ( + 3 − x ) + · 2 · x − 2 = + · 2 · 3 − · 2 · x + · 2 · x…" at bounding box center [376, 646] width 753 height 1136
click at [179, 393] on div at bounding box center [191, 387] width 318 height 38
click at [132, 425] on div at bounding box center [191, 424] width 318 height 38
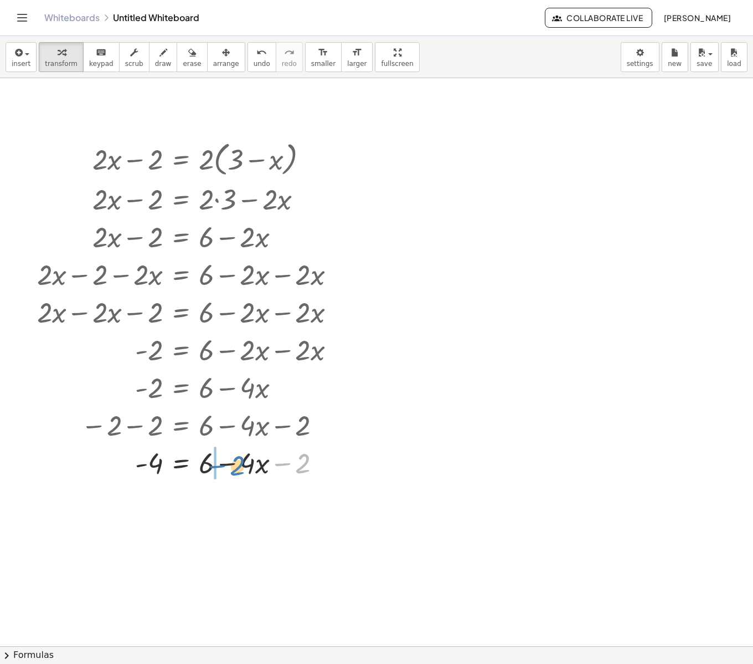
drag, startPoint x: 284, startPoint y: 465, endPoint x: 219, endPoint y: 468, distance: 65.4
click at [219, 468] on div at bounding box center [191, 462] width 318 height 38
click at [229, 502] on div at bounding box center [191, 500] width 318 height 38
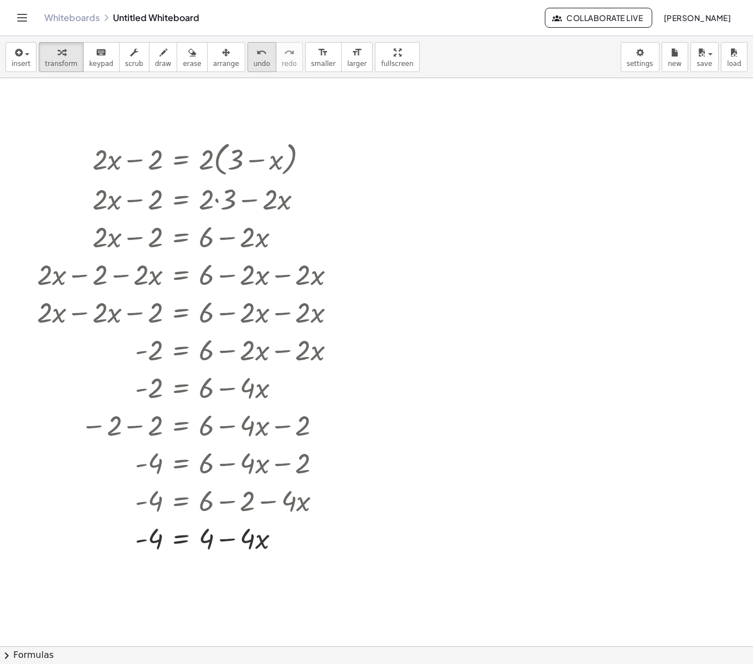
click at [254, 60] on span "undo" at bounding box center [262, 64] width 17 height 8
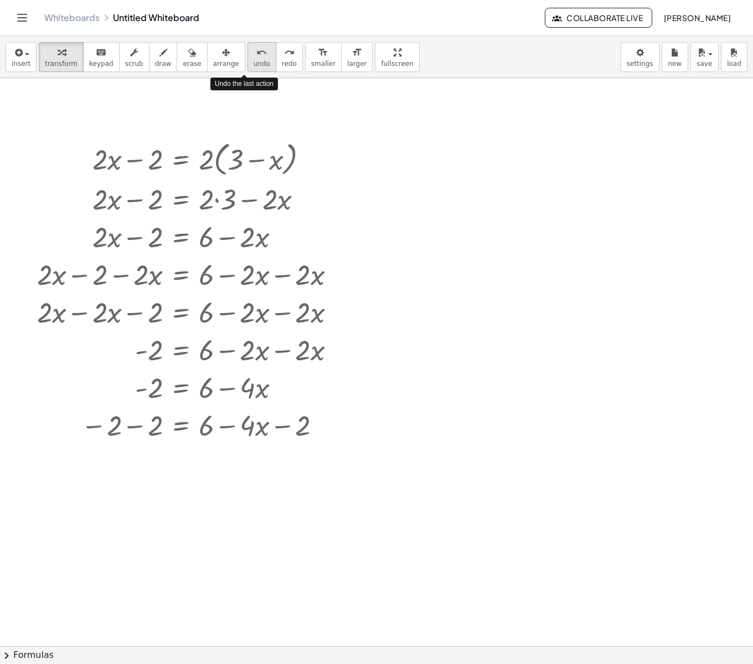
click at [254, 60] on span "undo" at bounding box center [262, 64] width 17 height 8
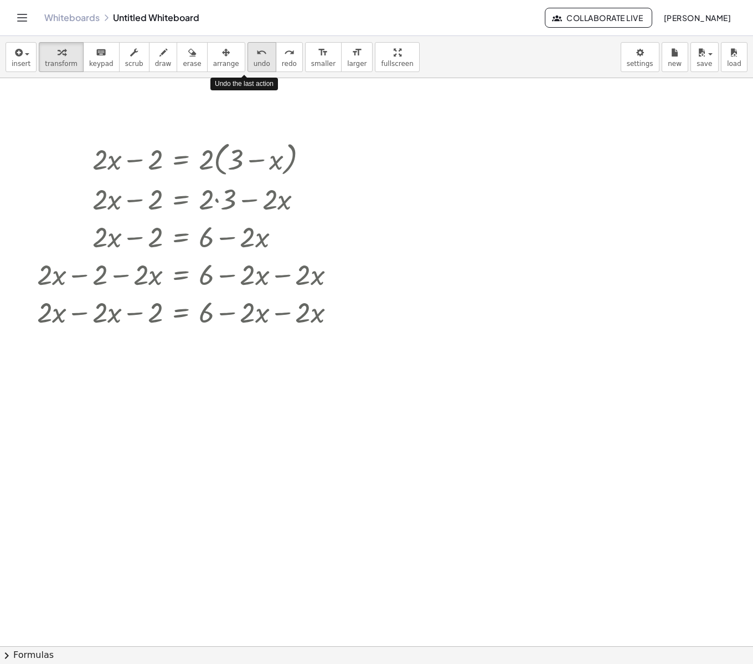
click at [254, 60] on span "undo" at bounding box center [262, 64] width 17 height 8
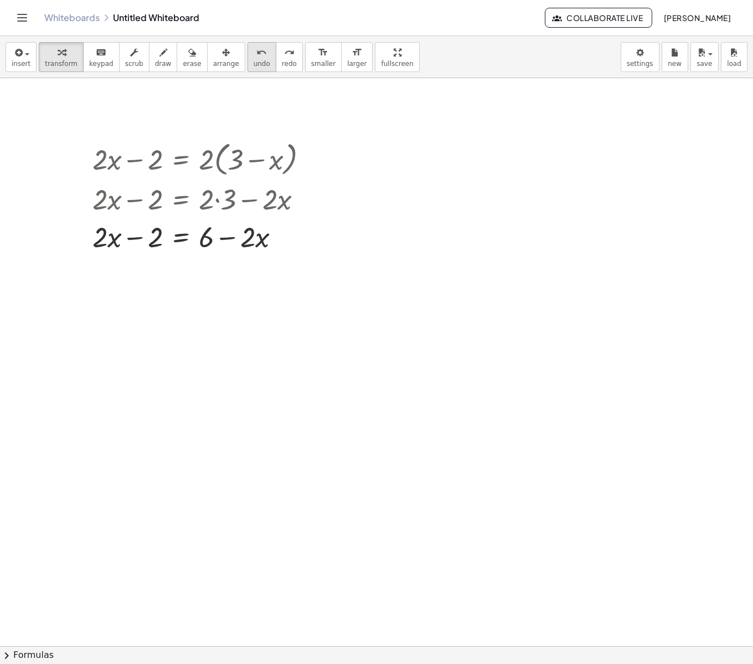
click at [254, 60] on span "undo" at bounding box center [262, 64] width 17 height 8
click at [214, 200] on div at bounding box center [204, 198] width 235 height 38
click at [218, 206] on div at bounding box center [204, 198] width 235 height 38
click at [188, 241] on div at bounding box center [204, 236] width 235 height 38
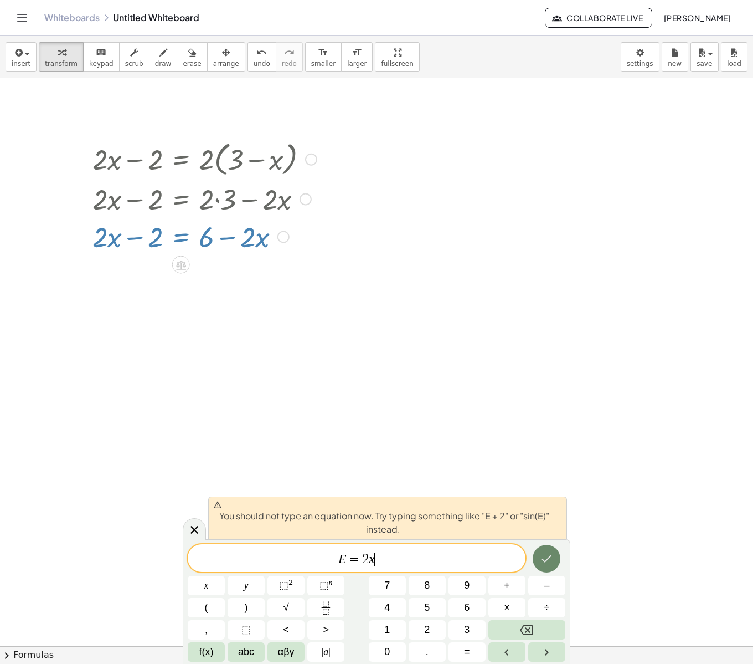
click at [547, 566] on button "Done" at bounding box center [547, 559] width 28 height 28
click at [547, 567] on button "Done" at bounding box center [547, 559] width 28 height 28
click at [537, 554] on button "Done" at bounding box center [547, 559] width 28 height 28
click at [204, 529] on div at bounding box center [194, 529] width 23 height 22
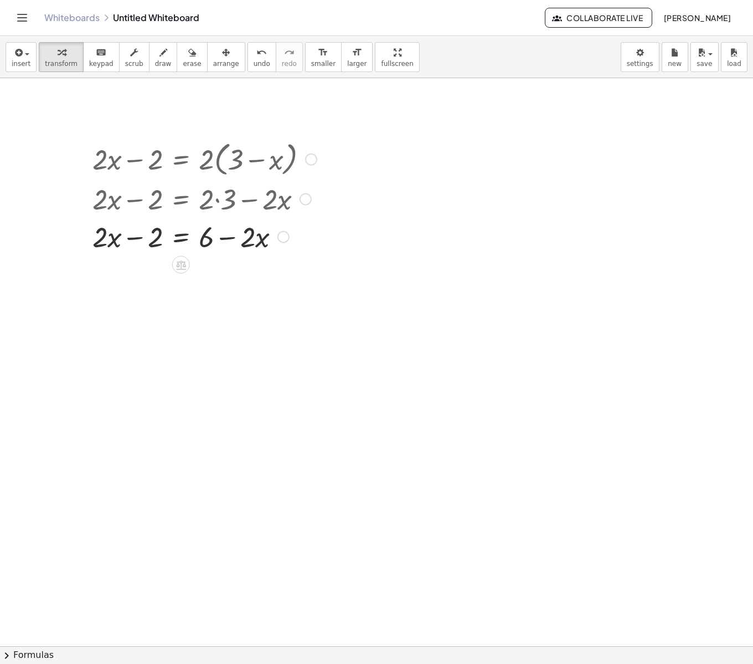
click at [178, 236] on div at bounding box center [204, 236] width 235 height 38
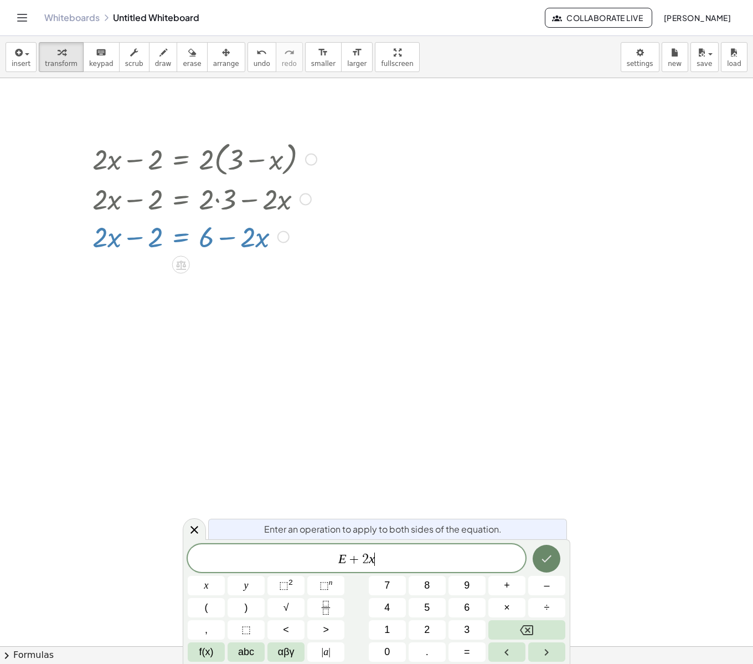
click at [545, 558] on icon "Done" at bounding box center [546, 558] width 13 height 13
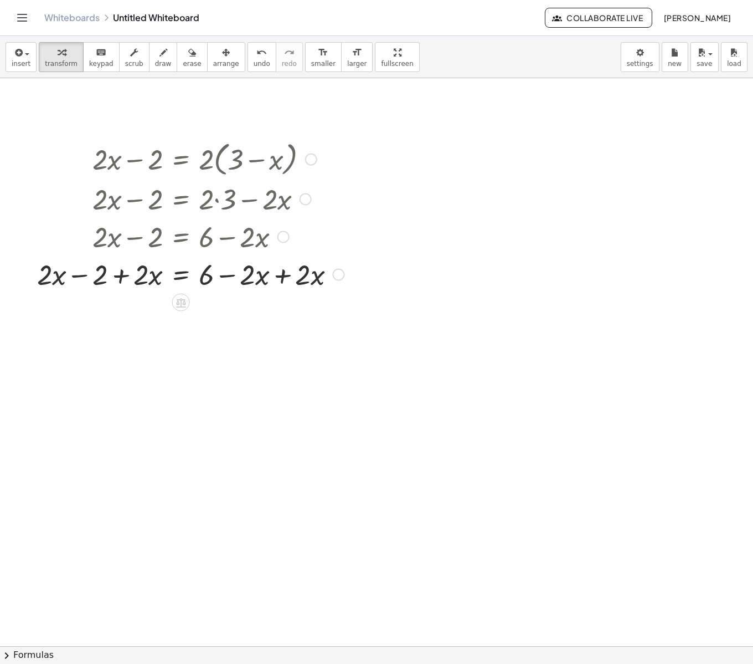
click at [281, 273] on div at bounding box center [191, 274] width 318 height 38
drag, startPoint x: 120, startPoint y: 316, endPoint x: 75, endPoint y: 319, distance: 45.0
click at [75, 319] on div at bounding box center [191, 311] width 318 height 38
drag, startPoint x: 119, startPoint y: 315, endPoint x: 55, endPoint y: 309, distance: 64.0
click at [55, 309] on div at bounding box center [191, 311] width 318 height 38
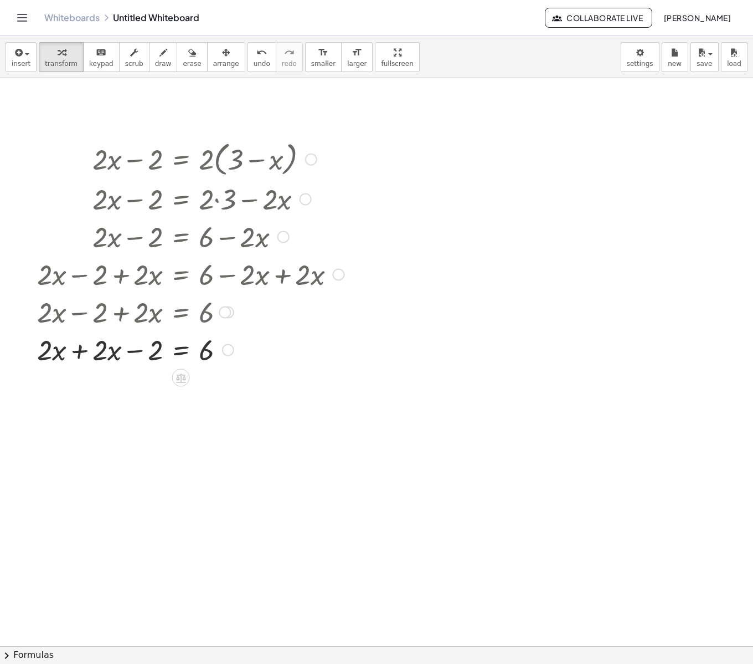
click at [80, 351] on div at bounding box center [191, 349] width 318 height 38
click at [184, 393] on div at bounding box center [191, 387] width 318 height 38
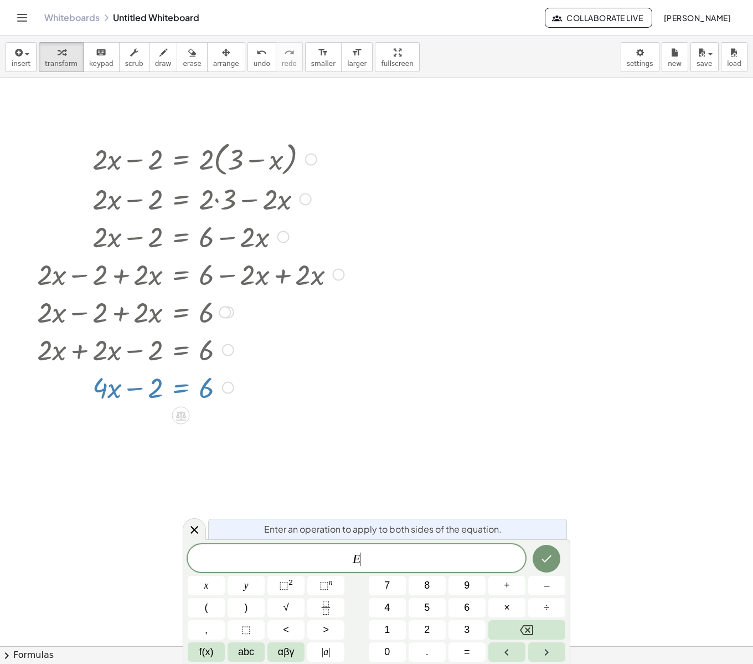
click at [372, 564] on span "E ​" at bounding box center [357, 559] width 338 height 16
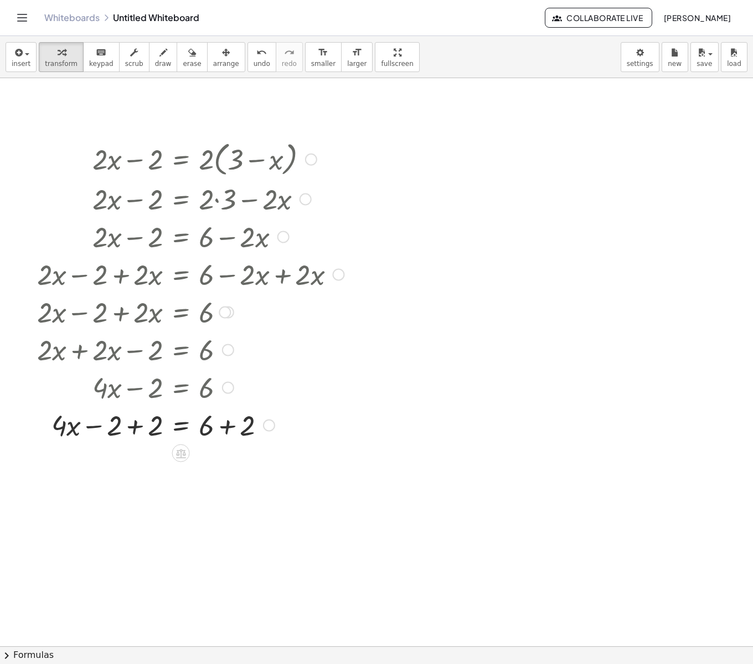
click at [138, 430] on div at bounding box center [191, 424] width 318 height 38
click at [231, 465] on div at bounding box center [191, 462] width 318 height 38
drag, startPoint x: 145, startPoint y: 502, endPoint x: 152, endPoint y: 542, distance: 40.5
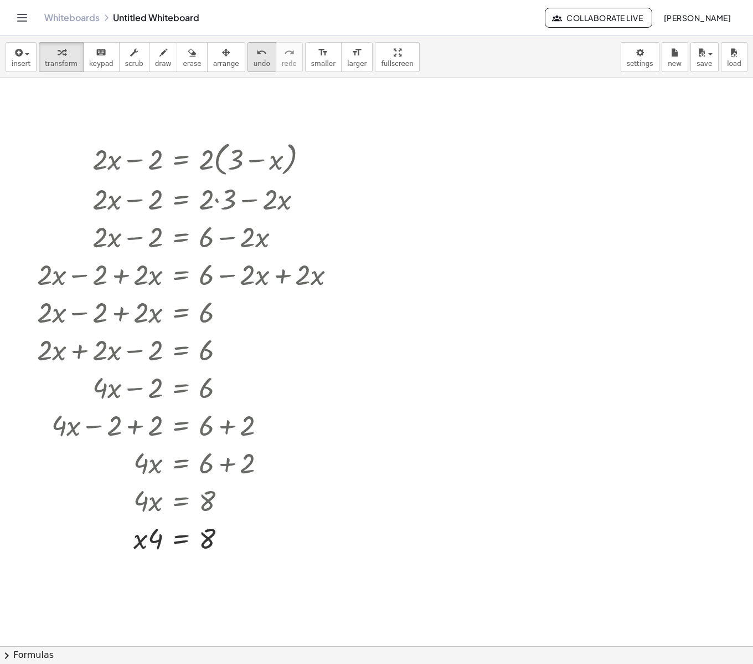
click at [256, 46] on icon "undo" at bounding box center [261, 52] width 11 height 13
drag, startPoint x: 142, startPoint y: 500, endPoint x: 203, endPoint y: 522, distance: 65.4
click at [153, 550] on div at bounding box center [191, 545] width 318 height 55
click at [210, 552] on div at bounding box center [182, 545] width 335 height 55
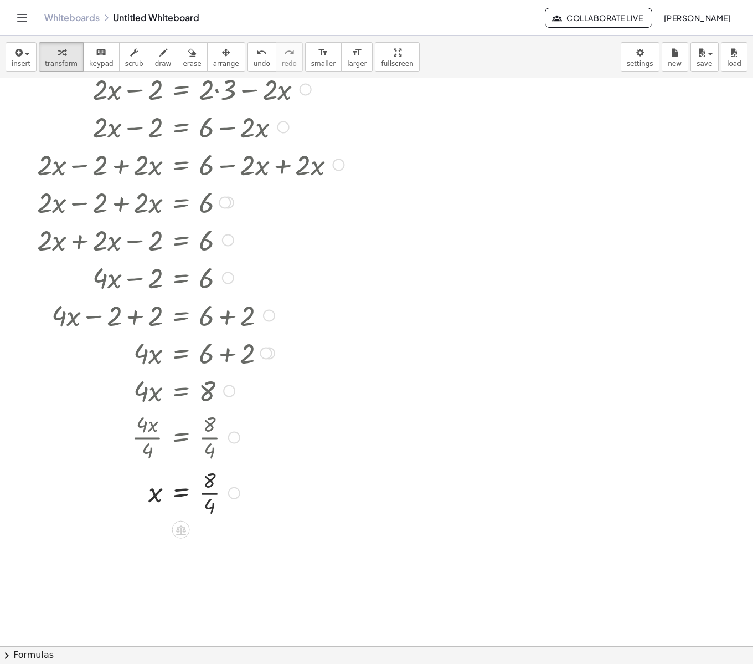
scroll to position [111, 0]
click at [207, 494] on div at bounding box center [191, 490] width 318 height 55
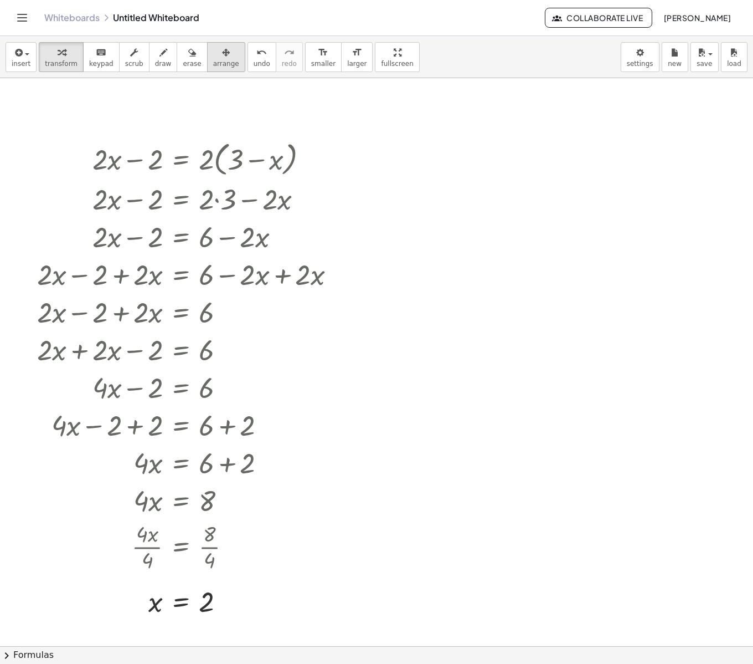
click at [214, 59] on button "arrange" at bounding box center [226, 57] width 38 height 30
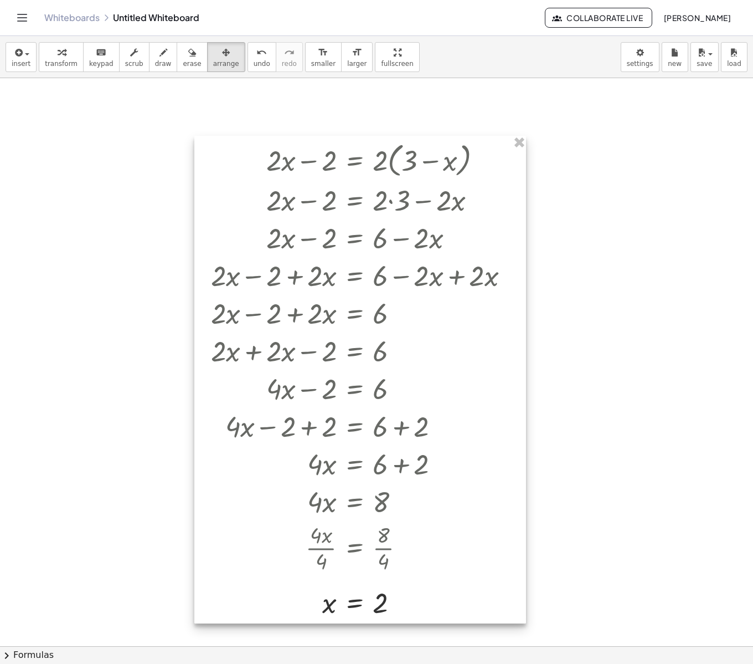
drag, startPoint x: 220, startPoint y: 146, endPoint x: 396, endPoint y: 146, distance: 175.6
click at [396, 146] on div at bounding box center [360, 379] width 332 height 487
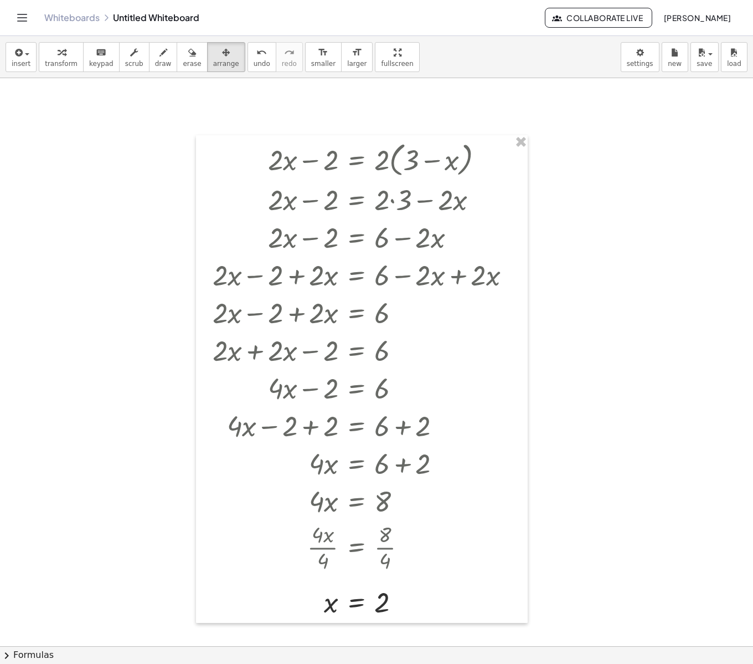
click at [610, 255] on div at bounding box center [376, 646] width 753 height 1136
click at [217, 49] on div "button" at bounding box center [226, 51] width 26 height 13
click at [727, 66] on button "load" at bounding box center [734, 57] width 27 height 30
click at [694, 70] on button "save" at bounding box center [705, 57] width 28 height 30
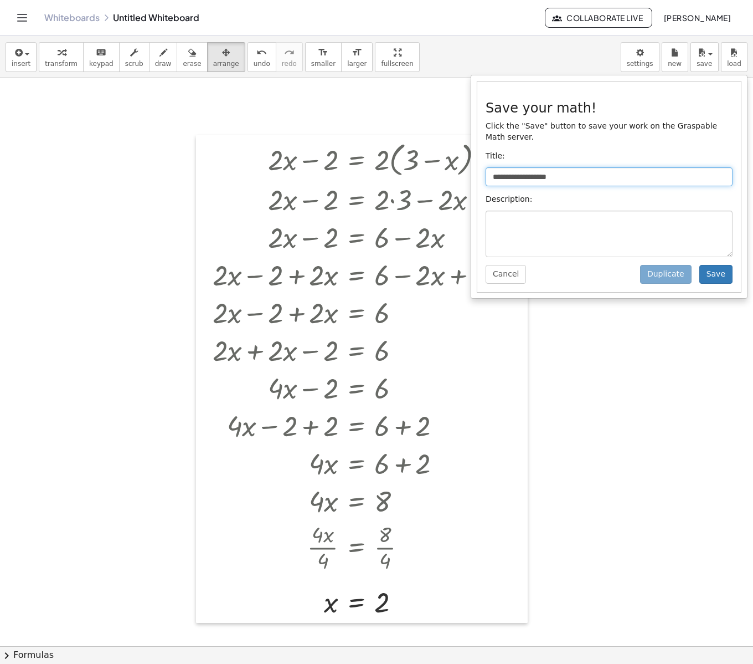
click at [635, 179] on input "**********" at bounding box center [609, 176] width 247 height 19
type input "*"
click at [649, 181] on input "text" at bounding box center [609, 176] width 247 height 19
type input "**********"
click at [700, 283] on button "Save" at bounding box center [716, 274] width 33 height 19
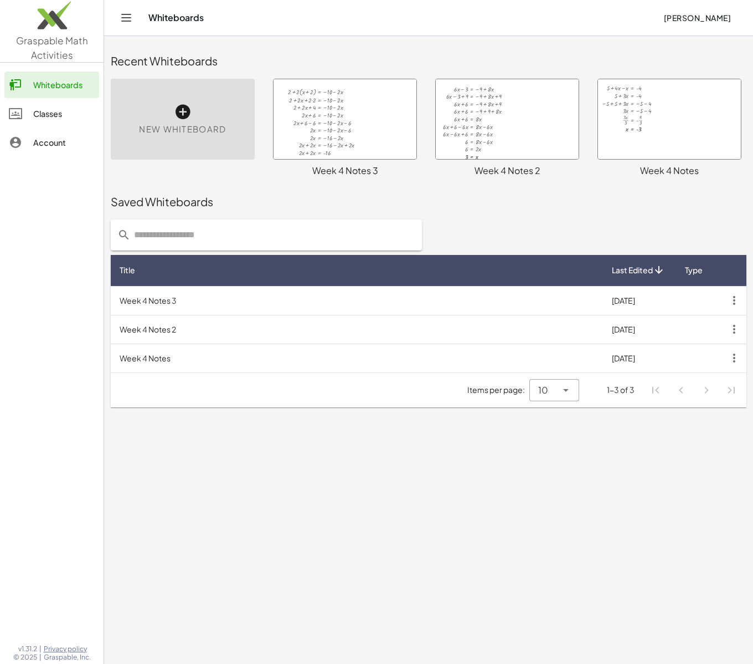
click at [195, 131] on span "New Whiteboard" at bounding box center [182, 129] width 87 height 13
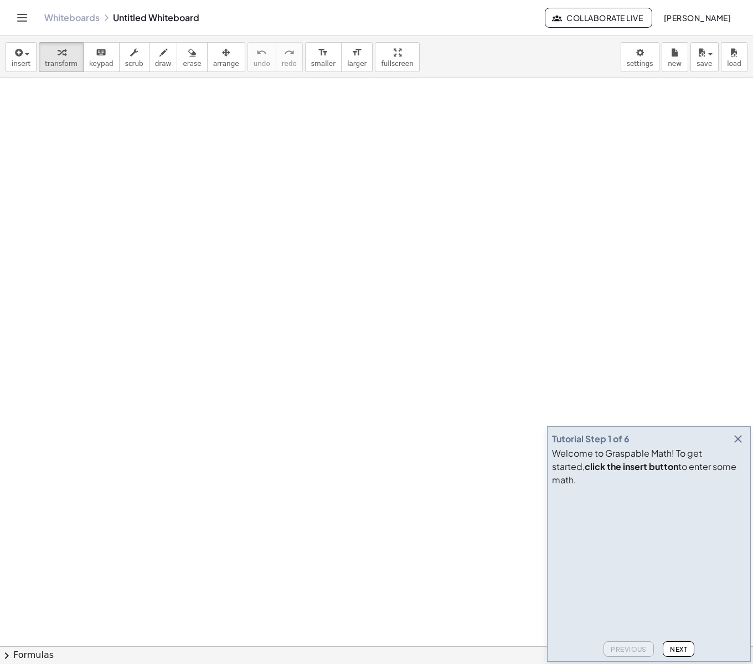
click at [737, 445] on icon "button" at bounding box center [738, 438] width 13 height 13
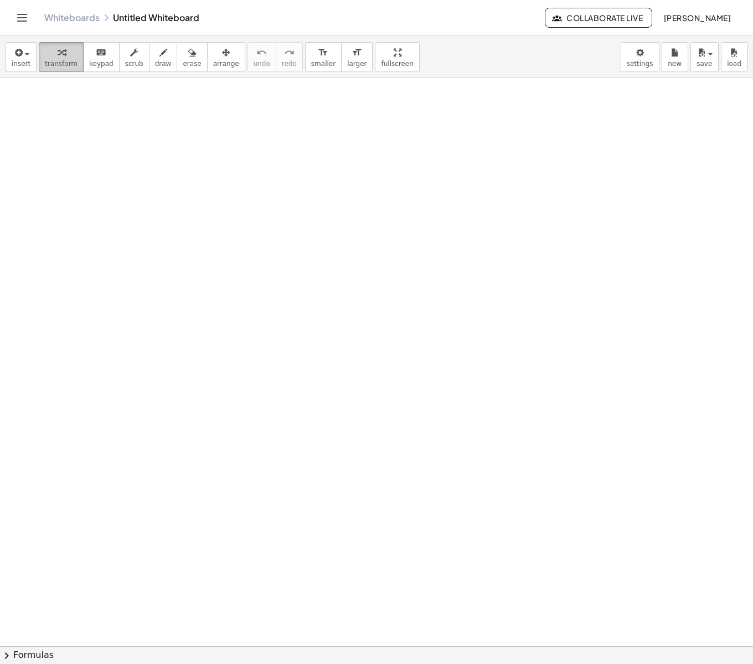
click at [58, 54] on icon "button" at bounding box center [62, 52] width 8 height 13
click at [58, 55] on icon "button" at bounding box center [62, 52] width 8 height 13
click at [15, 55] on icon "button" at bounding box center [18, 52] width 10 height 13
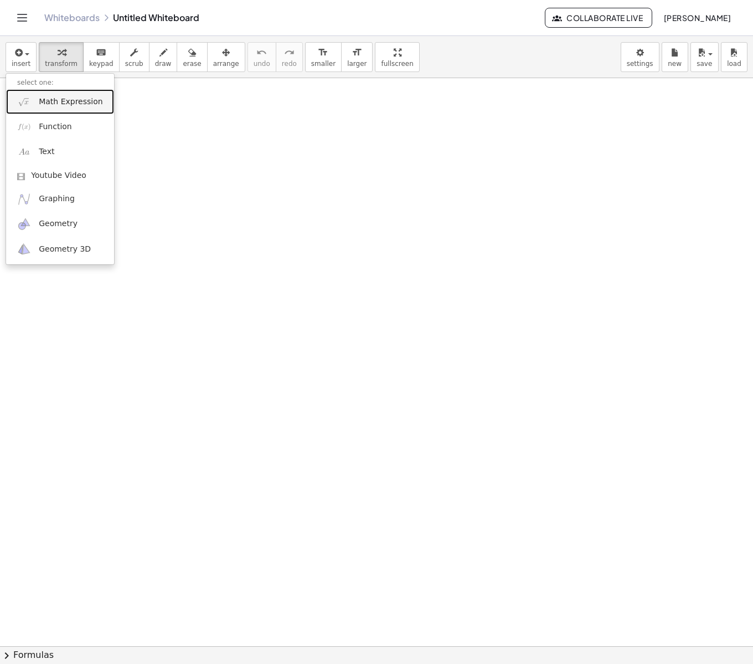
click at [69, 93] on link "Math Expression" at bounding box center [60, 101] width 108 height 25
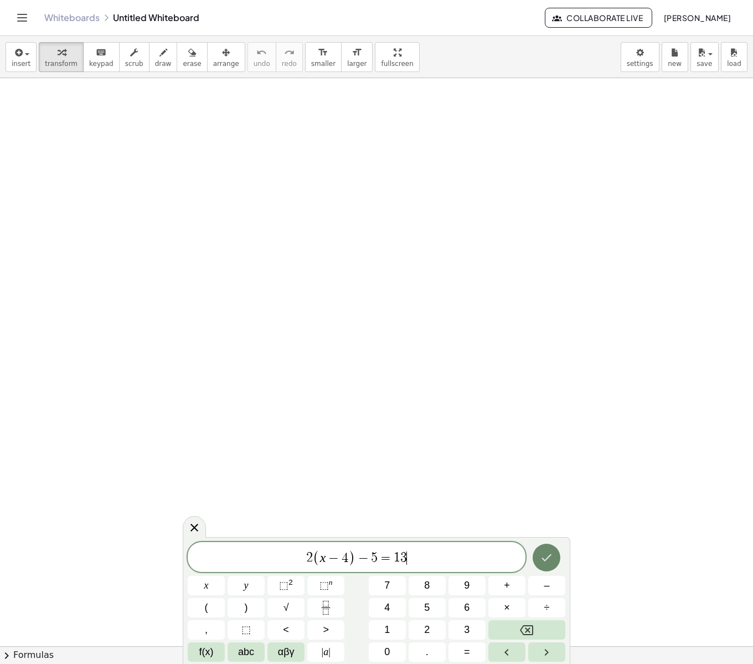
click at [547, 556] on icon "Done" at bounding box center [546, 557] width 13 height 13
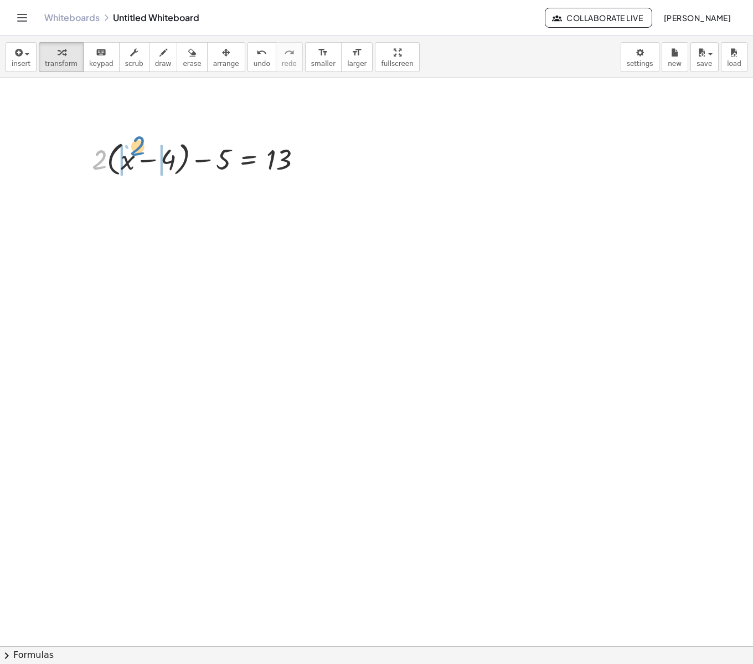
drag, startPoint x: 97, startPoint y: 156, endPoint x: 135, endPoint y: 142, distance: 40.7
click at [135, 142] on div at bounding box center [201, 158] width 230 height 42
click at [171, 206] on div at bounding box center [201, 198] width 230 height 38
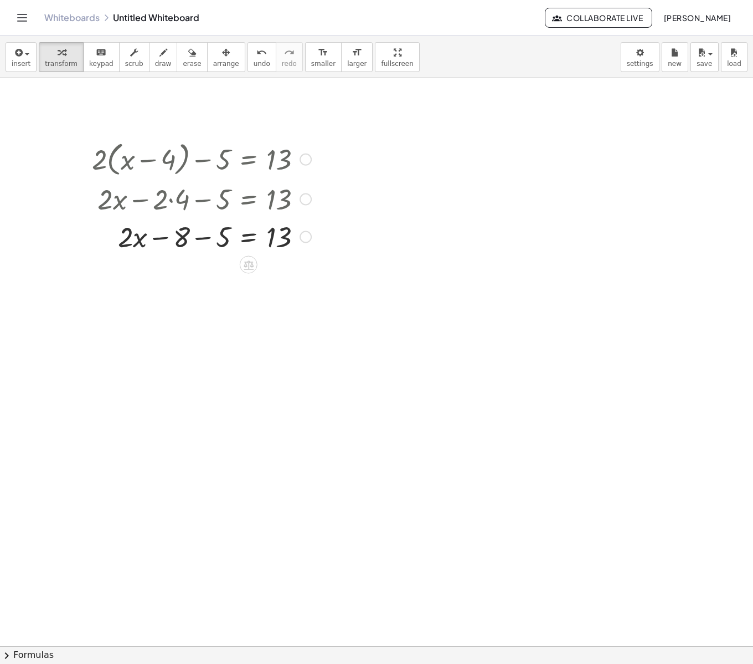
click at [200, 239] on div at bounding box center [201, 236] width 230 height 38
click at [247, 279] on div at bounding box center [201, 274] width 230 height 38
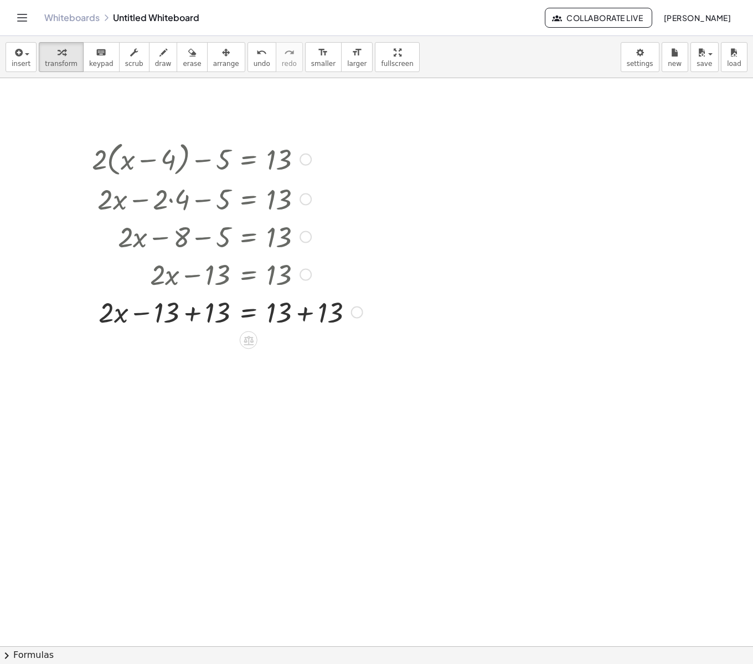
click at [191, 317] on div at bounding box center [227, 311] width 282 height 38
click at [306, 353] on div at bounding box center [227, 349] width 282 height 38
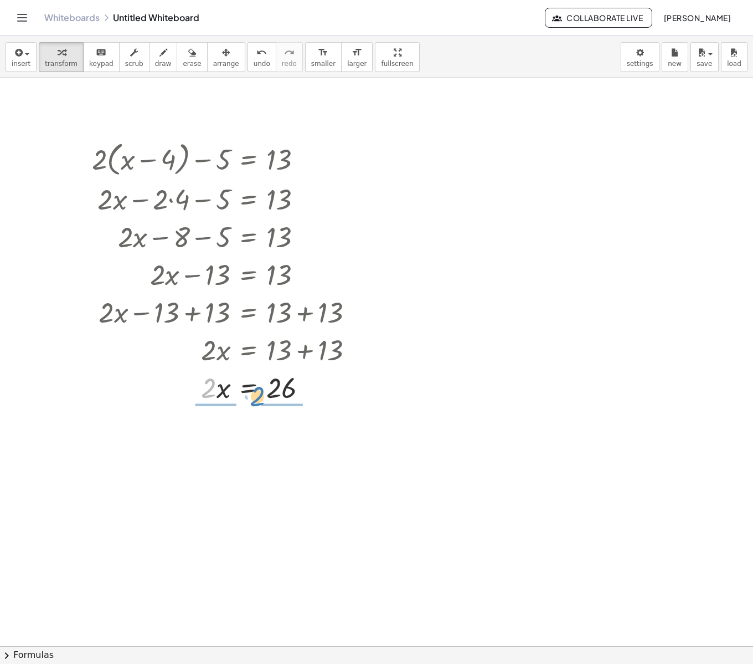
drag, startPoint x: 208, startPoint y: 392, endPoint x: 258, endPoint y: 400, distance: 50.0
click at [258, 400] on div at bounding box center [227, 387] width 282 height 38
click at [222, 435] on div at bounding box center [227, 432] width 282 height 55
click at [288, 492] on div at bounding box center [227, 488] width 282 height 55
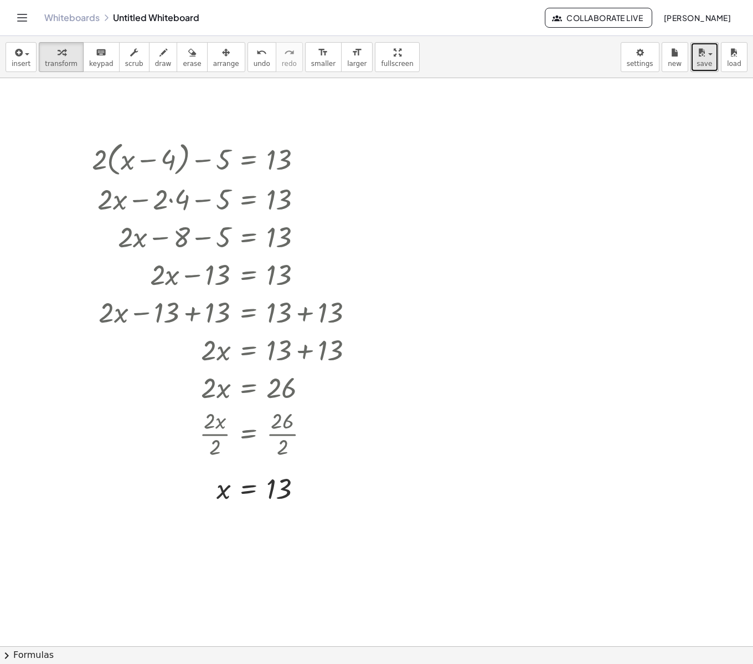
click at [698, 57] on icon "button" at bounding box center [702, 52] width 10 height 13
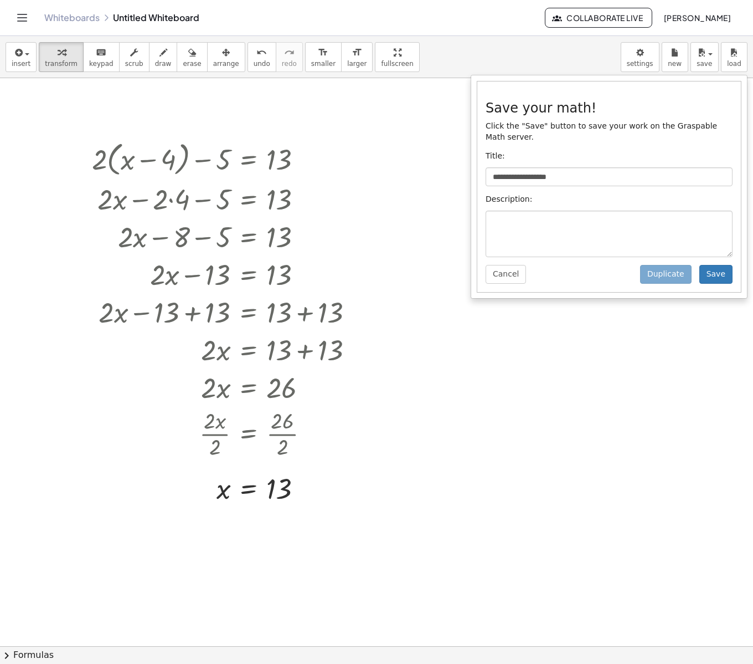
click at [640, 168] on div "**********" at bounding box center [609, 186] width 264 height 210
drag, startPoint x: 643, startPoint y: 178, endPoint x: 456, endPoint y: 193, distance: 186.7
click at [456, 193] on div "**********" at bounding box center [376, 350] width 753 height 627
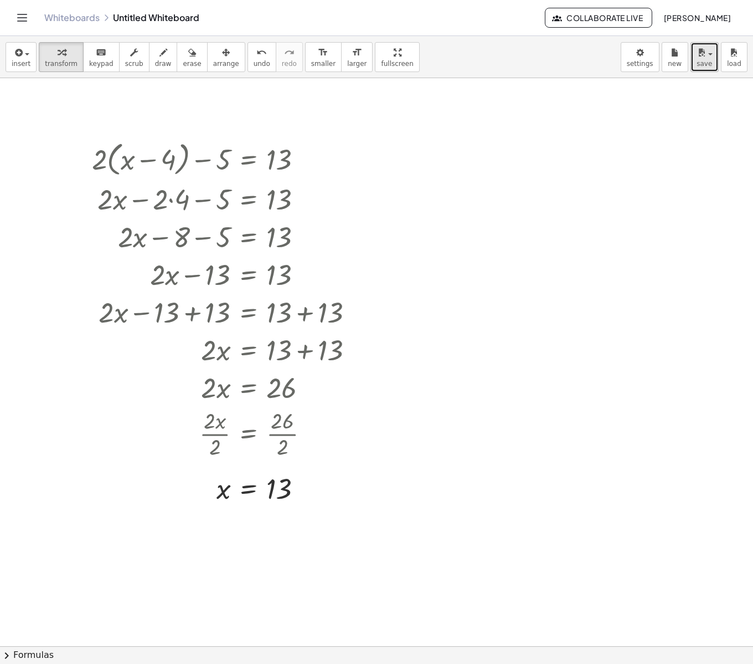
click at [693, 66] on button "save" at bounding box center [705, 57] width 28 height 30
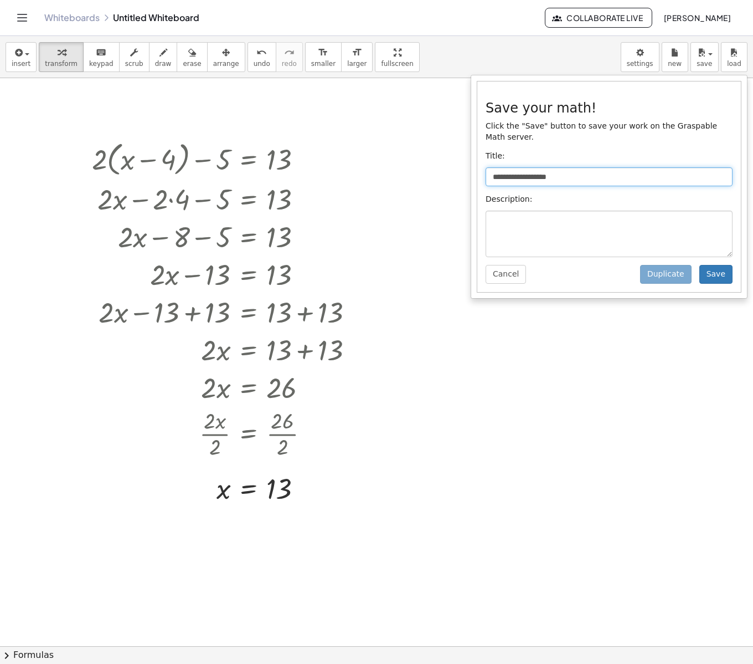
click at [563, 181] on input "**********" at bounding box center [609, 176] width 247 height 19
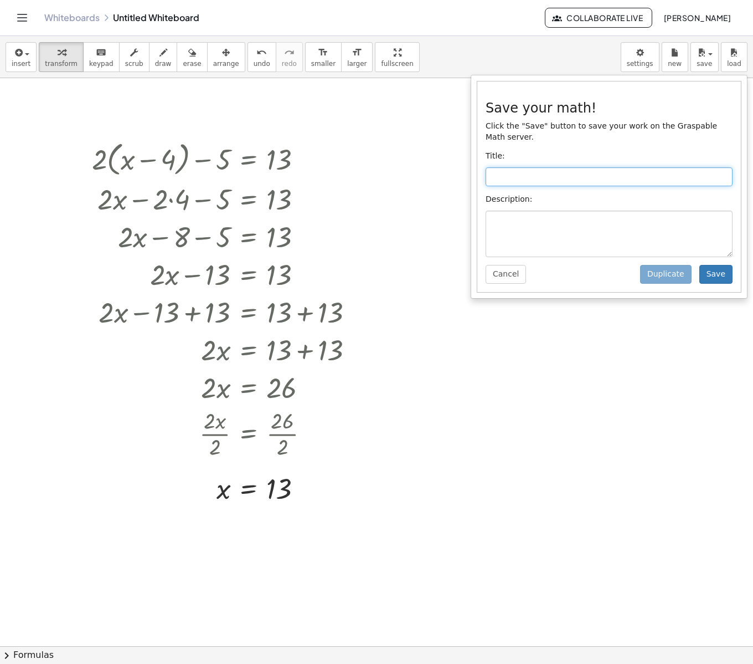
click at [561, 181] on input "text" at bounding box center [609, 176] width 247 height 19
type input "**********"
click at [713, 277] on button "Save" at bounding box center [716, 274] width 33 height 19
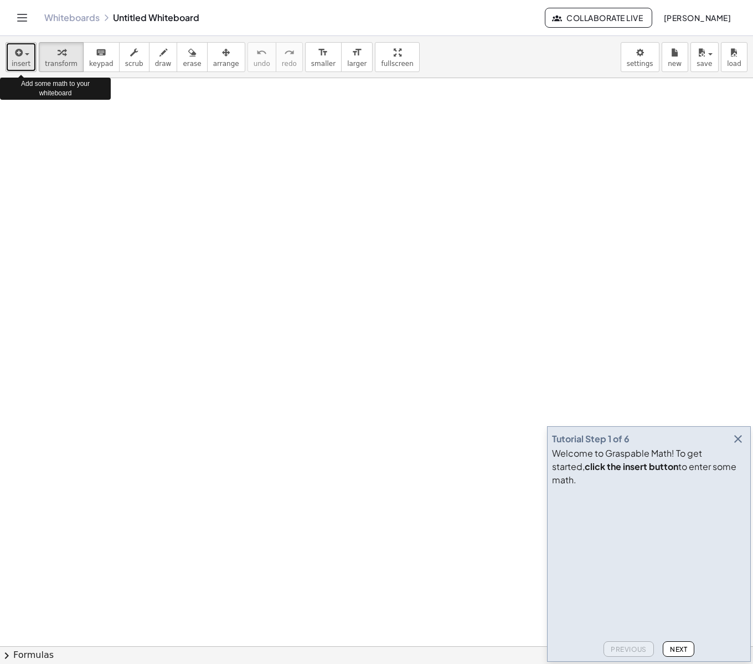
click at [22, 65] on span "insert" at bounding box center [21, 64] width 19 height 8
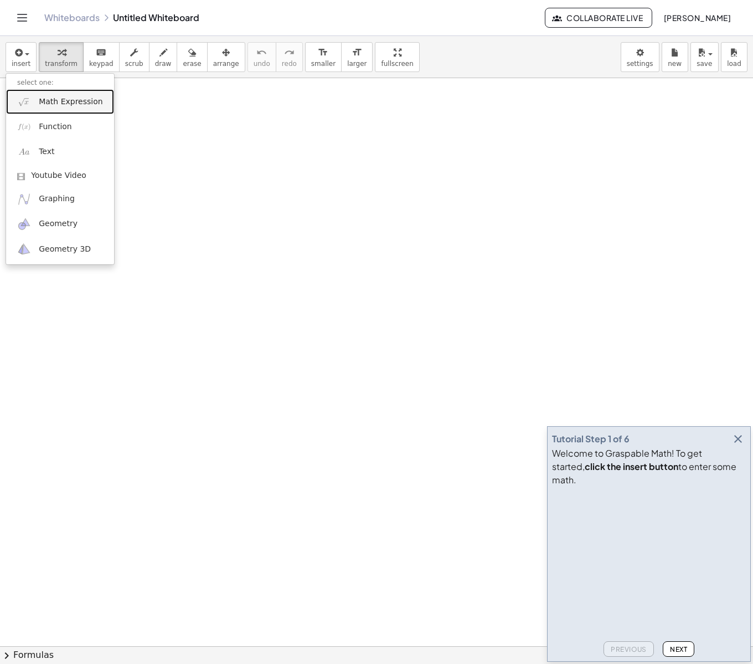
click at [43, 99] on span "Math Expression" at bounding box center [71, 101] width 64 height 11
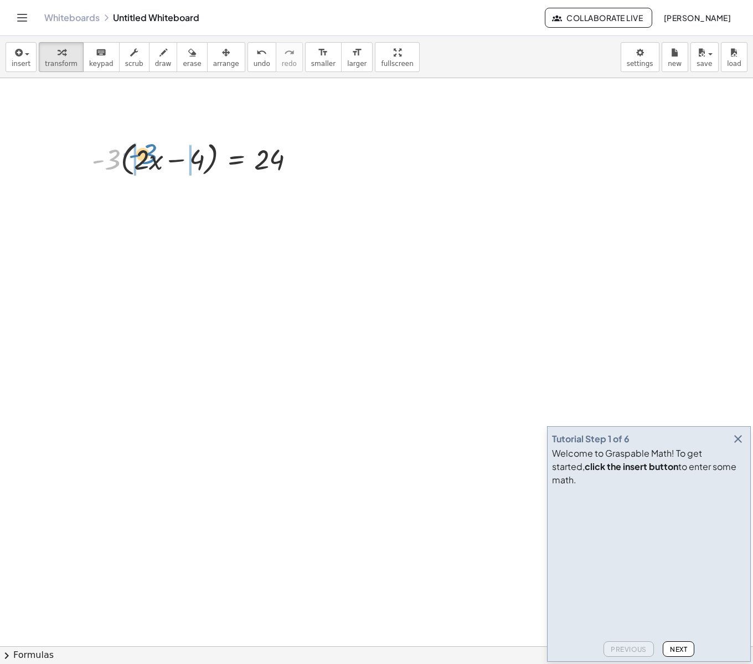
drag, startPoint x: 101, startPoint y: 162, endPoint x: 137, endPoint y: 157, distance: 37.0
click at [137, 157] on div at bounding box center [197, 158] width 223 height 42
click at [114, 200] on div at bounding box center [191, 198] width 238 height 38
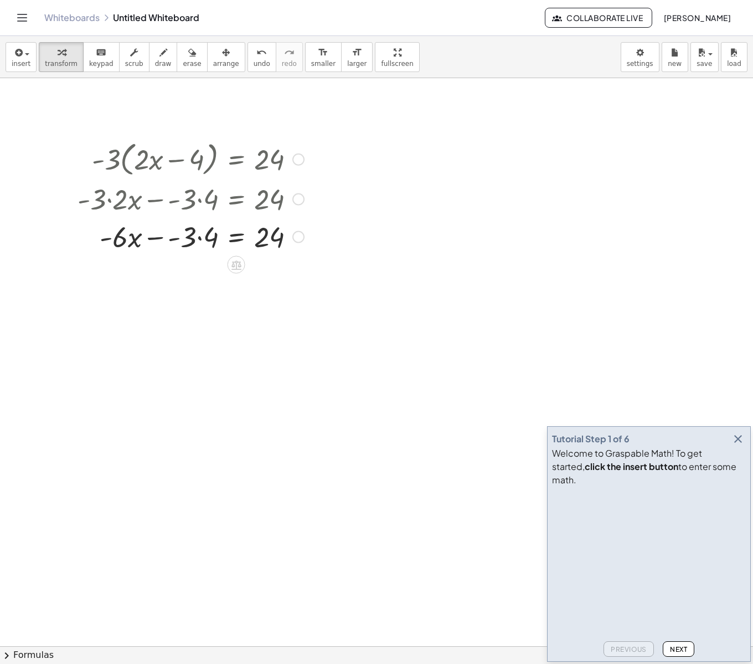
click at [203, 237] on div at bounding box center [191, 236] width 238 height 38
click at [237, 238] on div at bounding box center [191, 236] width 238 height 38
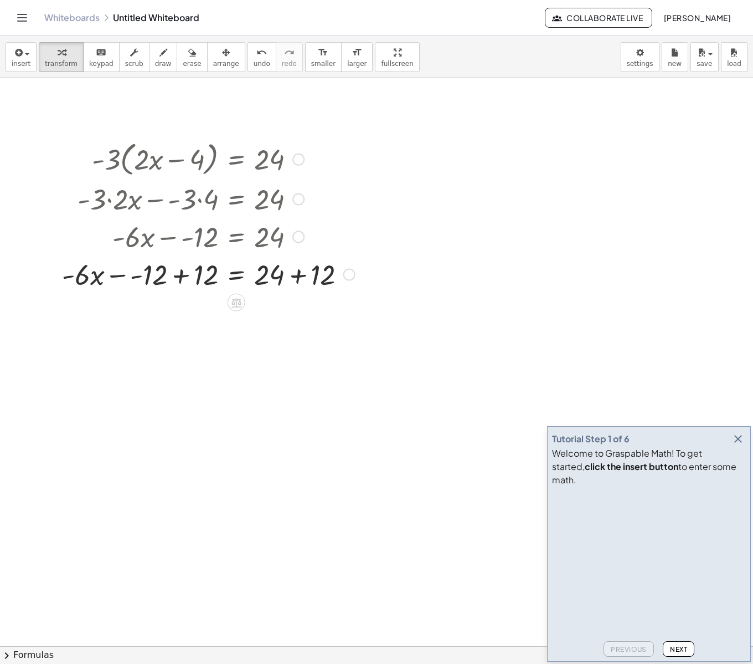
click at [182, 273] on div at bounding box center [209, 274] width 304 height 38
click at [181, 279] on div at bounding box center [209, 274] width 304 height 38
click at [296, 274] on div at bounding box center [209, 274] width 304 height 38
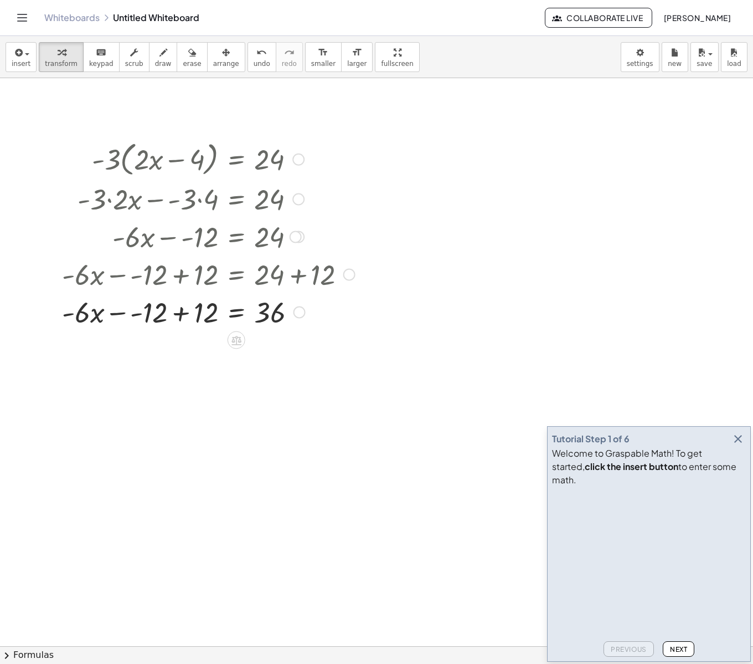
click at [184, 318] on div at bounding box center [209, 311] width 304 height 38
drag, startPoint x: 203, startPoint y: 323, endPoint x: 198, endPoint y: 306, distance: 17.7
click at [198, 306] on div at bounding box center [209, 311] width 304 height 38
drag, startPoint x: 198, startPoint y: 315, endPoint x: 134, endPoint y: 314, distance: 64.3
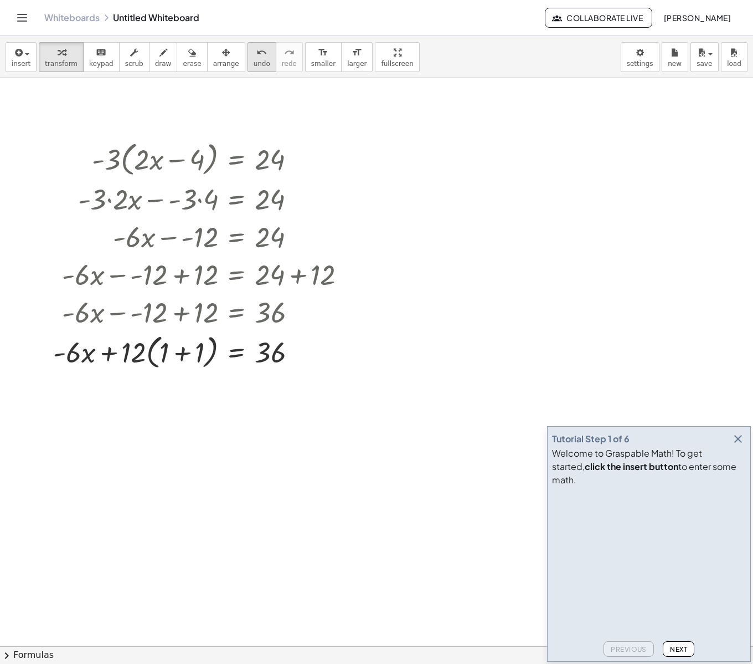
click at [254, 65] on span "undo" at bounding box center [262, 64] width 17 height 8
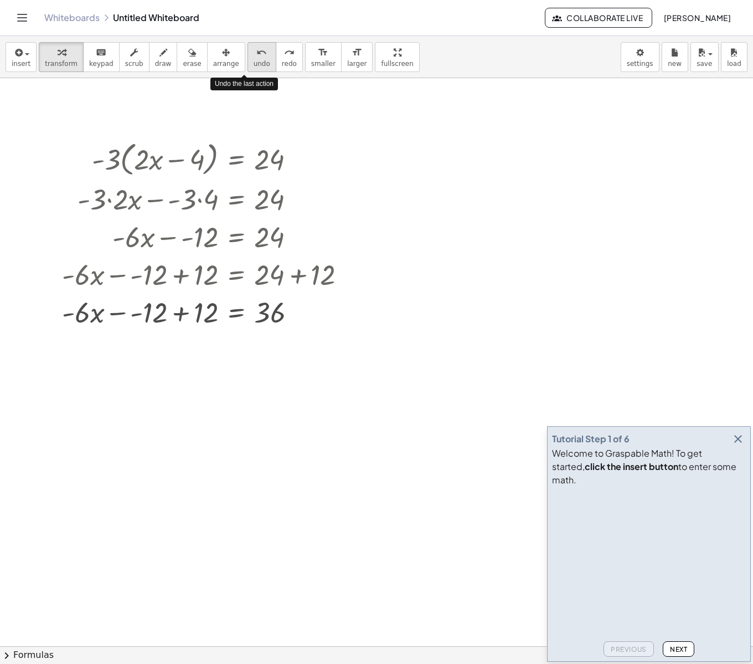
click at [254, 65] on span "undo" at bounding box center [262, 64] width 17 height 8
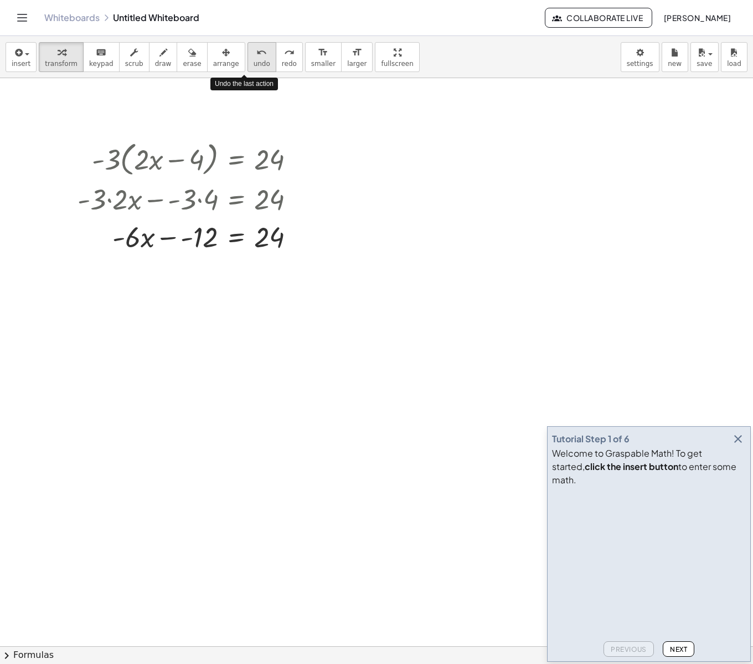
click at [254, 65] on span "undo" at bounding box center [262, 64] width 17 height 8
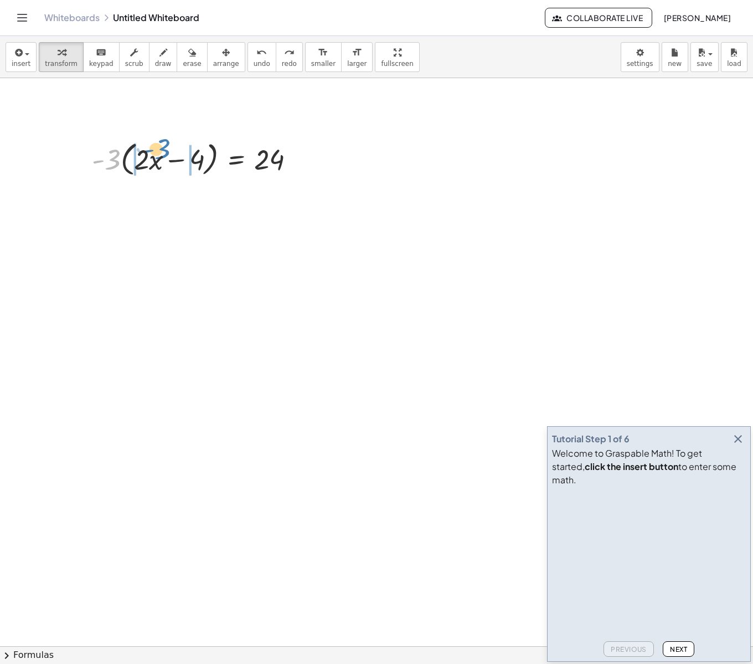
drag, startPoint x: 97, startPoint y: 161, endPoint x: 147, endPoint y: 151, distance: 51.0
click at [147, 151] on div at bounding box center [197, 158] width 223 height 42
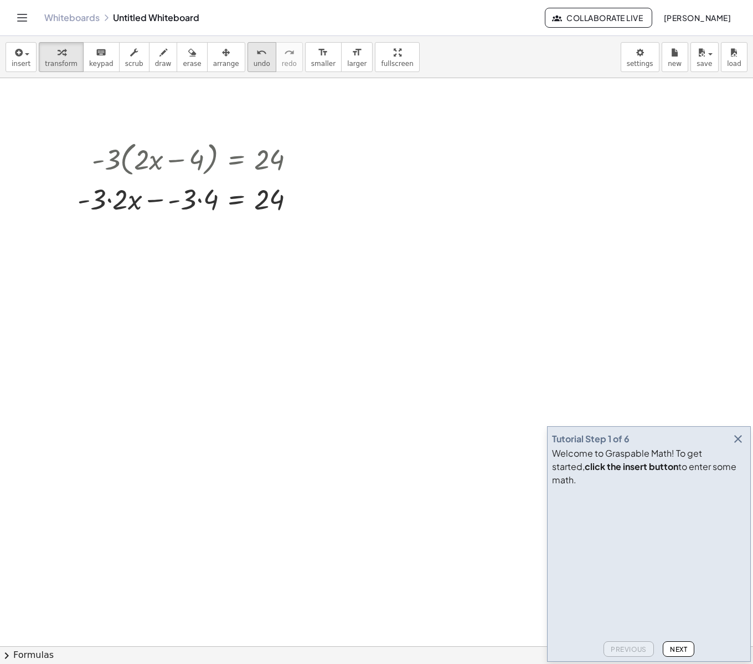
click at [254, 66] on span "undo" at bounding box center [262, 64] width 17 height 8
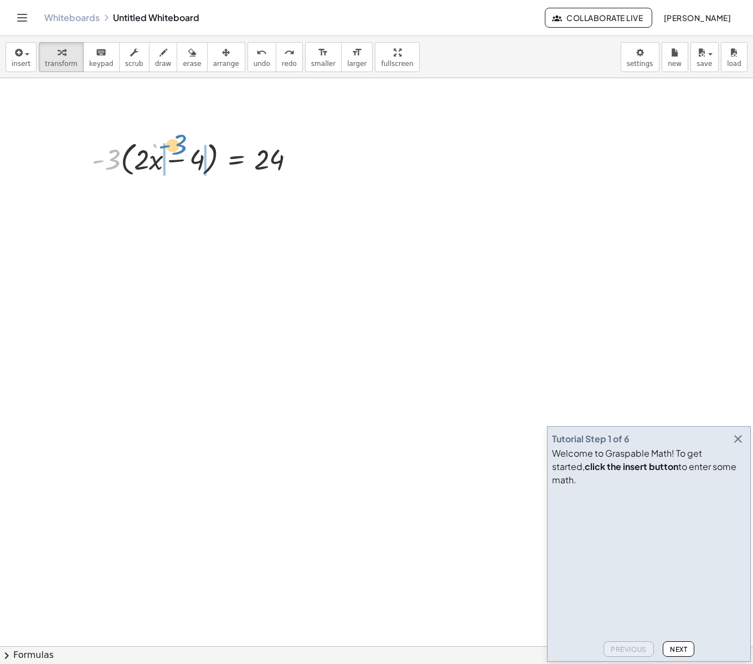
drag, startPoint x: 106, startPoint y: 161, endPoint x: 173, endPoint y: 146, distance: 68.1
click at [173, 146] on div at bounding box center [197, 158] width 223 height 42
click at [109, 203] on div at bounding box center [191, 198] width 238 height 38
click at [122, 201] on div at bounding box center [191, 198] width 238 height 38
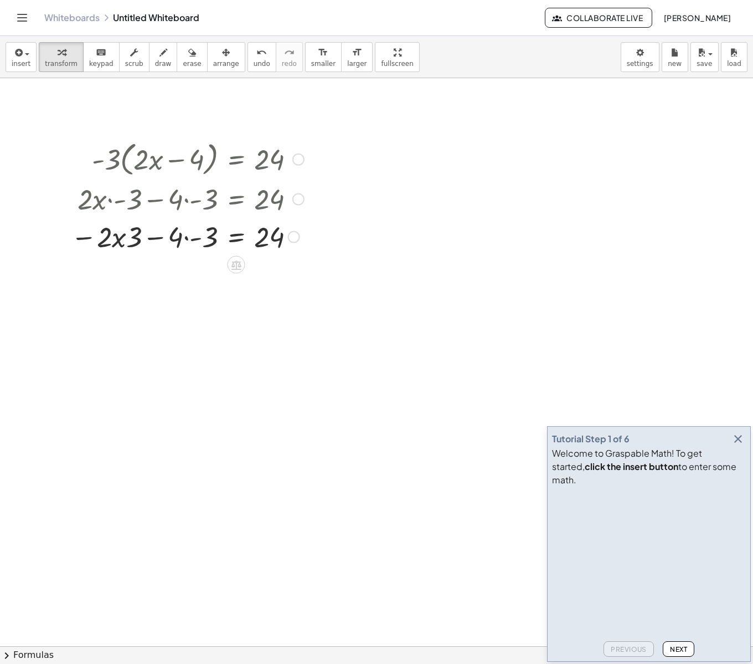
click at [118, 240] on div at bounding box center [187, 236] width 244 height 38
click at [117, 247] on div at bounding box center [187, 236] width 244 height 38
click at [182, 238] on div at bounding box center [187, 236] width 244 height 38
click at [183, 242] on div at bounding box center [187, 236] width 244 height 38
click at [147, 277] on div at bounding box center [187, 274] width 244 height 38
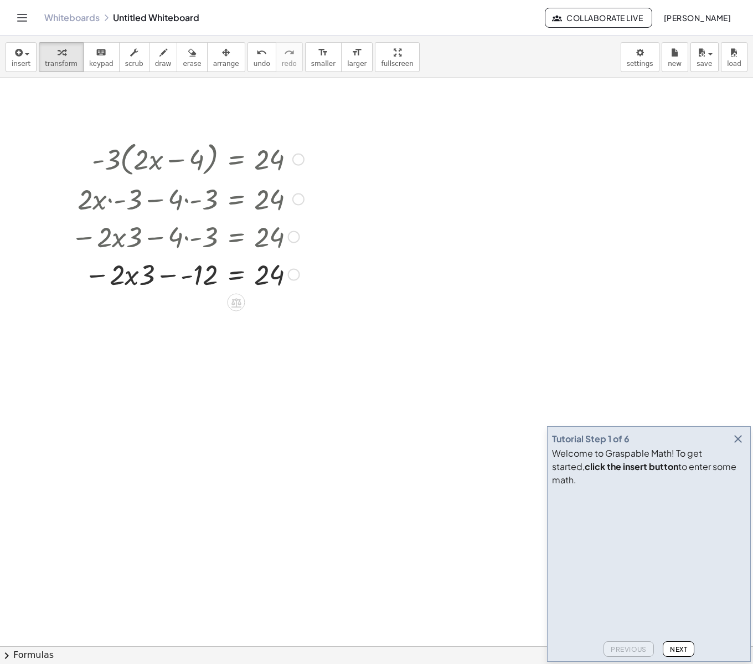
click at [140, 278] on div at bounding box center [187, 274] width 244 height 38
click at [125, 282] on div at bounding box center [187, 274] width 244 height 38
click at [248, 65] on button "undo undo" at bounding box center [262, 57] width 29 height 30
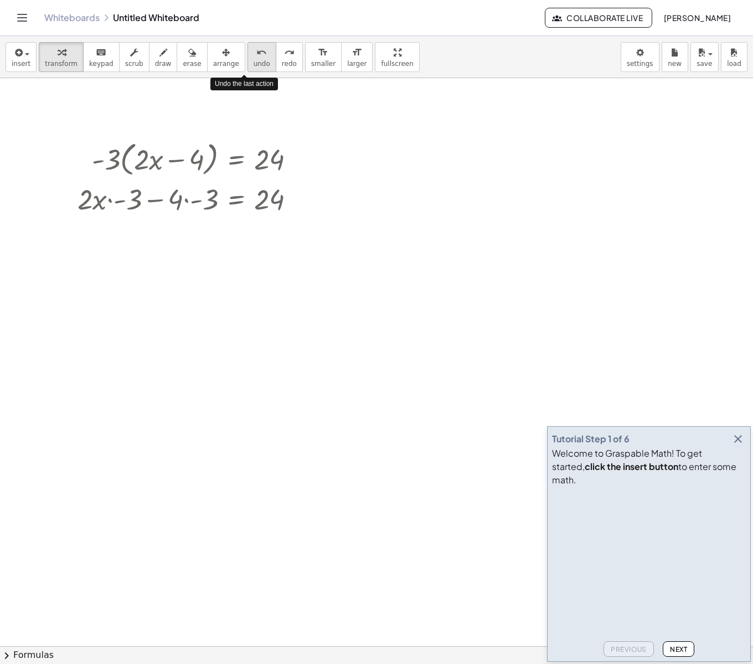
click at [248, 65] on button "undo undo" at bounding box center [262, 57] width 29 height 30
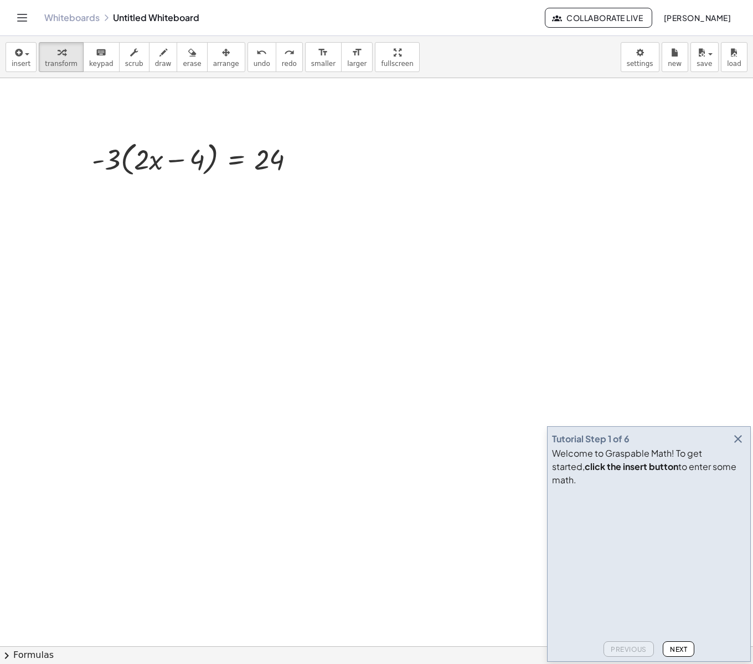
click at [740, 445] on icon "button" at bounding box center [738, 438] width 13 height 13
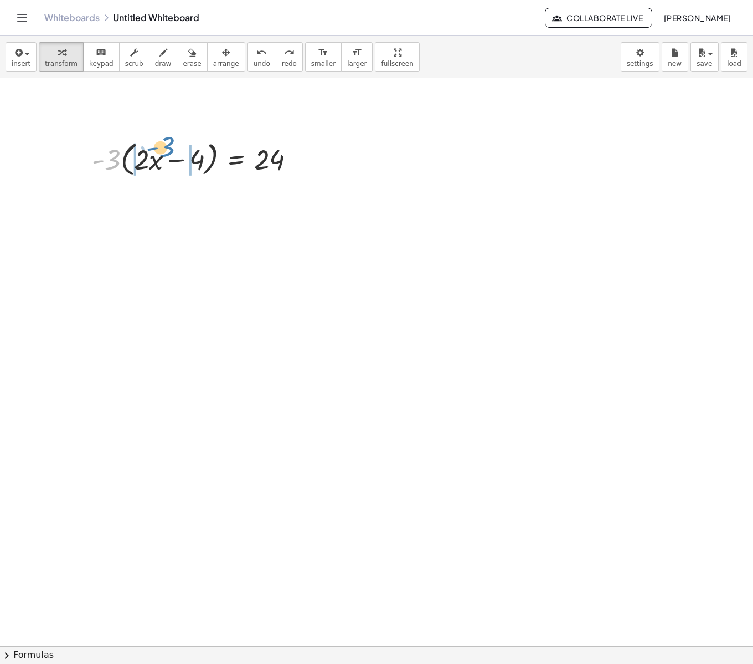
drag, startPoint x: 101, startPoint y: 159, endPoint x: 156, endPoint y: 146, distance: 55.8
click at [156, 146] on div at bounding box center [197, 158] width 223 height 42
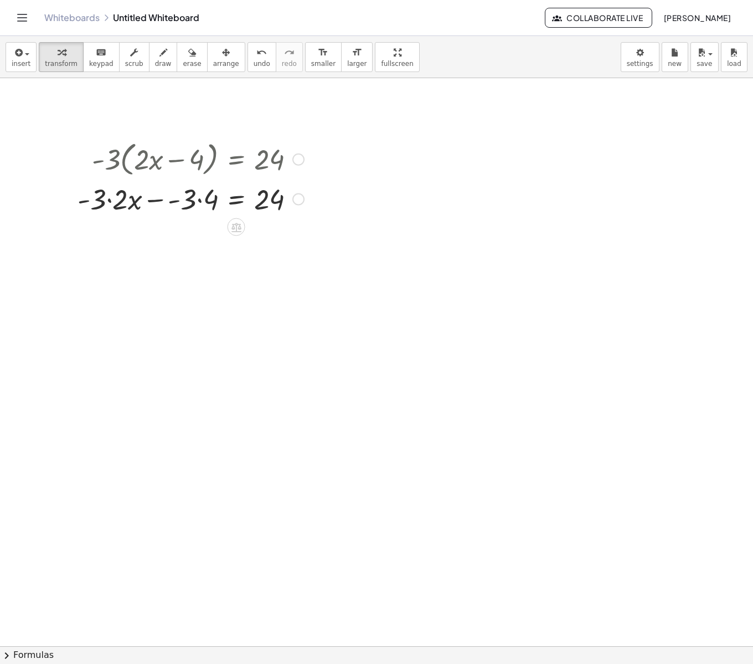
click at [110, 202] on div at bounding box center [191, 198] width 238 height 38
click at [157, 243] on div at bounding box center [191, 236] width 238 height 38
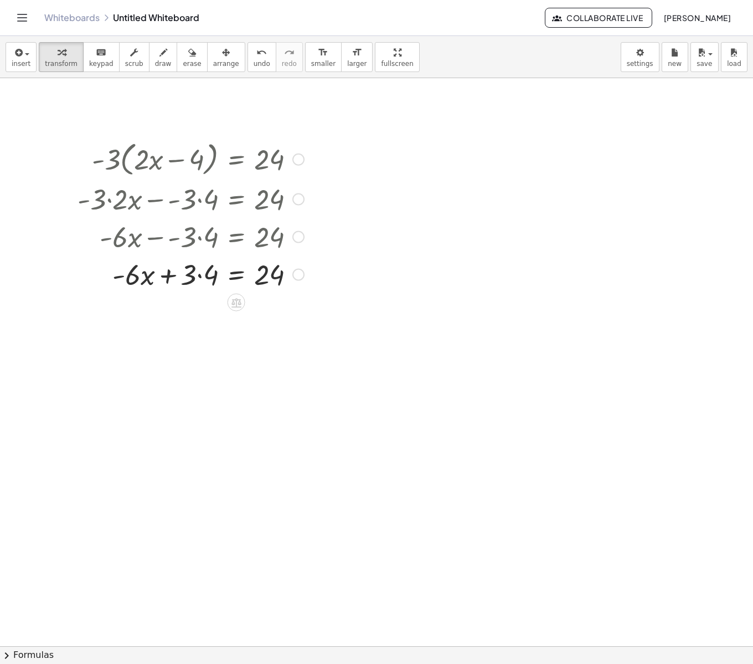
click at [199, 278] on div at bounding box center [191, 274] width 238 height 38
click at [238, 310] on div at bounding box center [191, 311] width 238 height 38
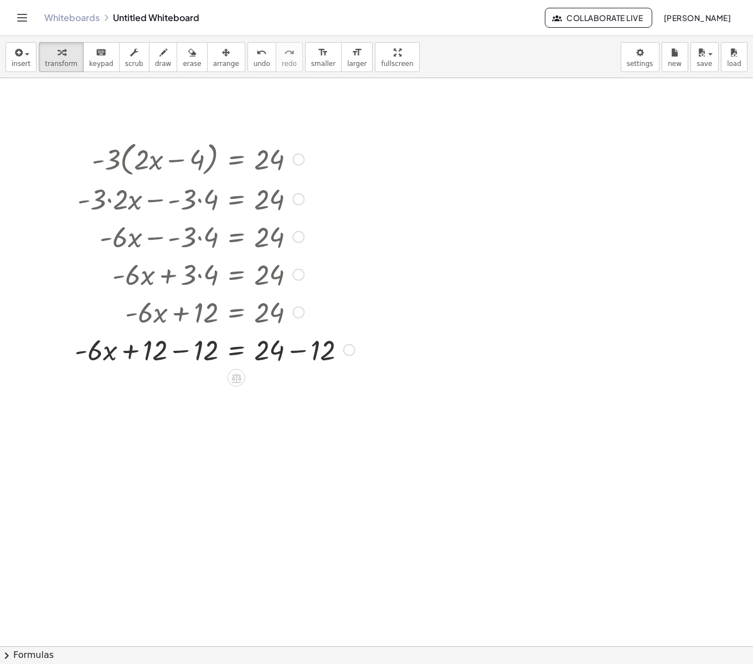
click at [180, 350] on div at bounding box center [214, 349] width 291 height 38
click at [298, 351] on div at bounding box center [214, 349] width 291 height 38
click at [297, 388] on div at bounding box center [214, 387] width 291 height 38
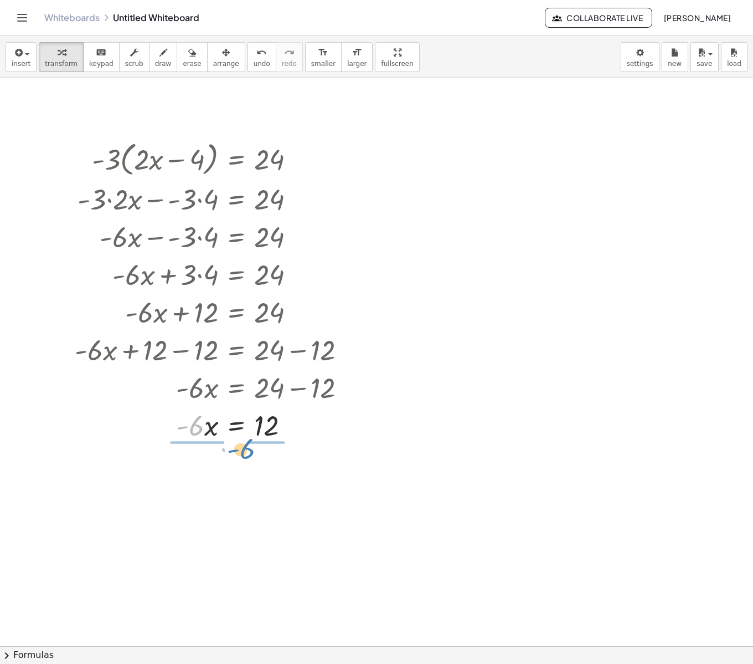
drag, startPoint x: 201, startPoint y: 426, endPoint x: 251, endPoint y: 450, distance: 56.3
click at [207, 473] on div at bounding box center [214, 470] width 291 height 55
click at [266, 528] on div at bounding box center [214, 526] width 291 height 55
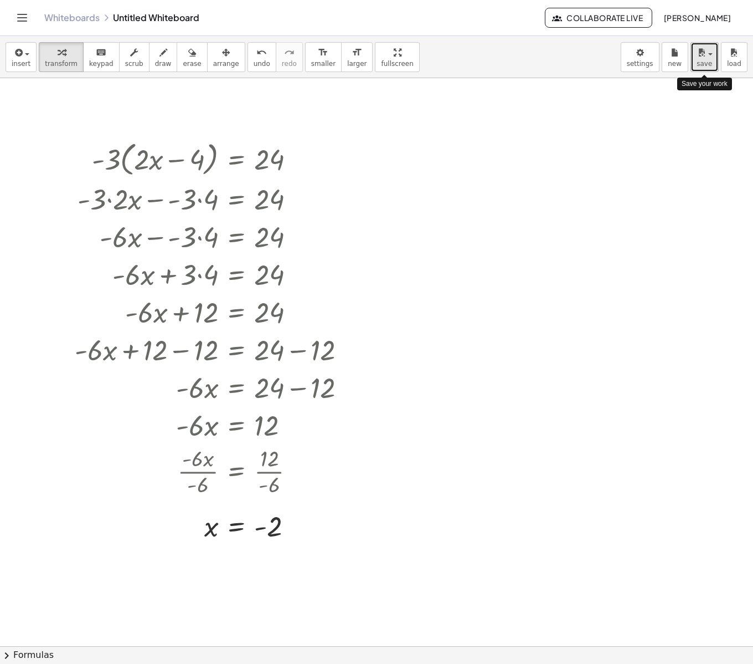
click at [694, 59] on button "save" at bounding box center [705, 57] width 28 height 30
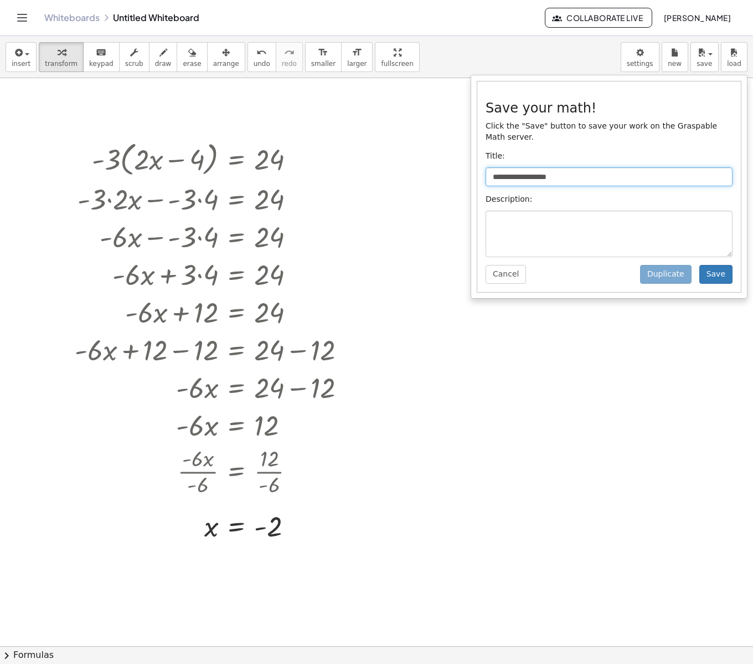
click at [595, 172] on input "**********" at bounding box center [609, 176] width 247 height 19
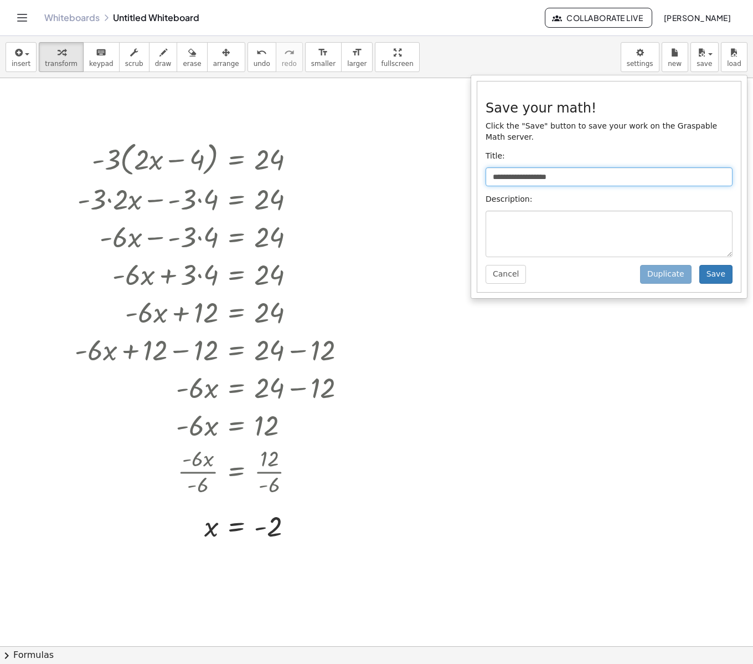
click at [595, 172] on input "**********" at bounding box center [609, 176] width 247 height 19
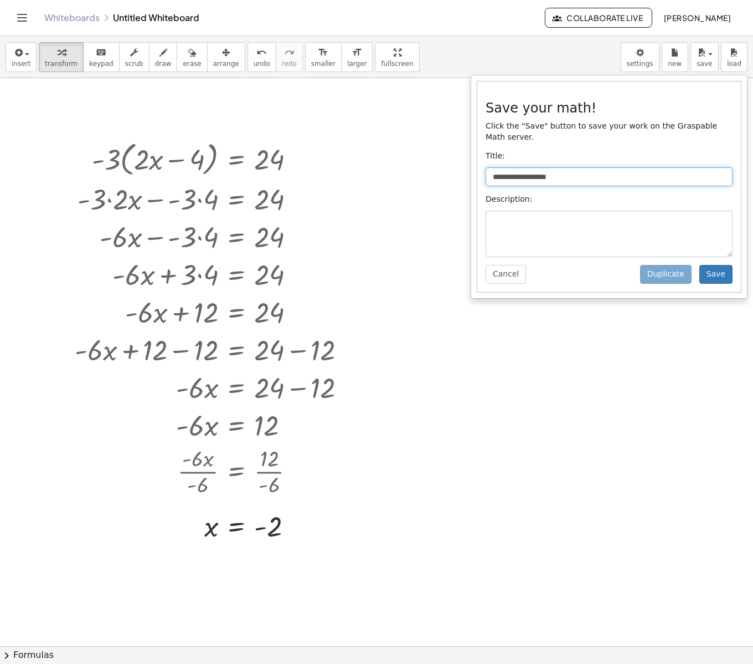
click at [595, 172] on input "**********" at bounding box center [609, 176] width 247 height 19
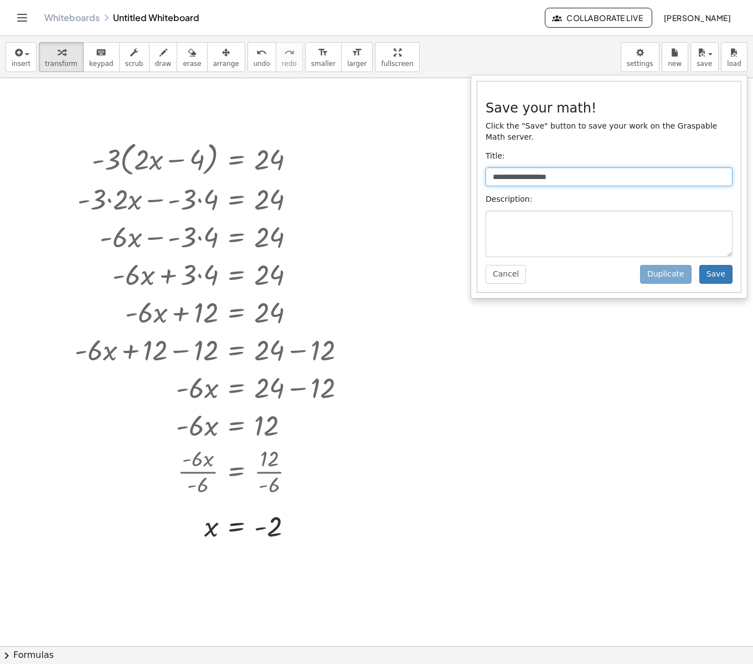
click at [595, 172] on input "**********" at bounding box center [609, 176] width 247 height 19
click at [613, 176] on input "text" at bounding box center [609, 176] width 247 height 19
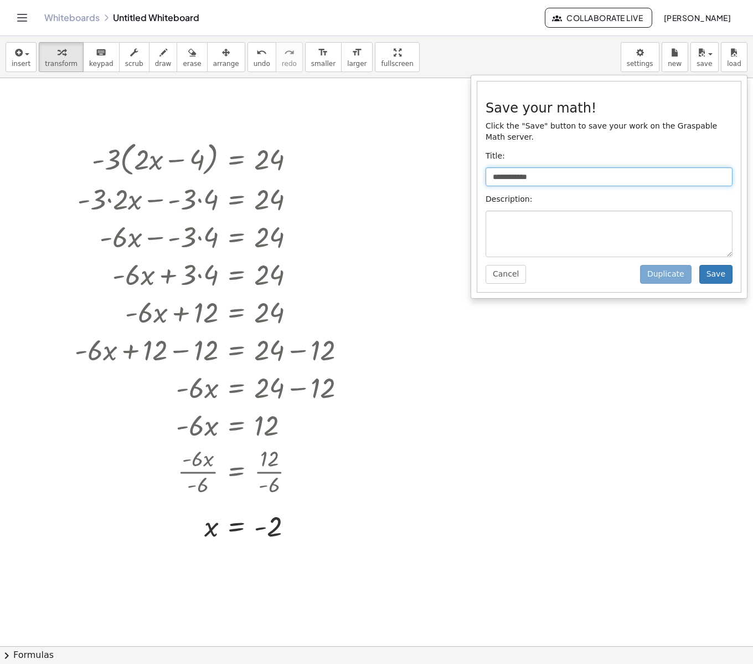
click at [629, 173] on input "**********" at bounding box center [609, 176] width 247 height 19
type input "**********"
click at [704, 276] on button "Save" at bounding box center [716, 274] width 33 height 19
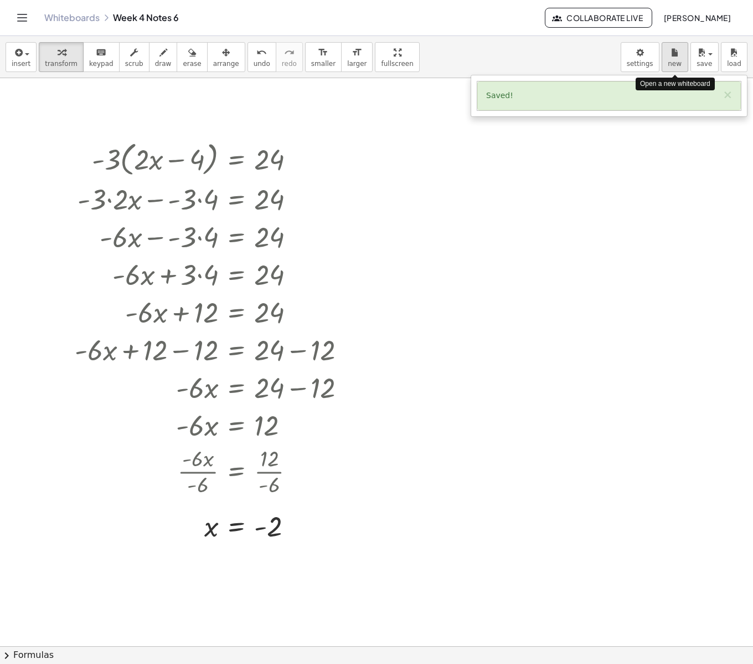
click at [674, 61] on span "new" at bounding box center [675, 64] width 14 height 8
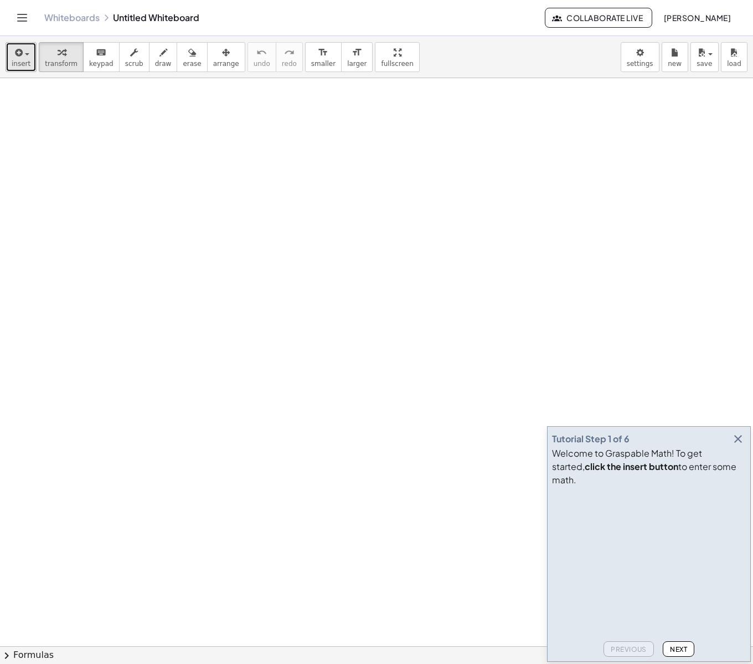
click at [18, 60] on span "insert" at bounding box center [21, 64] width 19 height 8
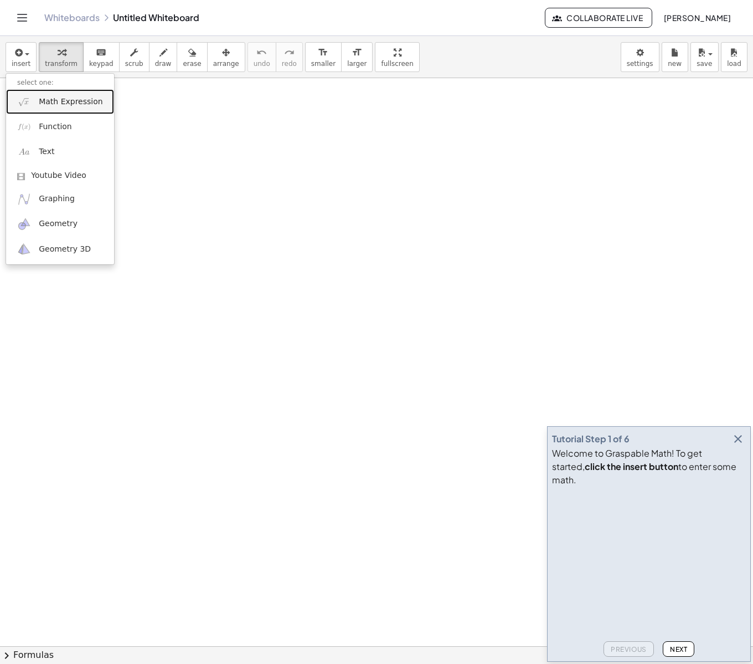
click at [44, 105] on span "Math Expression" at bounding box center [71, 101] width 64 height 11
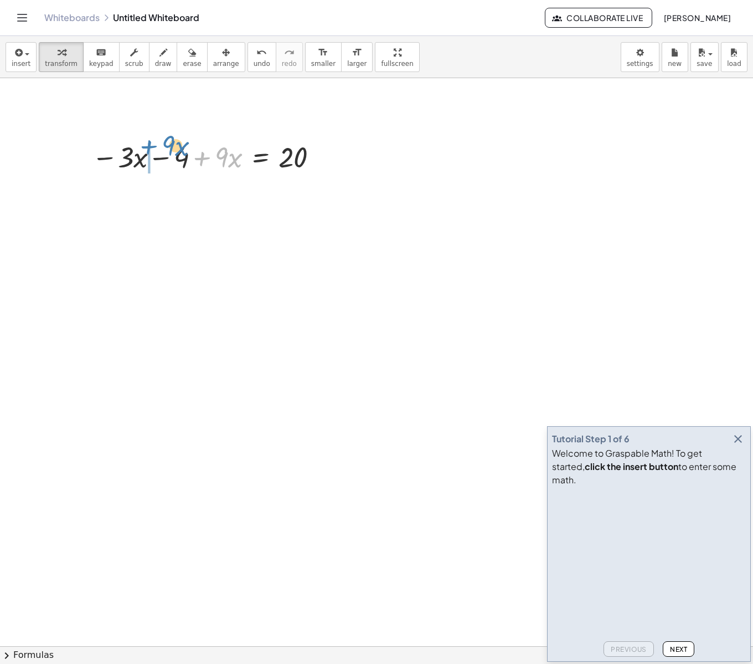
drag, startPoint x: 202, startPoint y: 159, endPoint x: 149, endPoint y: 147, distance: 54.4
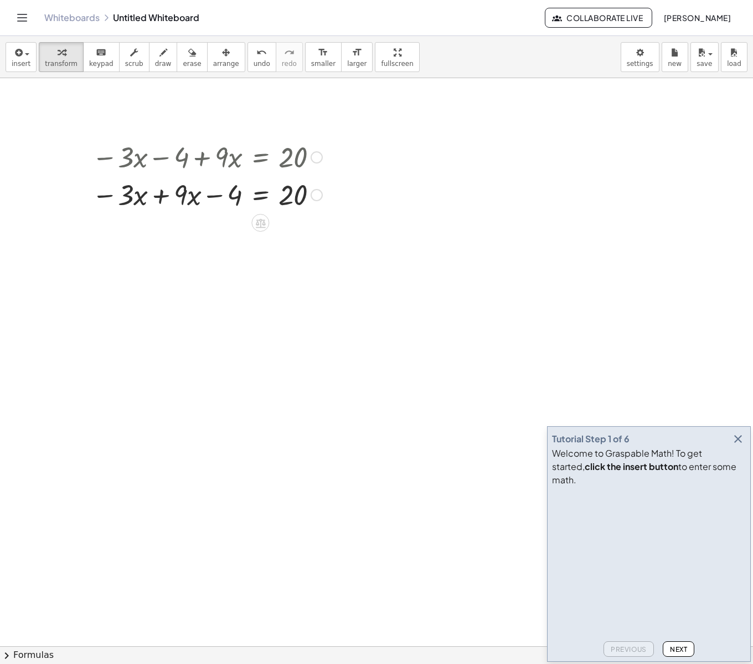
click at [158, 201] on div at bounding box center [207, 194] width 242 height 38
click at [261, 235] on div at bounding box center [209, 232] width 246 height 38
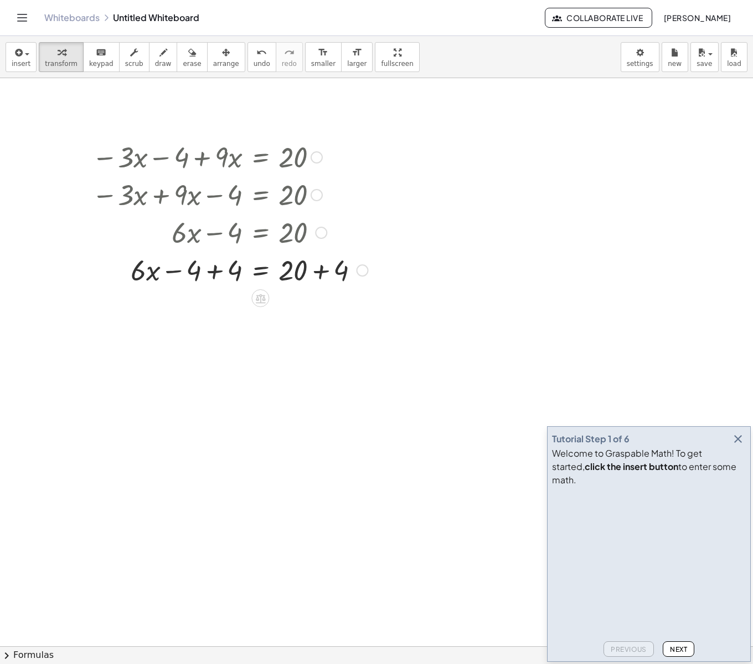
click at [214, 271] on div at bounding box center [229, 269] width 287 height 38
click at [318, 305] on div at bounding box center [229, 307] width 287 height 38
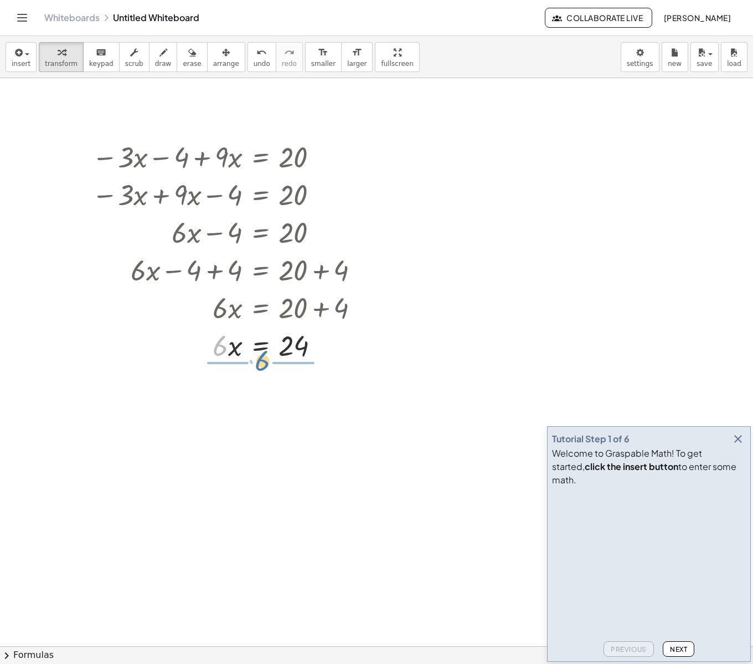
drag, startPoint x: 226, startPoint y: 350, endPoint x: 268, endPoint y: 363, distance: 44.1
click at [268, 363] on div at bounding box center [229, 345] width 287 height 38
click at [238, 392] on div at bounding box center [229, 390] width 287 height 55
click at [290, 448] on div at bounding box center [229, 446] width 287 height 55
click at [706, 70] on button "save" at bounding box center [705, 57] width 28 height 30
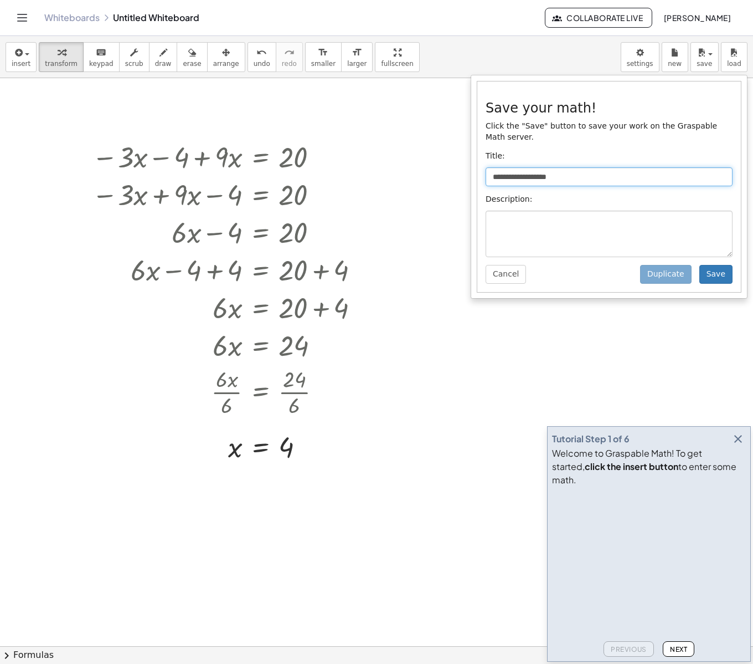
click at [540, 178] on input "**********" at bounding box center [609, 176] width 247 height 19
click at [563, 175] on input "text" at bounding box center [609, 176] width 247 height 19
type input "**********"
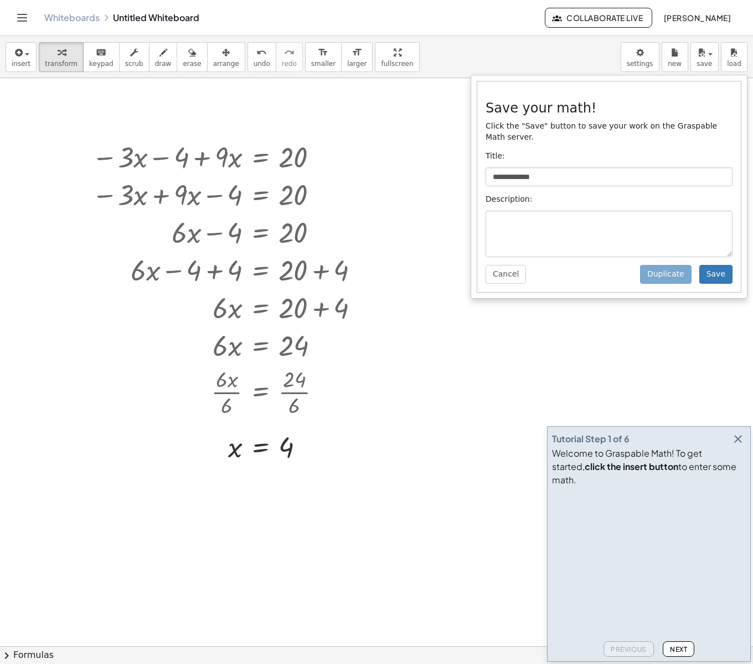
click at [707, 287] on div "**********" at bounding box center [609, 186] width 264 height 210
click at [714, 283] on button "Save" at bounding box center [716, 274] width 33 height 19
